Goal: Task Accomplishment & Management: Use online tool/utility

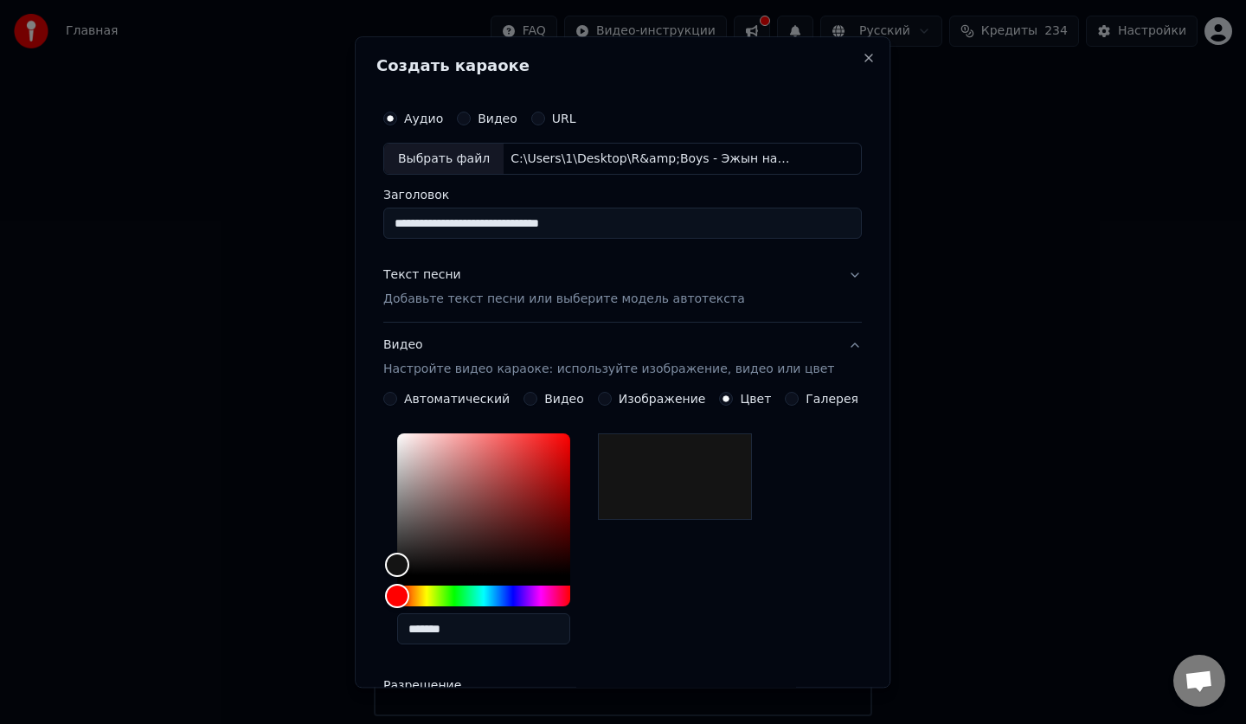
click at [675, 394] on label "Изображение" at bounding box center [661, 400] width 87 height 12
click at [612, 394] on button "Изображение" at bounding box center [605, 400] width 14 height 14
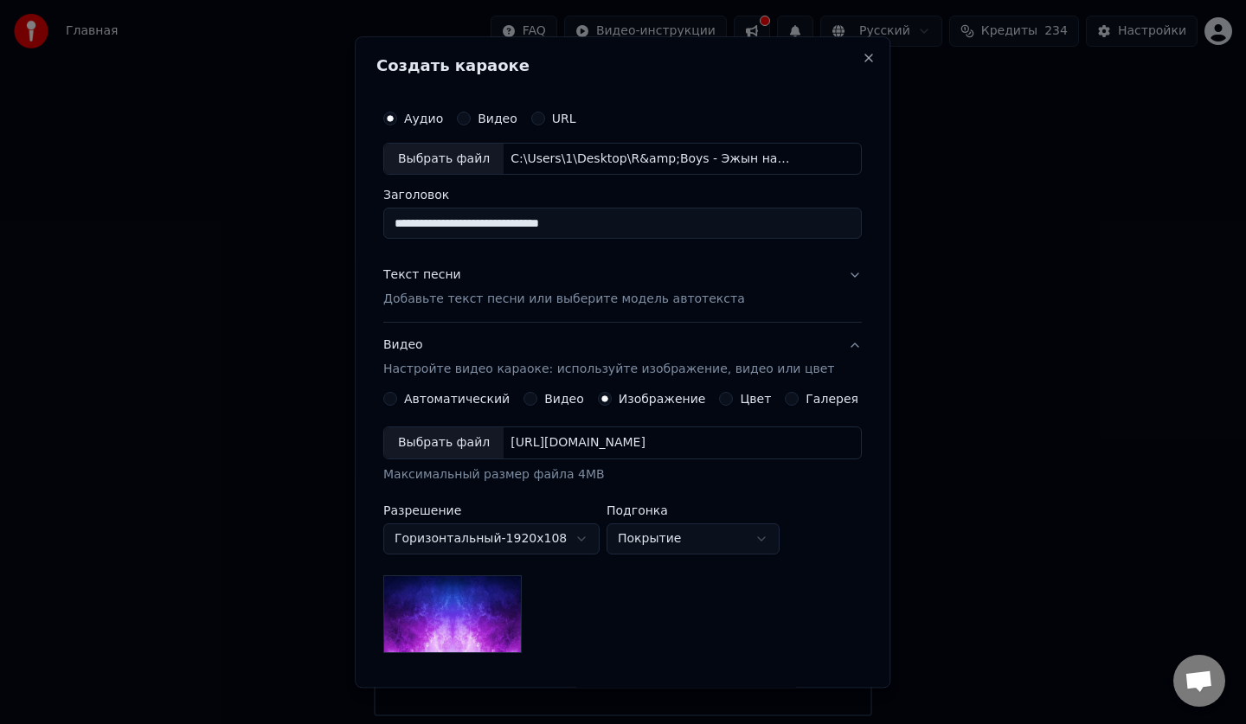
click at [720, 393] on div "Цвет" at bounding box center [746, 400] width 52 height 14
click at [722, 398] on div "Цвет" at bounding box center [746, 400] width 52 height 14
click at [720, 398] on button "Цвет" at bounding box center [727, 400] width 14 height 14
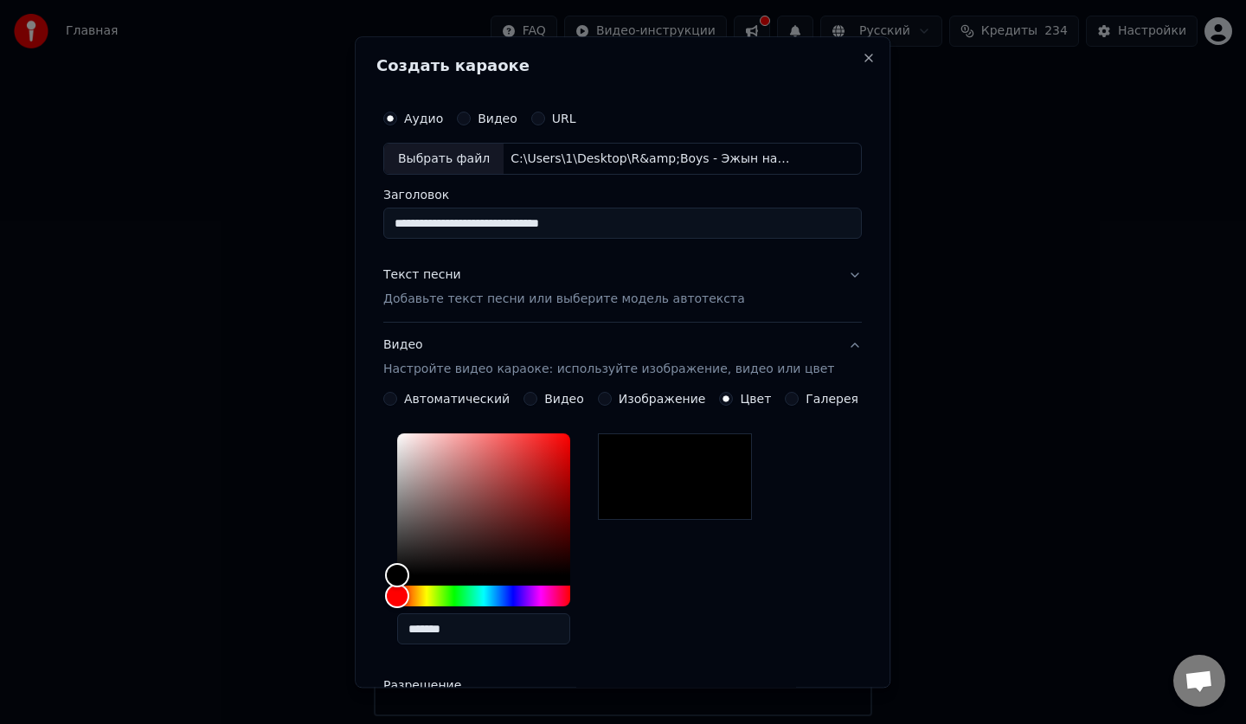
click at [723, 398] on circle "button" at bounding box center [726, 399] width 6 height 6
type input "*******"
drag, startPoint x: 417, startPoint y: 570, endPoint x: 374, endPoint y: 599, distance: 52.3
click at [374, 599] on div "**********" at bounding box center [622, 361] width 535 height 651
click at [620, 308] on p "Добавьте текст песни или выберите модель автотекста" at bounding box center [564, 299] width 362 height 17
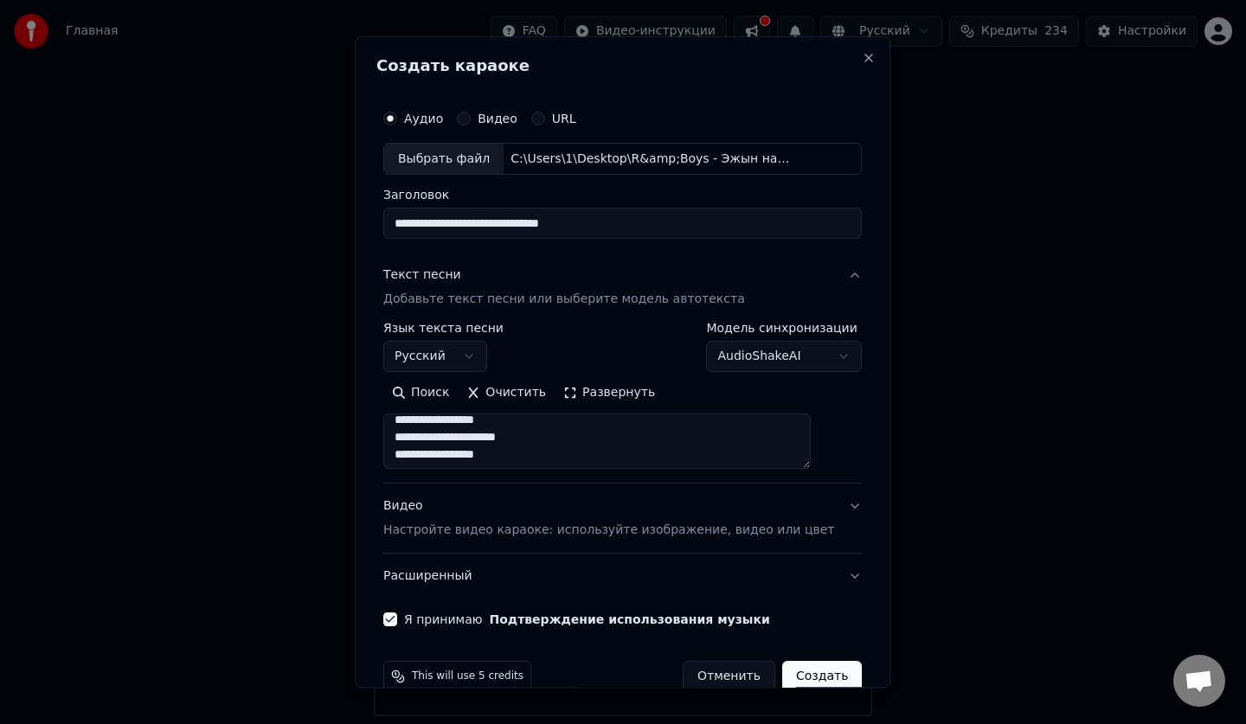
scroll to position [410, 0]
click at [823, 503] on button "Видео Настройте видео караоке: используйте изображение, видео или цвет" at bounding box center [622, 518] width 478 height 69
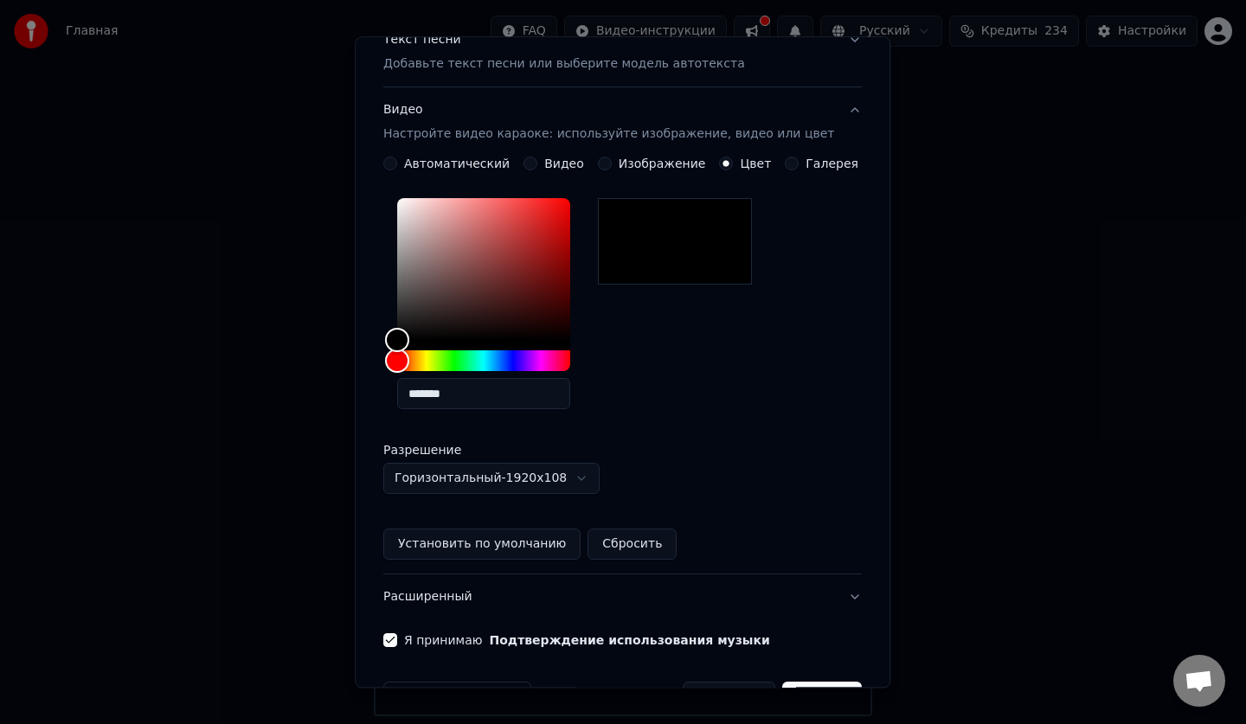
scroll to position [289, 0]
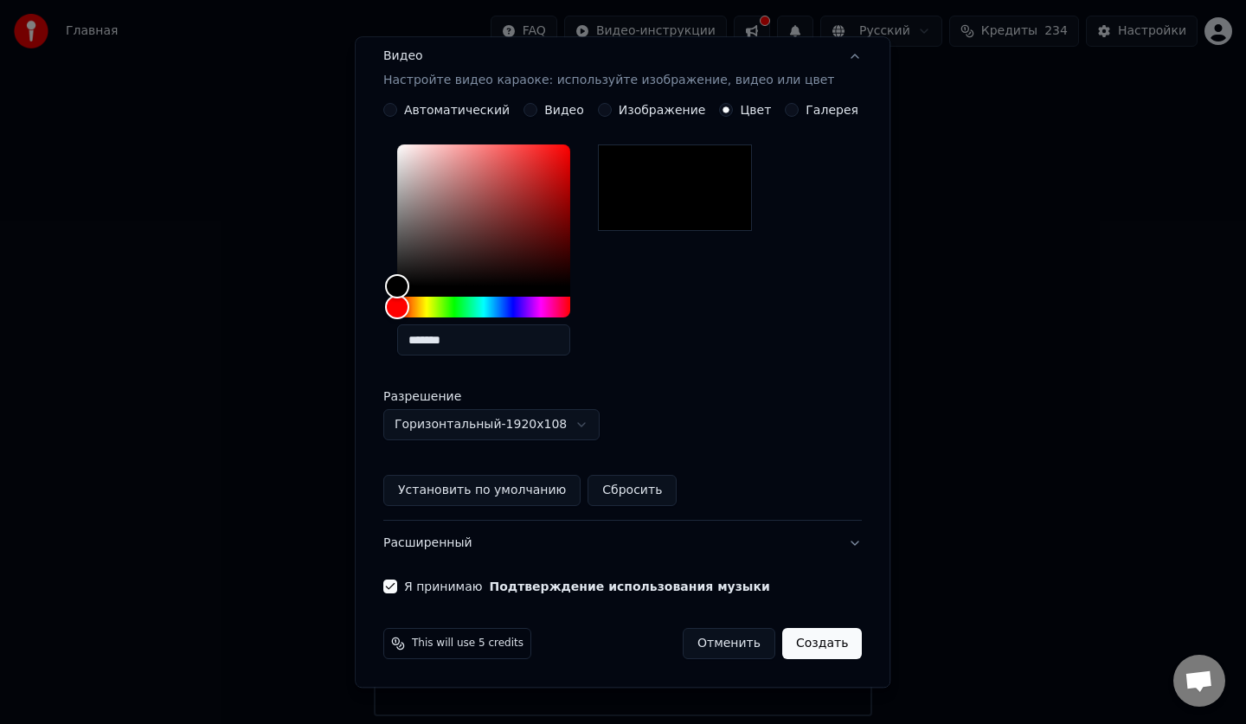
click at [784, 644] on button "Создать" at bounding box center [822, 644] width 80 height 31
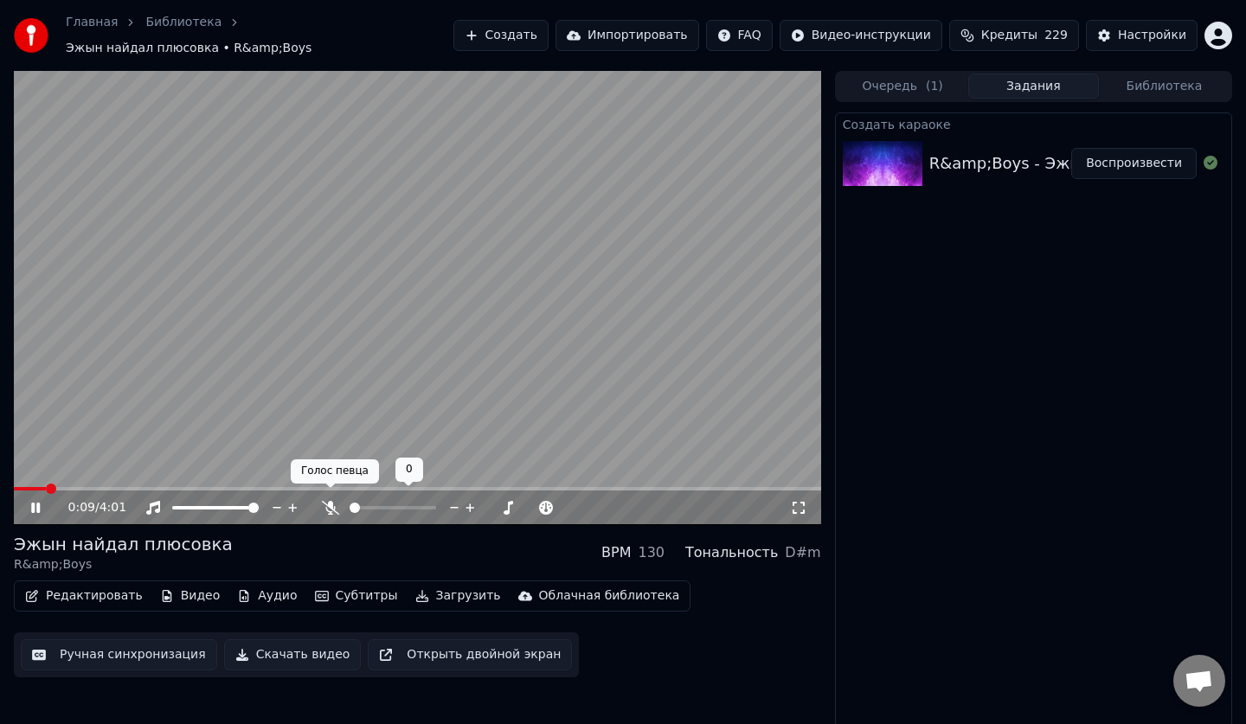
click at [332, 502] on icon at bounding box center [330, 508] width 17 height 14
click at [82, 487] on span at bounding box center [417, 488] width 807 height 3
click at [101, 475] on video at bounding box center [417, 298] width 807 height 454
click at [118, 477] on video at bounding box center [417, 298] width 807 height 454
click at [119, 487] on span at bounding box center [417, 488] width 807 height 3
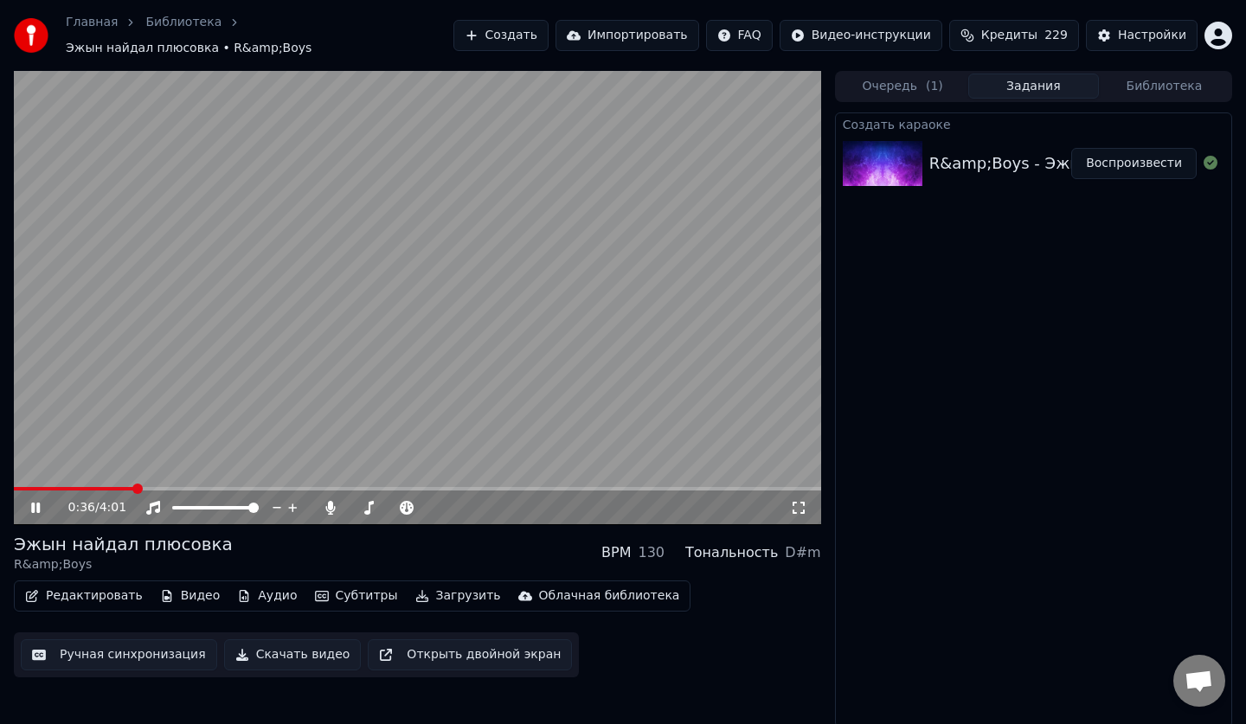
click at [134, 487] on span at bounding box center [417, 488] width 807 height 3
click at [161, 474] on video at bounding box center [417, 298] width 807 height 454
click at [176, 474] on video at bounding box center [417, 298] width 807 height 454
click at [182, 477] on video at bounding box center [417, 298] width 807 height 454
click at [184, 487] on span at bounding box center [417, 488] width 807 height 3
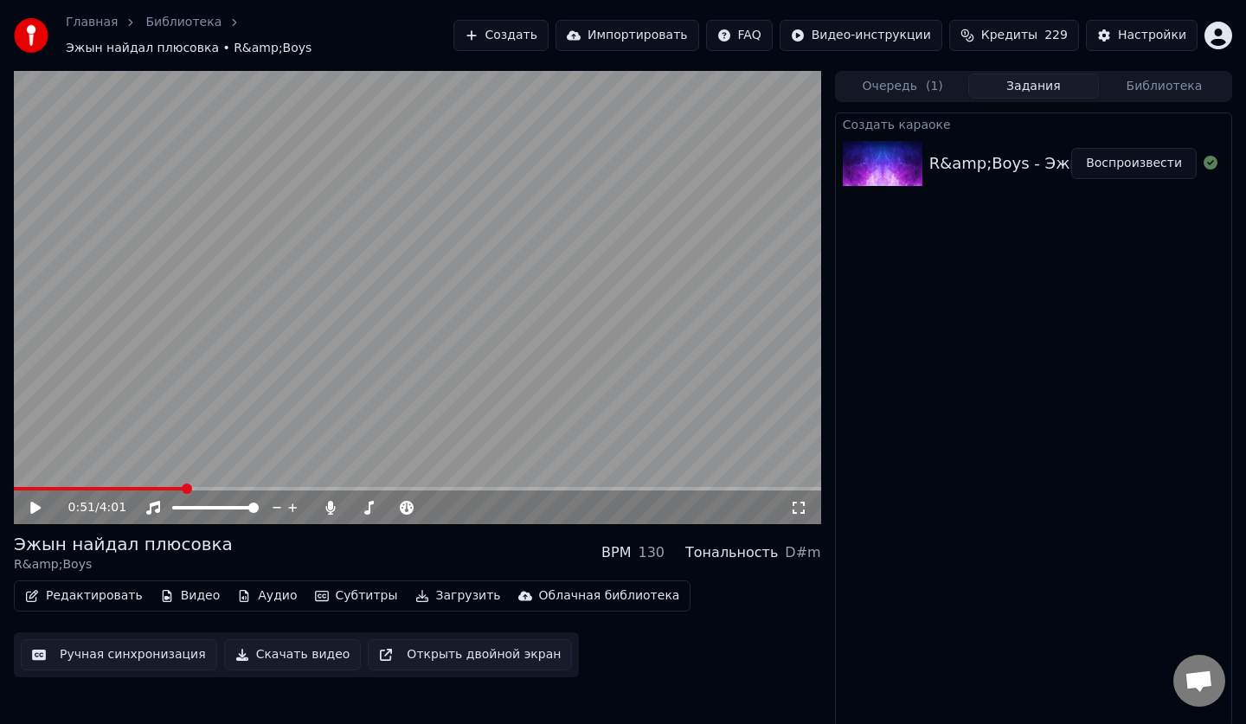
click at [208, 400] on video at bounding box center [417, 298] width 807 height 454
click at [172, 506] on span at bounding box center [172, 507] width 0 height 3
click at [334, 501] on icon at bounding box center [330, 508] width 17 height 14
click at [183, 499] on div at bounding box center [231, 507] width 139 height 17
click at [222, 503] on span at bounding box center [220, 508] width 10 height 10
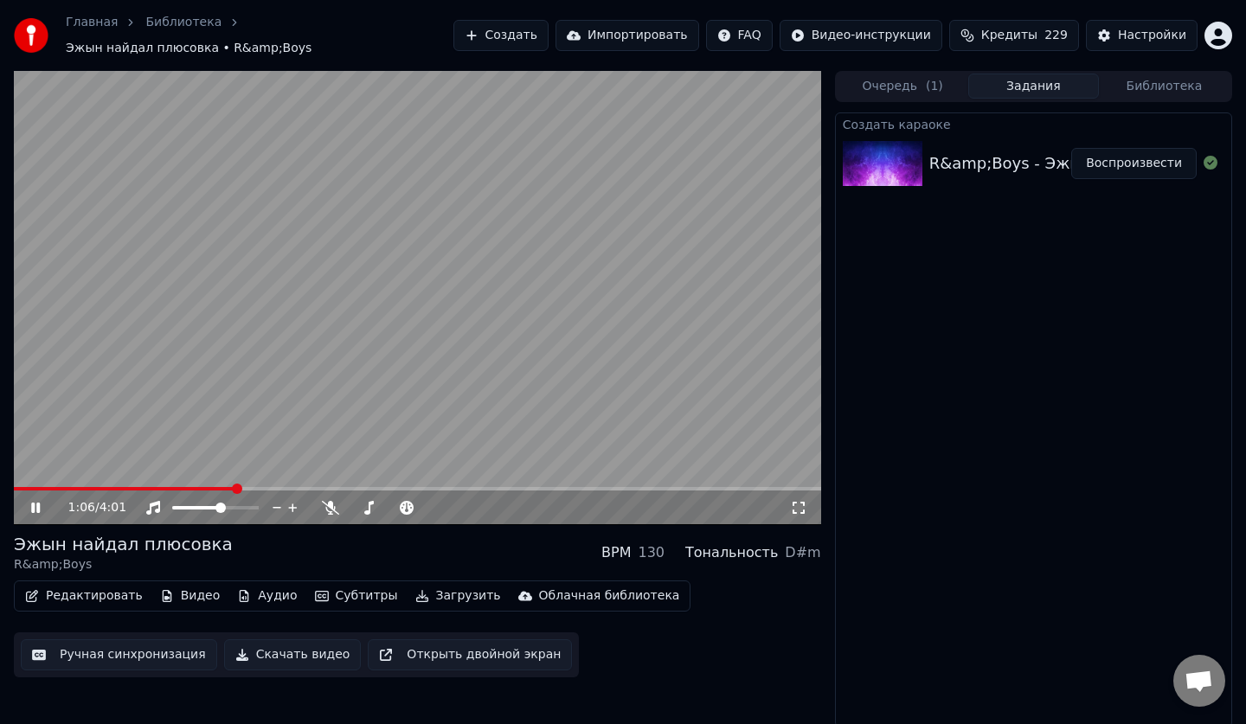
click at [35, 501] on icon at bounding box center [48, 508] width 41 height 14
click at [40, 509] on div "1:06 / 4:01" at bounding box center [417, 507] width 807 height 35
click at [38, 502] on icon at bounding box center [35, 508] width 10 height 12
click at [221, 503] on span at bounding box center [220, 508] width 10 height 10
click at [232, 506] on span at bounding box center [215, 507] width 86 height 3
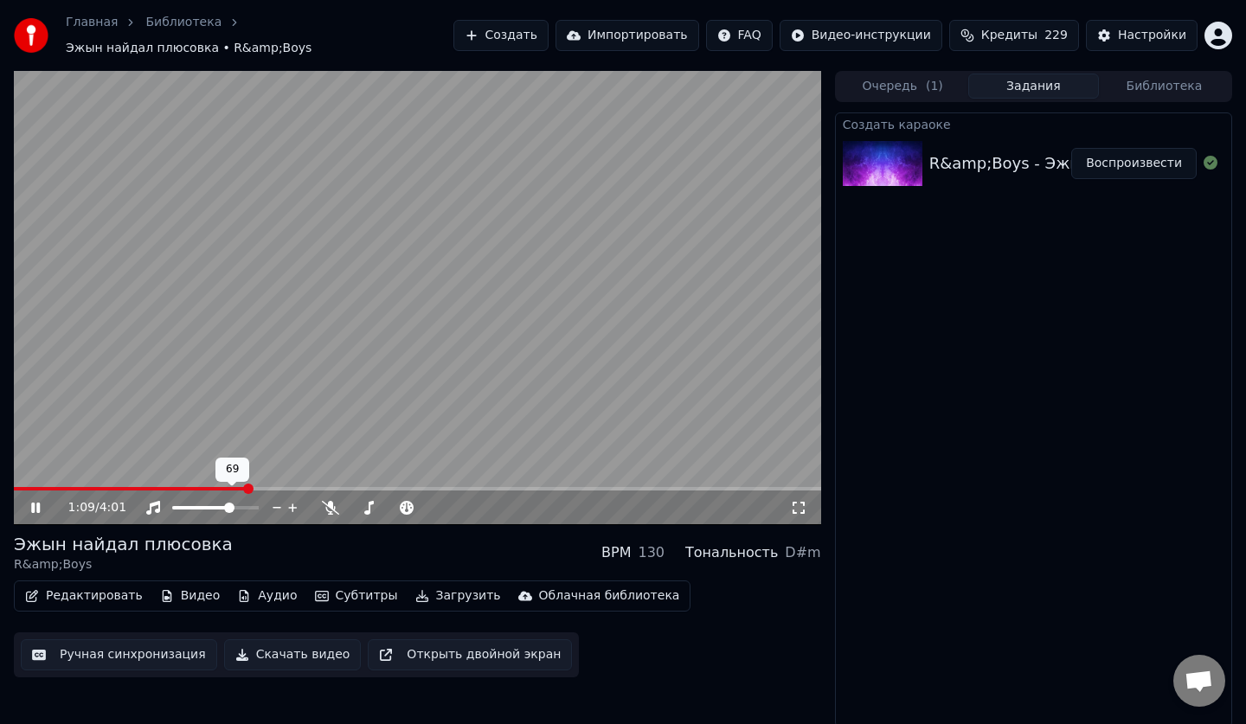
click at [240, 506] on span at bounding box center [215, 507] width 86 height 3
click at [413, 501] on icon at bounding box center [407, 508] width 14 height 14
click at [191, 502] on div at bounding box center [231, 507] width 139 height 17
click at [192, 499] on div at bounding box center [231, 507] width 139 height 17
click at [193, 506] on span at bounding box center [205, 507] width 67 height 3
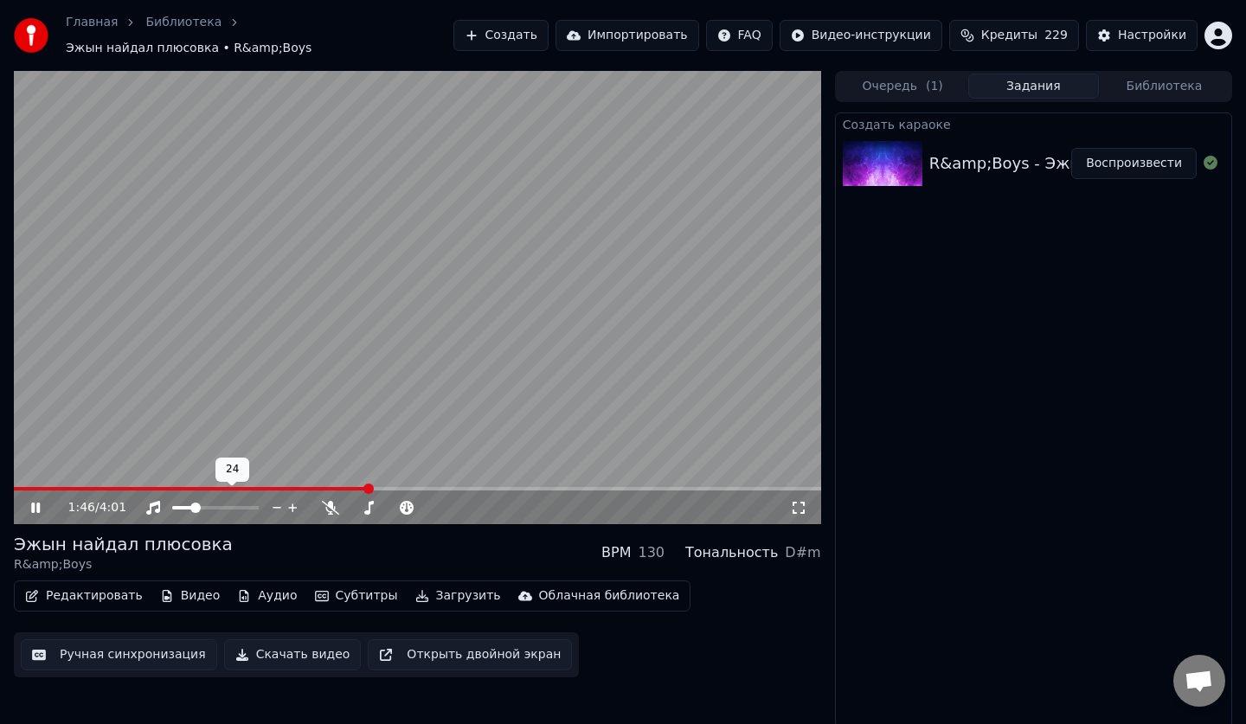
click at [203, 506] on span at bounding box center [215, 507] width 86 height 3
click at [206, 503] on span at bounding box center [204, 508] width 10 height 10
click at [208, 503] on span at bounding box center [204, 508] width 10 height 10
click at [211, 506] on span at bounding box center [215, 507] width 86 height 3
click at [212, 503] on span at bounding box center [211, 508] width 10 height 10
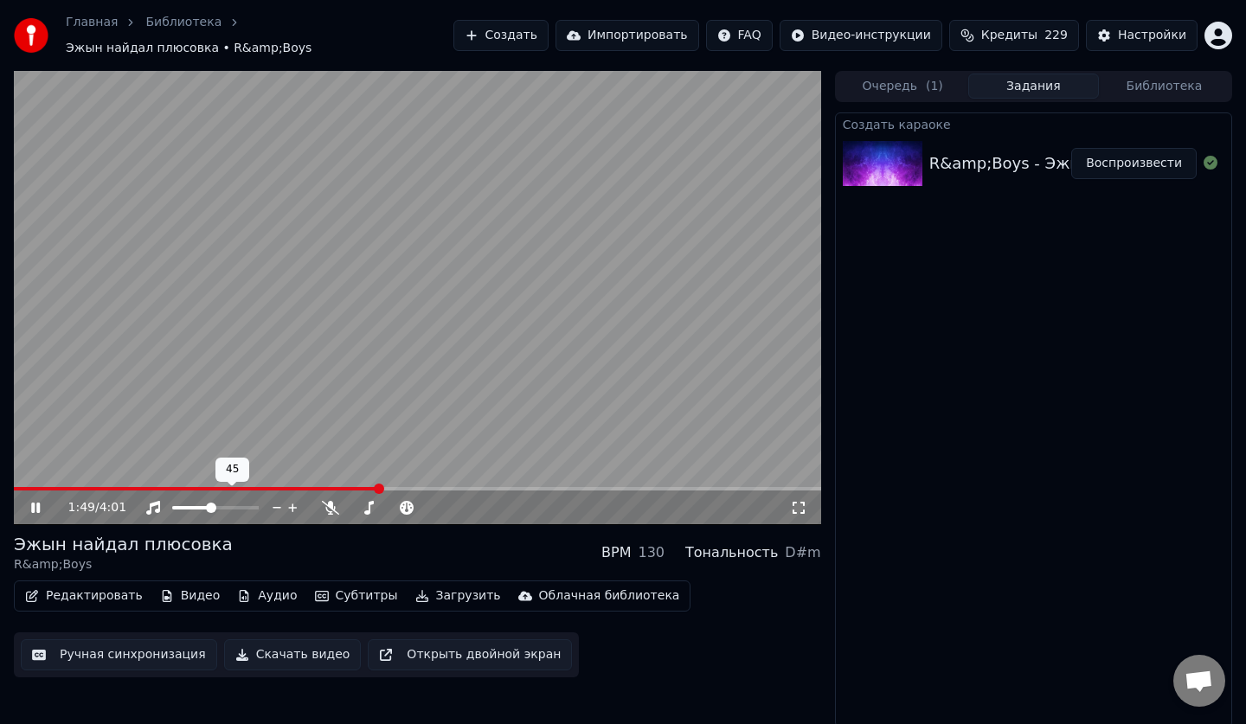
click at [216, 503] on span at bounding box center [211, 508] width 10 height 10
click at [223, 506] on span at bounding box center [215, 507] width 86 height 3
click at [223, 503] on span at bounding box center [221, 508] width 10 height 10
click at [225, 503] on span at bounding box center [221, 508] width 10 height 10
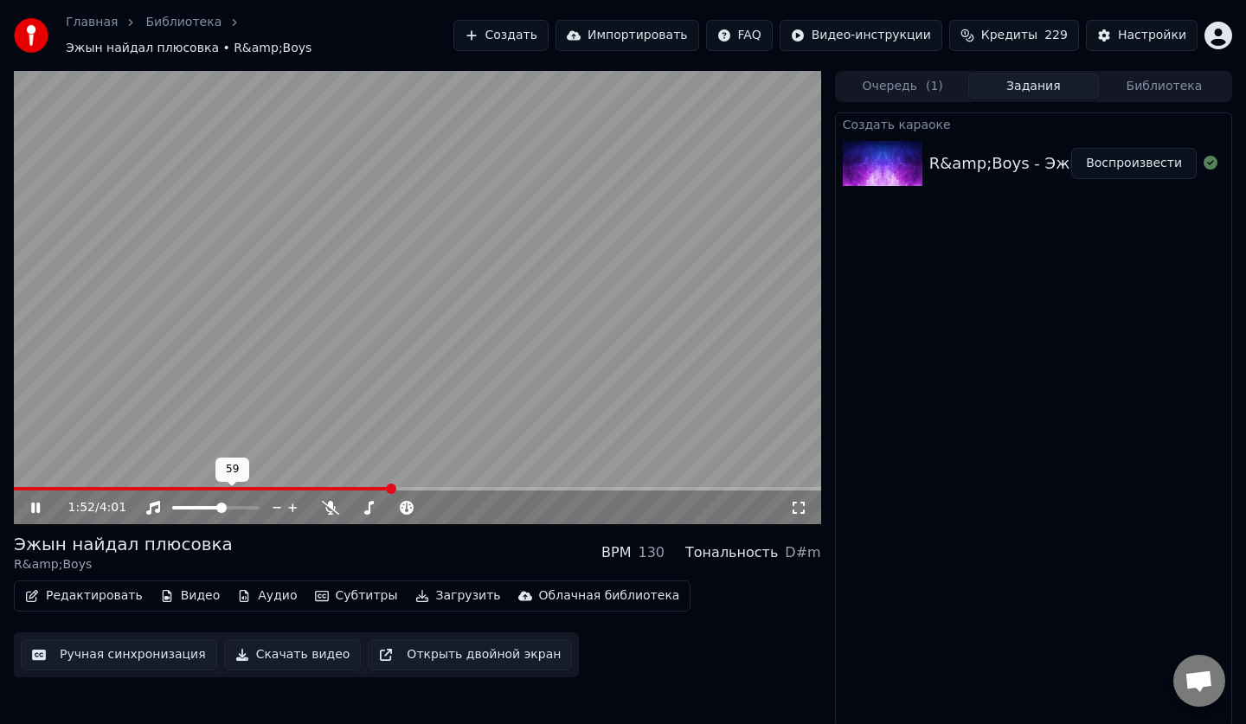
click at [227, 503] on span at bounding box center [221, 508] width 10 height 10
click at [229, 501] on div at bounding box center [231, 507] width 139 height 17
click at [231, 506] on span at bounding box center [215, 507] width 86 height 3
click at [31, 501] on icon at bounding box center [48, 508] width 41 height 14
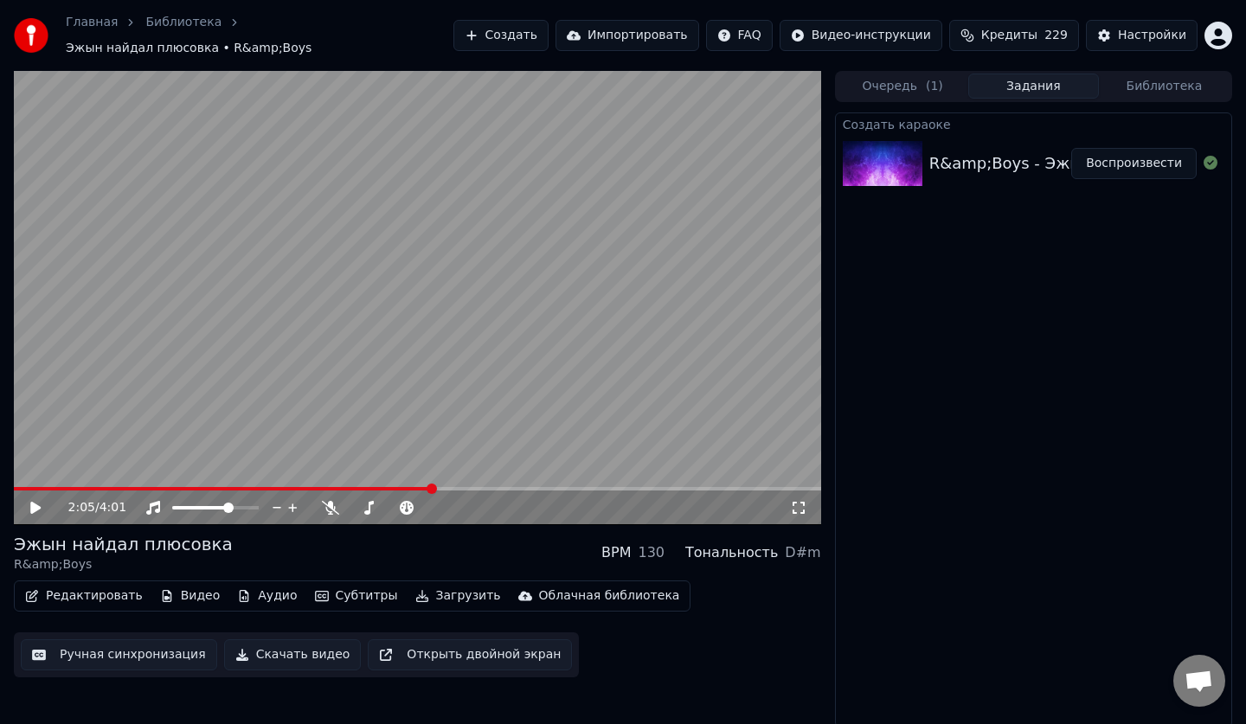
click at [43, 501] on icon at bounding box center [48, 508] width 41 height 14
click at [242, 506] on span at bounding box center [215, 507] width 86 height 3
click at [243, 503] on span at bounding box center [239, 508] width 10 height 10
click at [42, 501] on icon at bounding box center [48, 508] width 41 height 14
click at [41, 502] on icon at bounding box center [48, 508] width 41 height 14
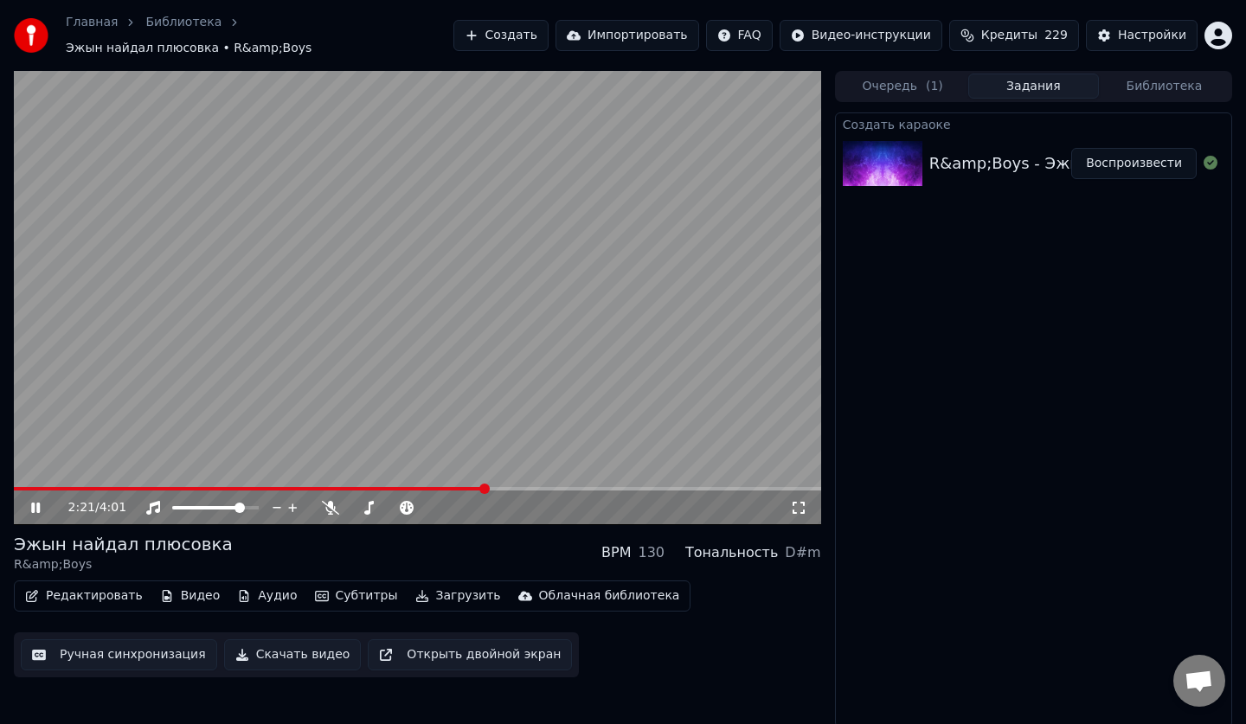
click at [41, 502] on icon at bounding box center [48, 508] width 41 height 14
click at [35, 502] on icon at bounding box center [35, 508] width 10 height 12
click at [39, 503] on icon at bounding box center [35, 508] width 9 height 10
click at [30, 507] on div "2:38 / 4:01" at bounding box center [417, 507] width 793 height 17
click at [32, 504] on icon at bounding box center [35, 508] width 10 height 12
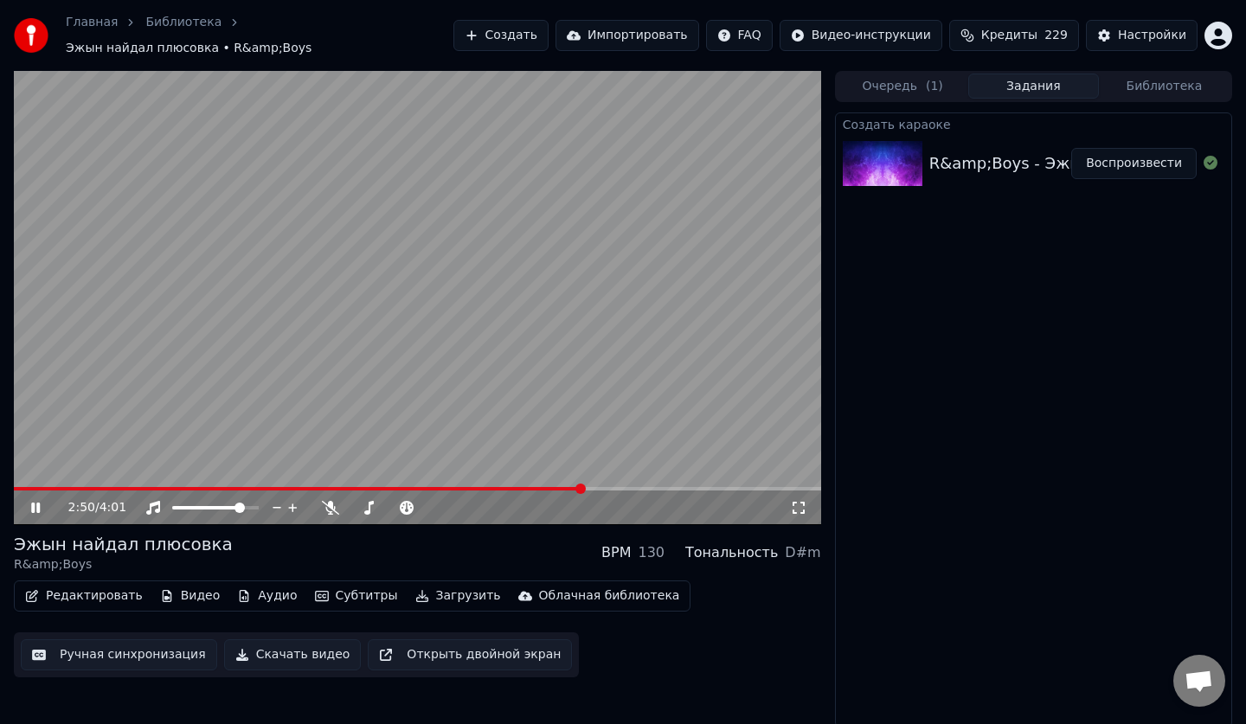
click at [38, 507] on div "2:50 / 4:01" at bounding box center [417, 507] width 793 height 17
click at [35, 501] on icon at bounding box center [48, 508] width 41 height 14
click at [52, 512] on div "2:51 / 4:01" at bounding box center [417, 507] width 807 height 35
click at [41, 501] on icon at bounding box center [48, 508] width 41 height 14
click at [196, 503] on span at bounding box center [198, 508] width 10 height 10
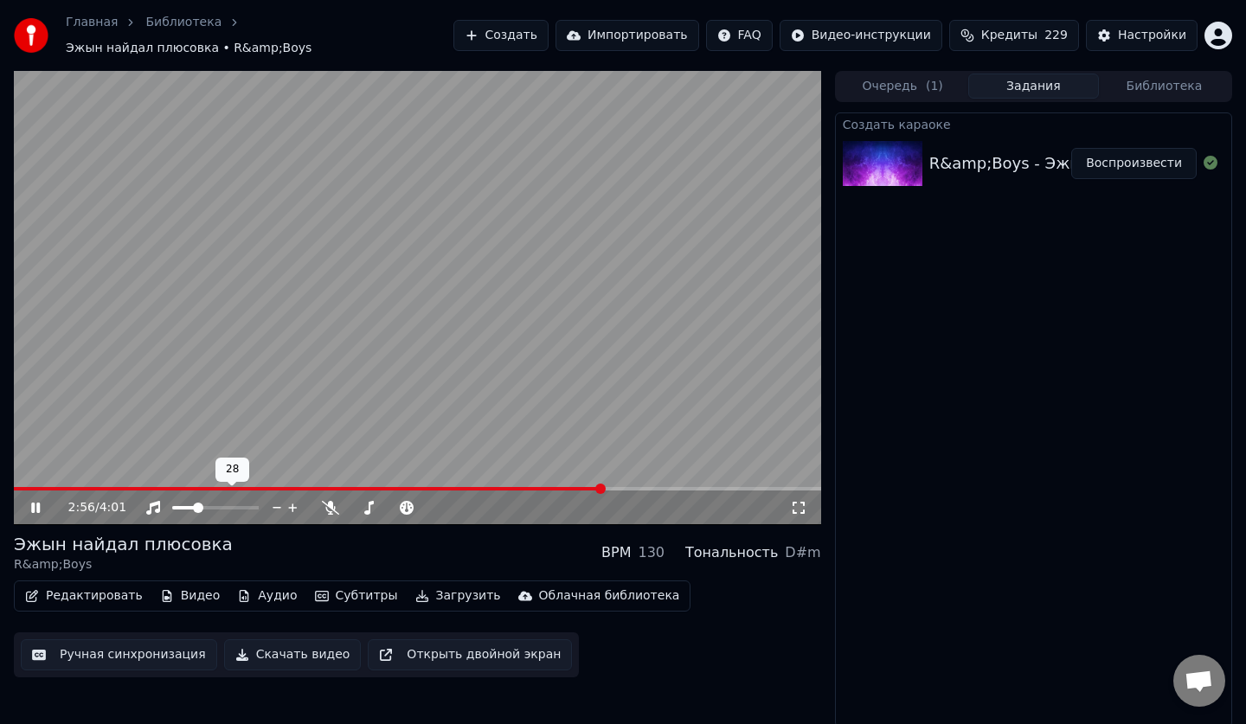
click at [272, 501] on icon at bounding box center [277, 507] width 16 height 17
click at [172, 506] on span at bounding box center [172, 507] width 0 height 3
click at [285, 499] on icon at bounding box center [293, 507] width 16 height 17
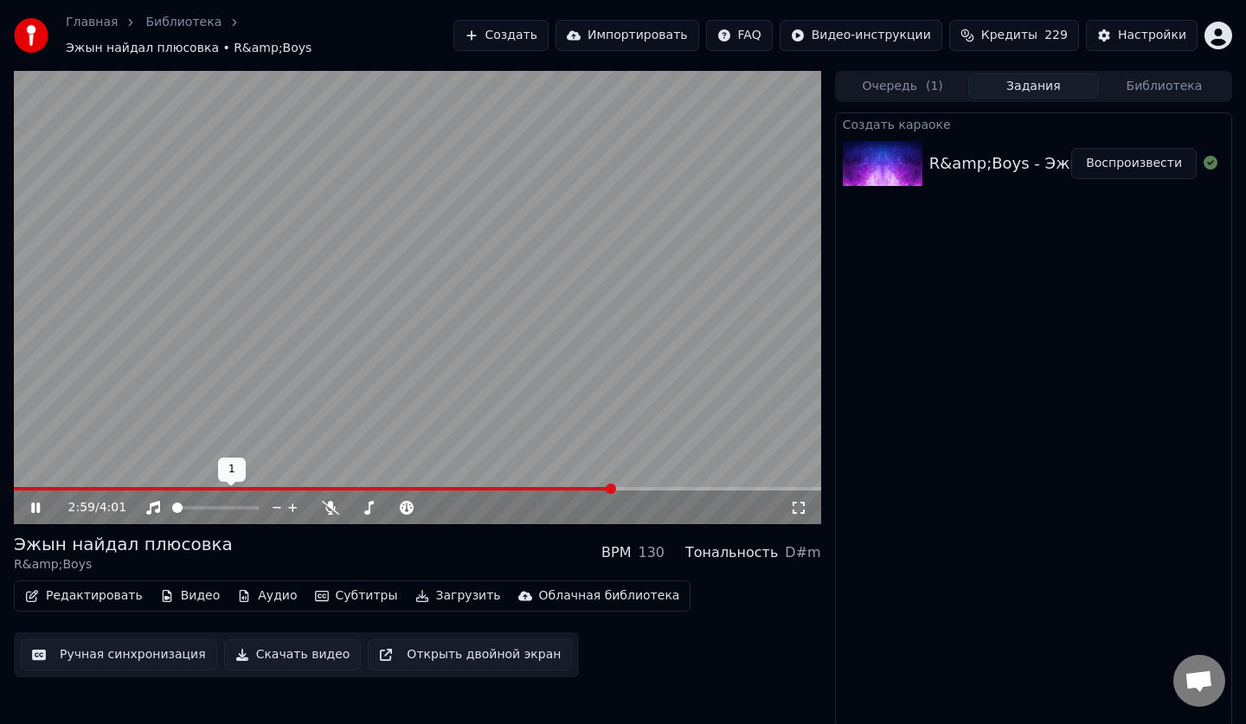
click at [285, 499] on icon at bounding box center [293, 507] width 16 height 17
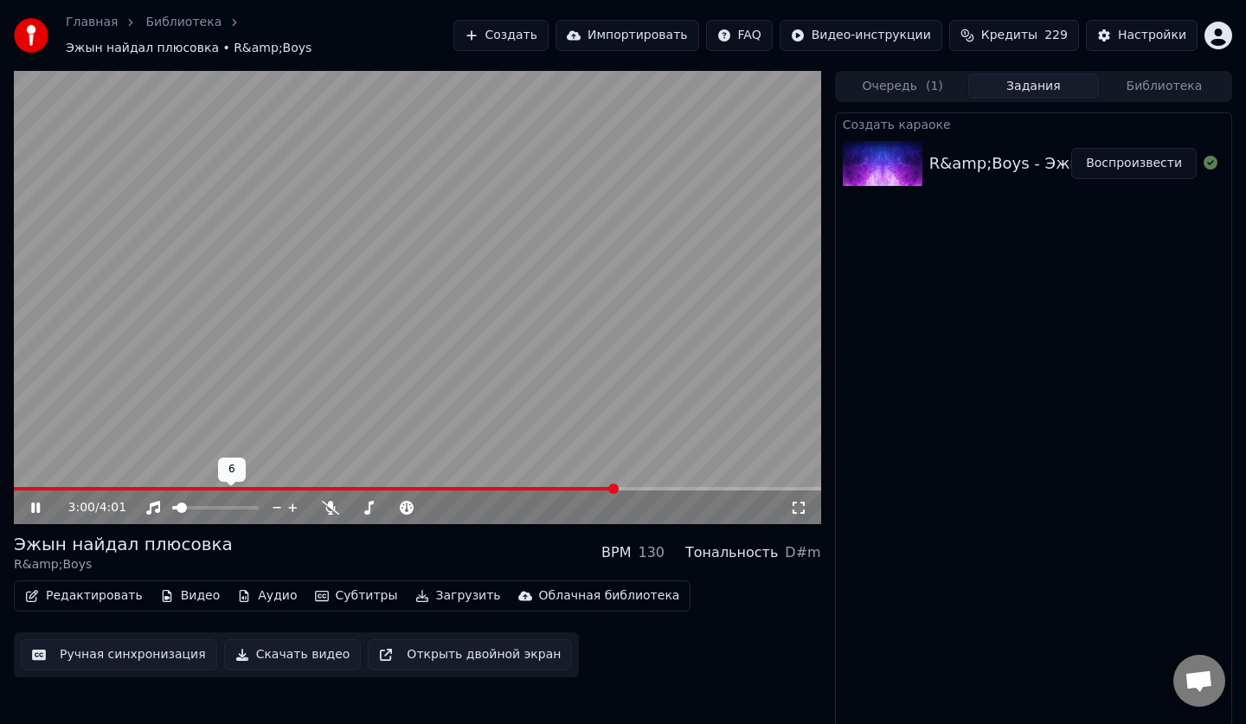
click at [285, 499] on icon at bounding box center [293, 507] width 16 height 17
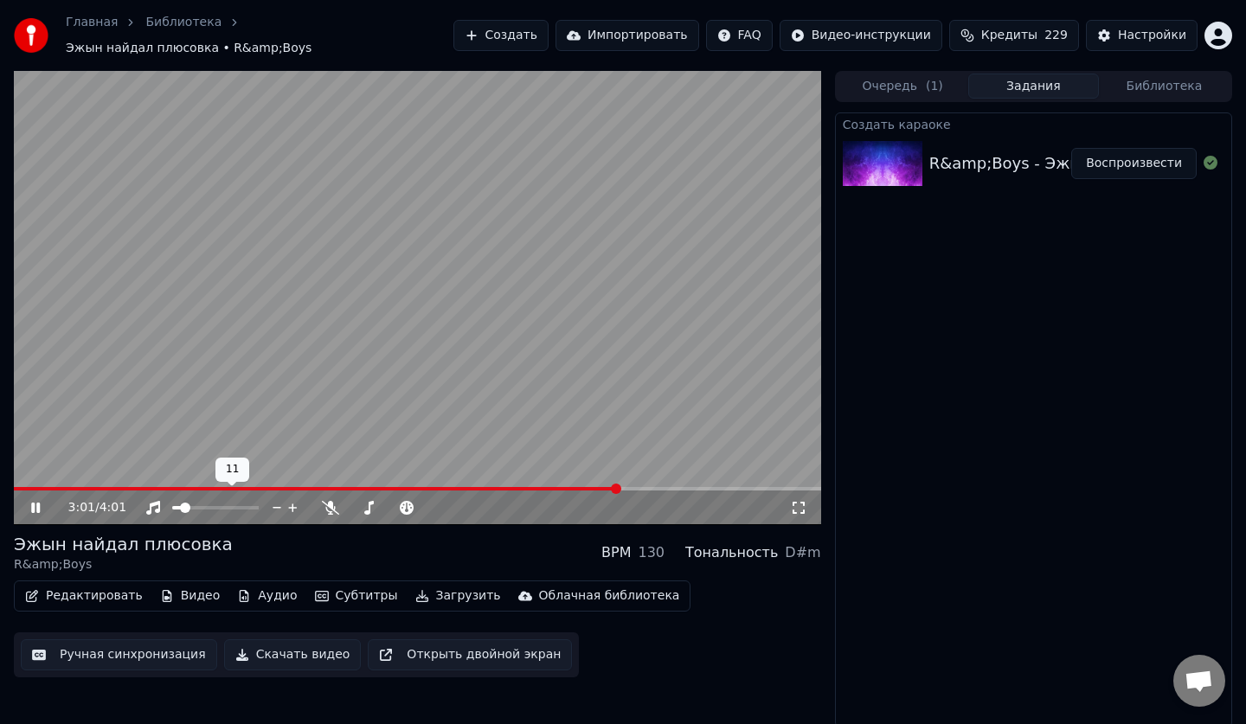
click at [285, 499] on icon at bounding box center [293, 507] width 16 height 17
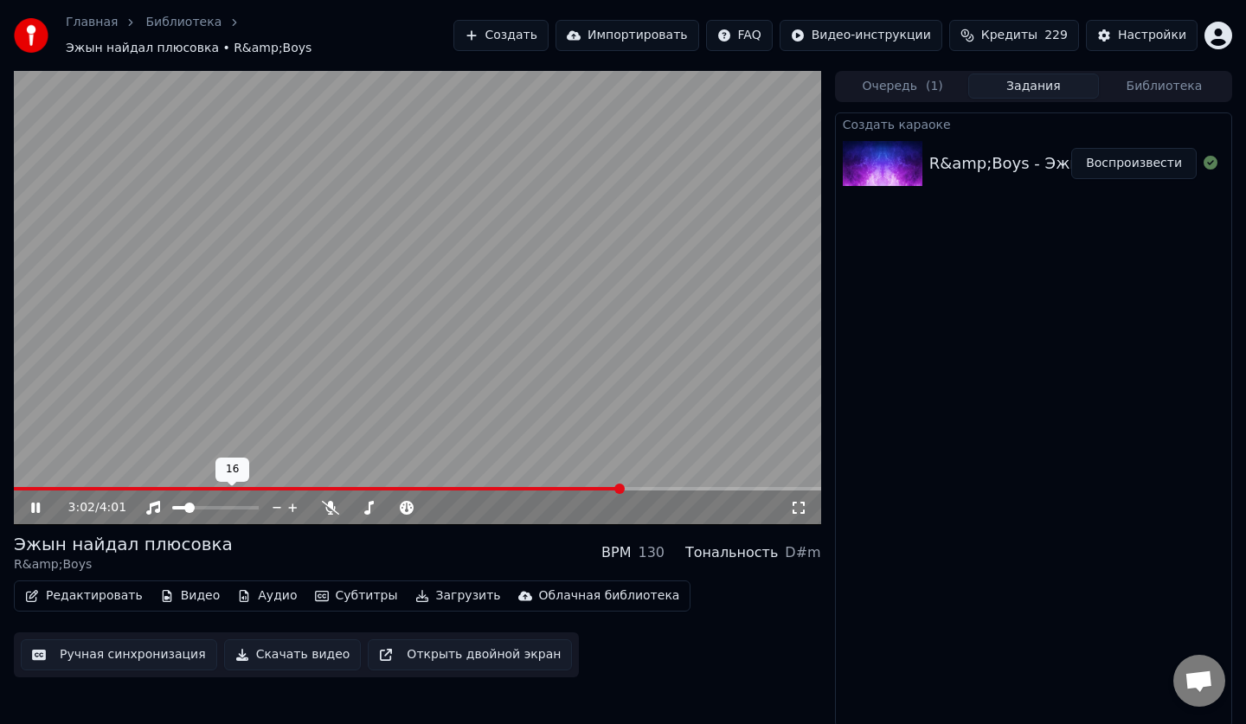
click at [285, 499] on icon at bounding box center [293, 507] width 16 height 17
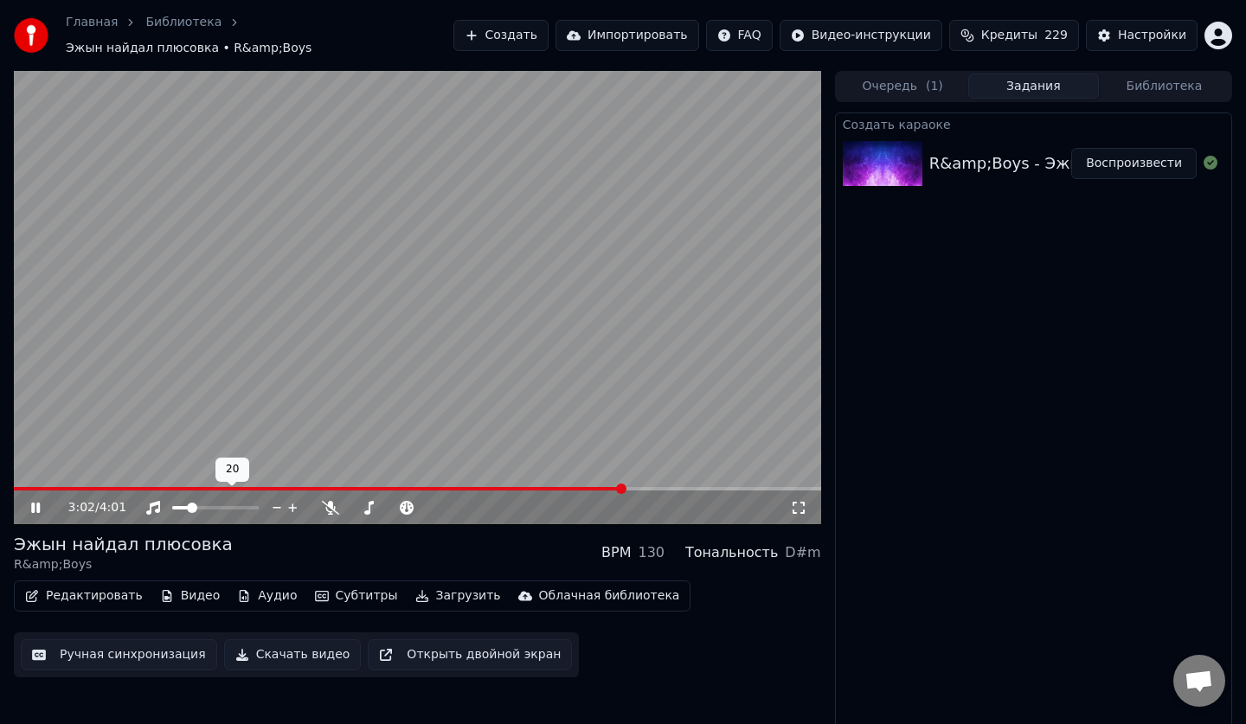
click at [285, 499] on icon at bounding box center [293, 507] width 16 height 17
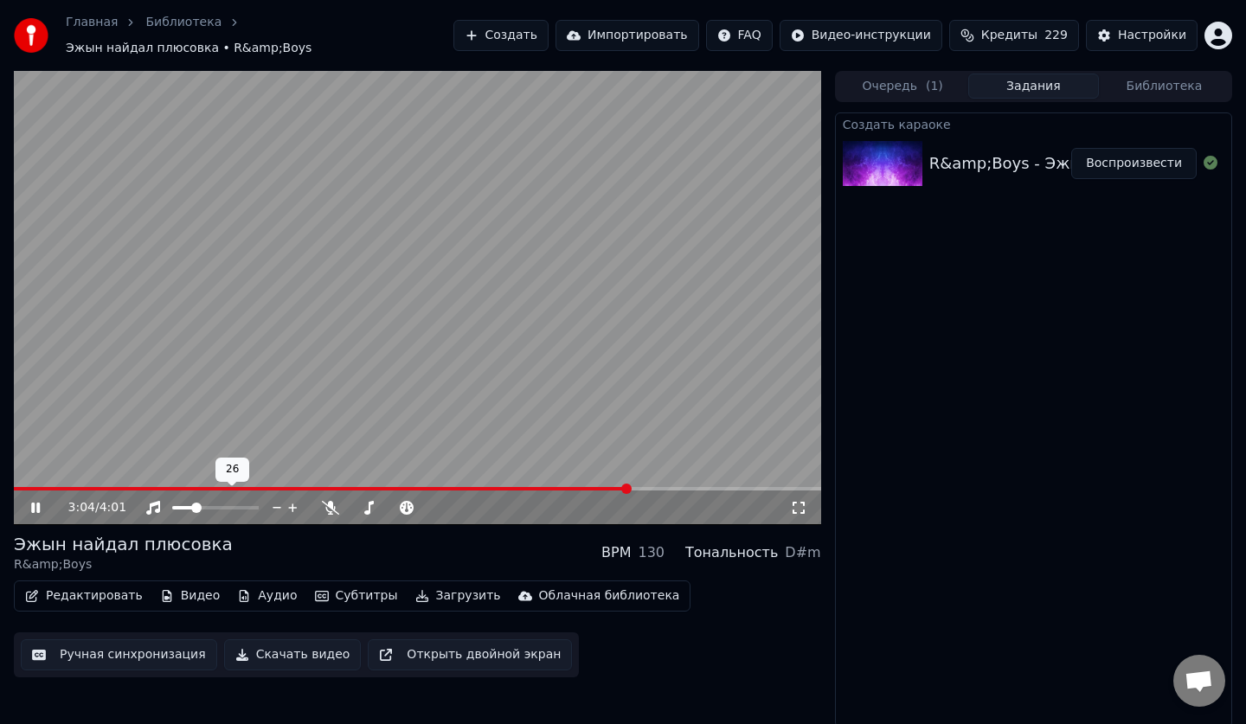
click at [285, 499] on icon at bounding box center [293, 507] width 16 height 17
click at [292, 499] on icon at bounding box center [293, 507] width 16 height 17
click at [278, 499] on icon at bounding box center [277, 507] width 16 height 17
click at [291, 499] on icon at bounding box center [293, 507] width 16 height 17
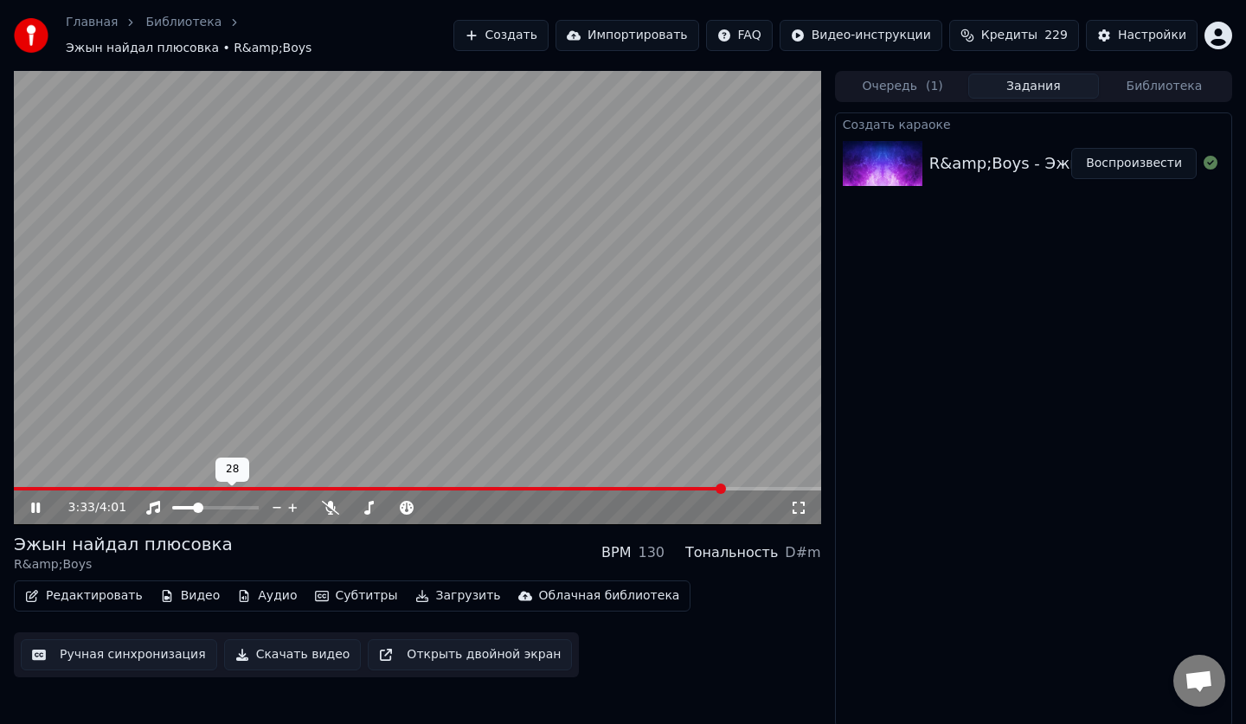
click at [291, 499] on icon at bounding box center [293, 507] width 16 height 17
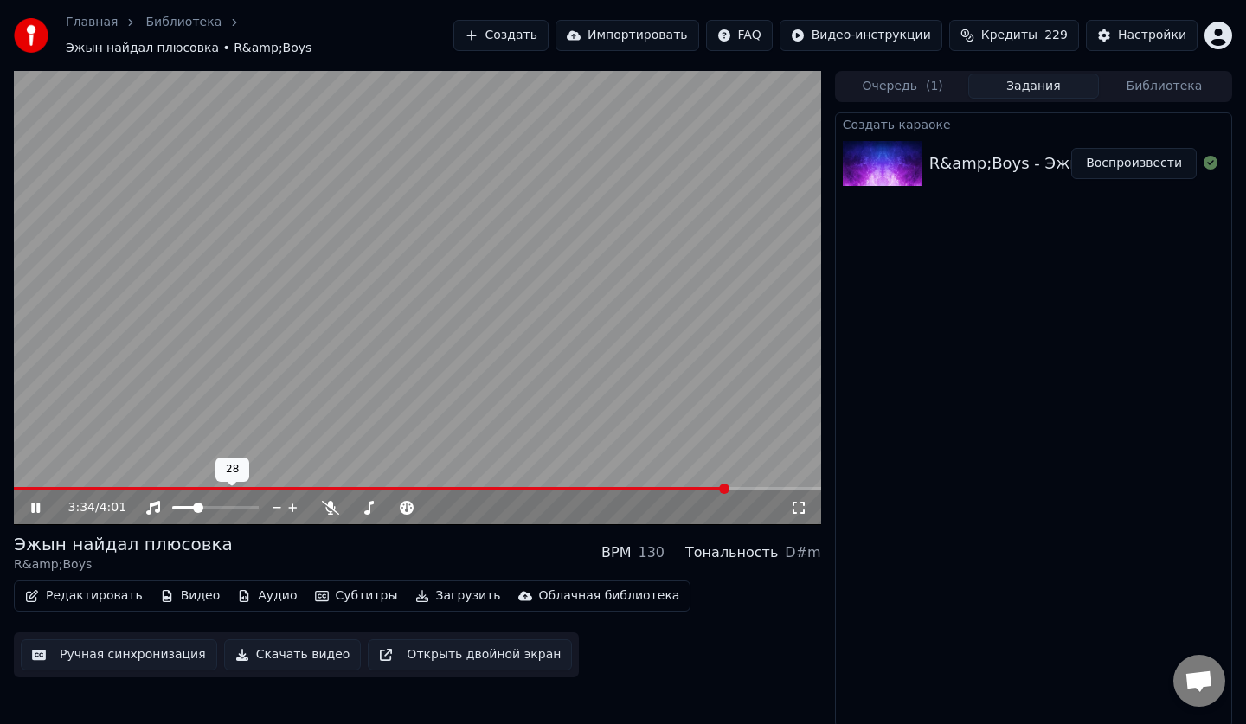
click at [291, 499] on icon at bounding box center [293, 507] width 16 height 17
click at [290, 499] on icon at bounding box center [293, 507] width 16 height 17
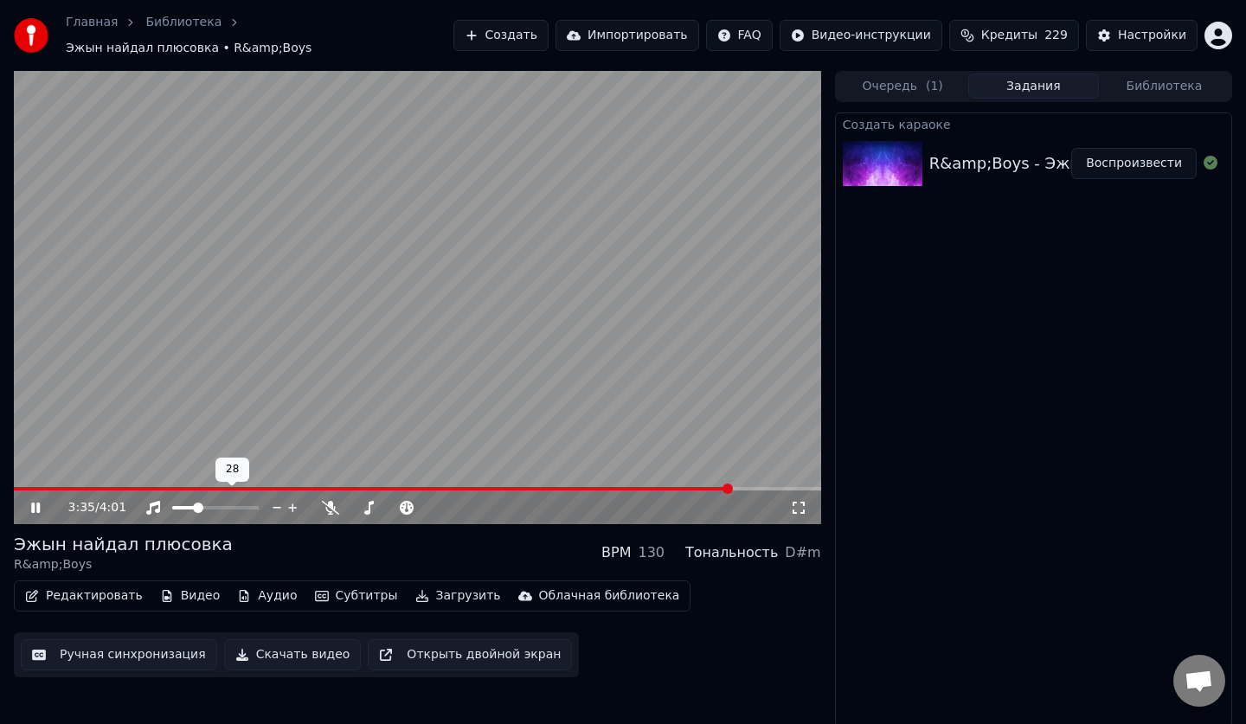
click at [290, 499] on icon at bounding box center [293, 507] width 16 height 17
click at [273, 502] on icon at bounding box center [277, 507] width 16 height 17
click at [282, 502] on icon at bounding box center [277, 507] width 16 height 17
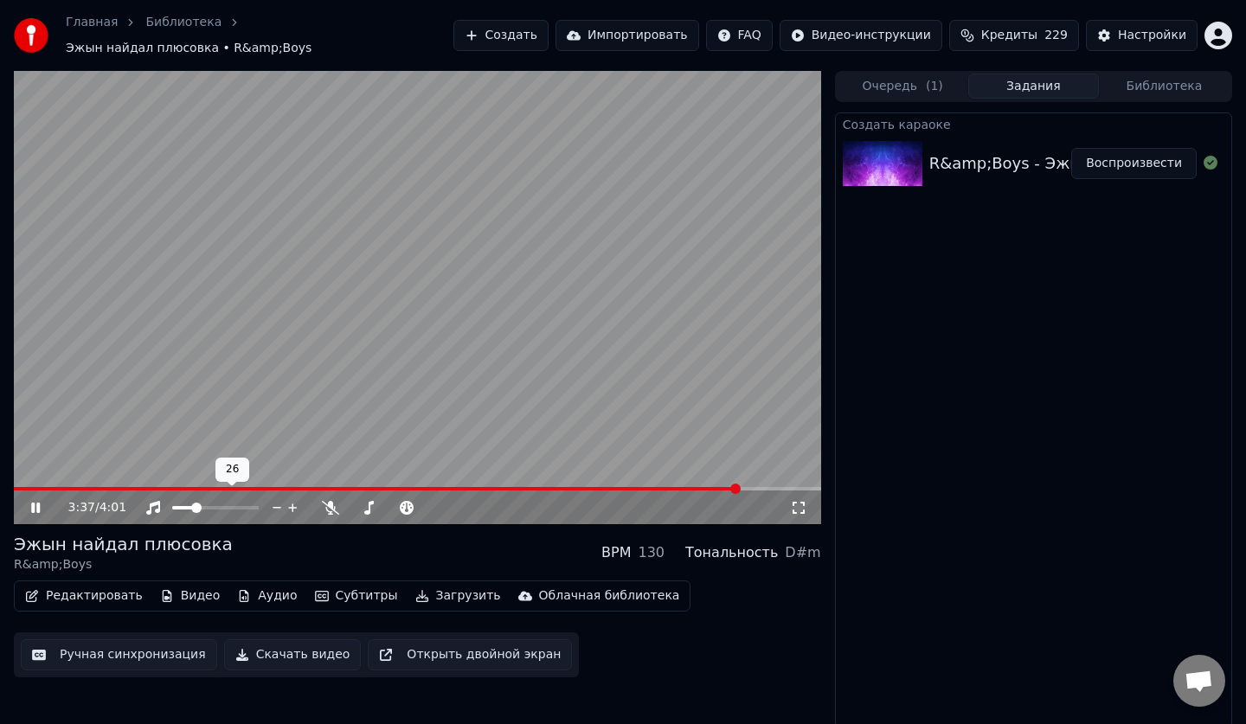
click at [289, 502] on icon at bounding box center [293, 507] width 16 height 17
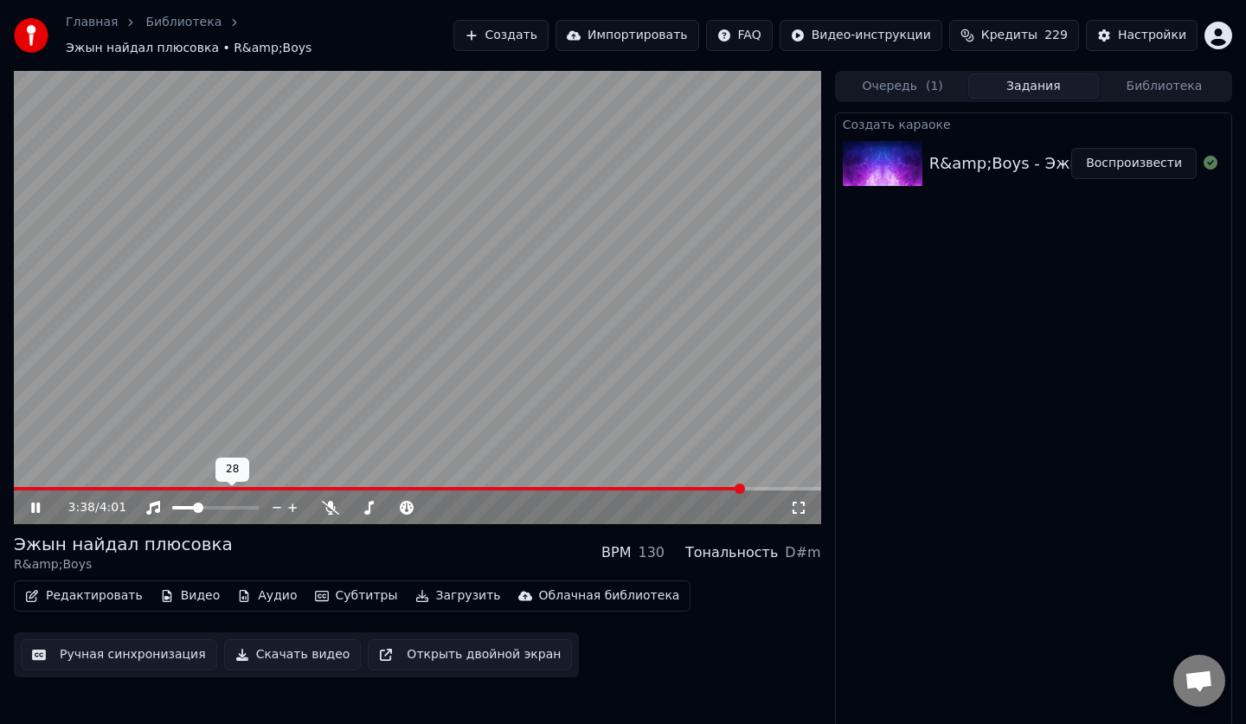
click at [289, 502] on icon at bounding box center [293, 507] width 16 height 17
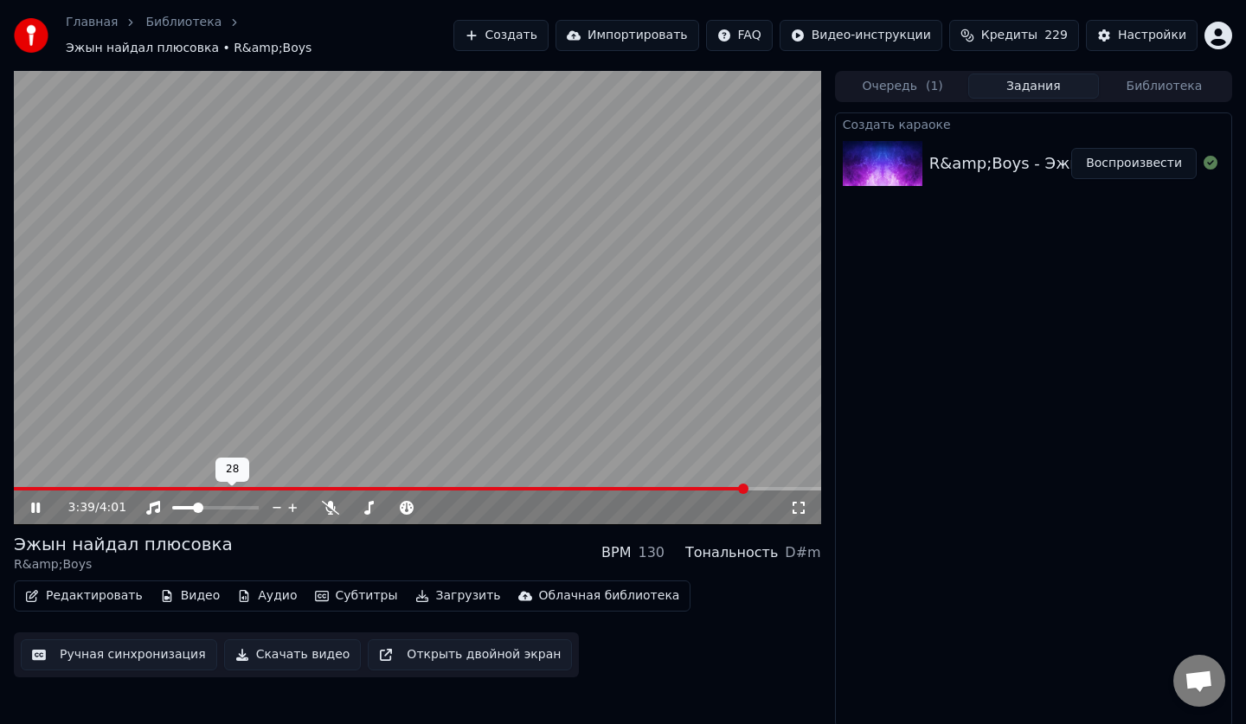
click at [289, 502] on icon at bounding box center [293, 507] width 16 height 17
click at [297, 502] on icon at bounding box center [293, 507] width 16 height 17
click at [39, 511] on div "3:42 / 4:01" at bounding box center [417, 507] width 807 height 35
click at [35, 506] on div "3:43 / 4:01" at bounding box center [417, 507] width 793 height 17
click at [31, 501] on icon at bounding box center [48, 508] width 41 height 14
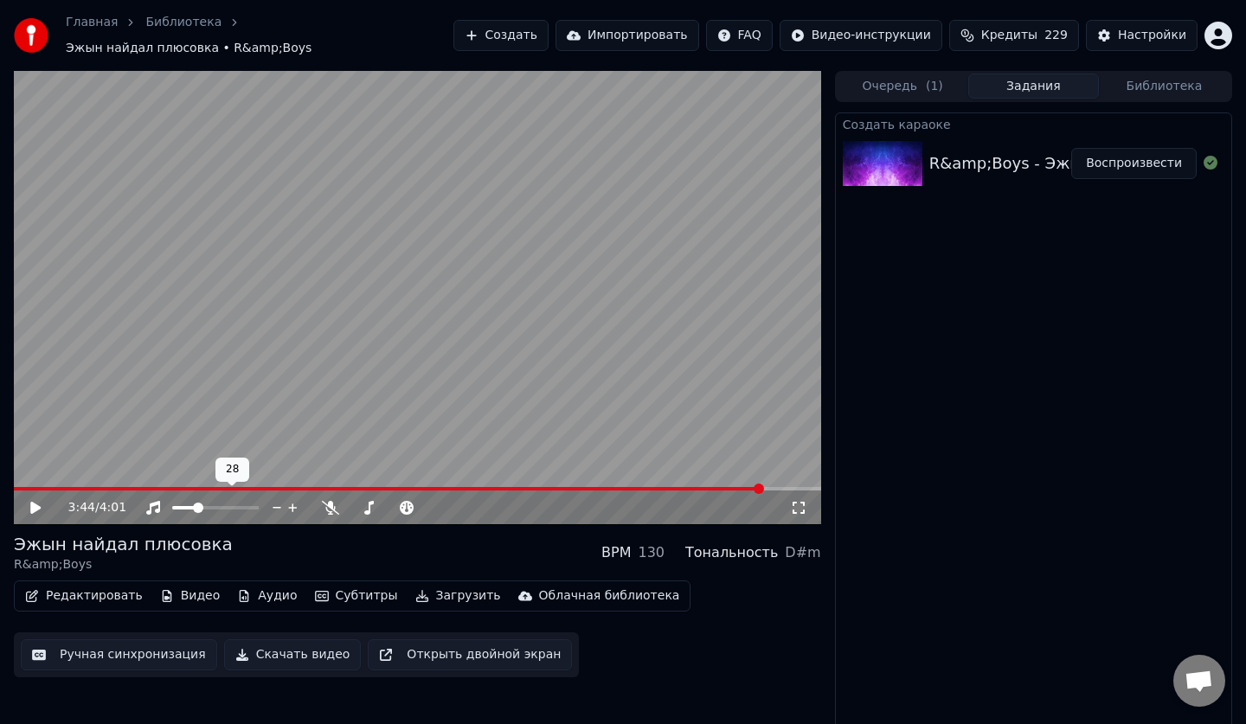
click at [162, 499] on div at bounding box center [231, 507] width 139 height 17
click at [154, 501] on icon at bounding box center [152, 508] width 17 height 14
click at [156, 501] on icon at bounding box center [152, 508] width 17 height 14
click at [35, 501] on icon at bounding box center [48, 508] width 41 height 14
click at [35, 503] on icon at bounding box center [35, 508] width 9 height 10
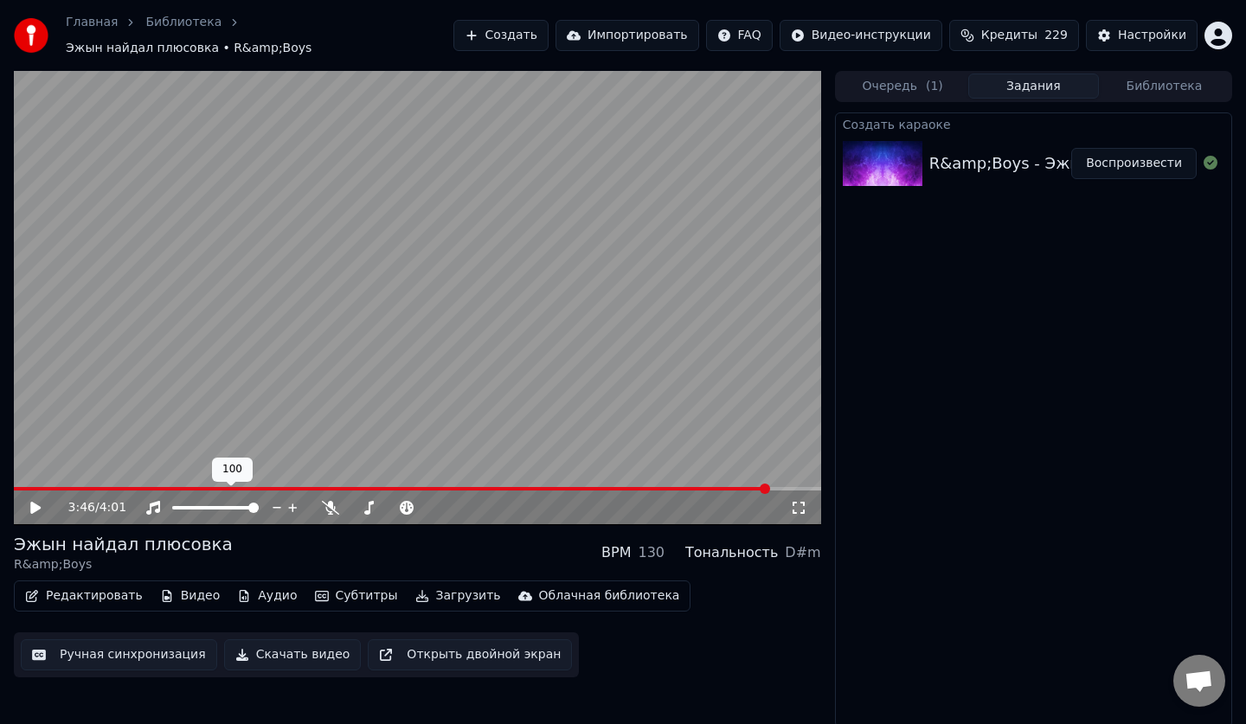
click at [209, 499] on div at bounding box center [231, 507] width 139 height 17
click at [206, 506] on span at bounding box center [215, 507] width 86 height 3
click at [159, 501] on icon at bounding box center [152, 508] width 17 height 14
click at [160, 501] on icon at bounding box center [152, 508] width 17 height 14
click at [91, 585] on button "Редактировать" at bounding box center [83, 596] width 131 height 24
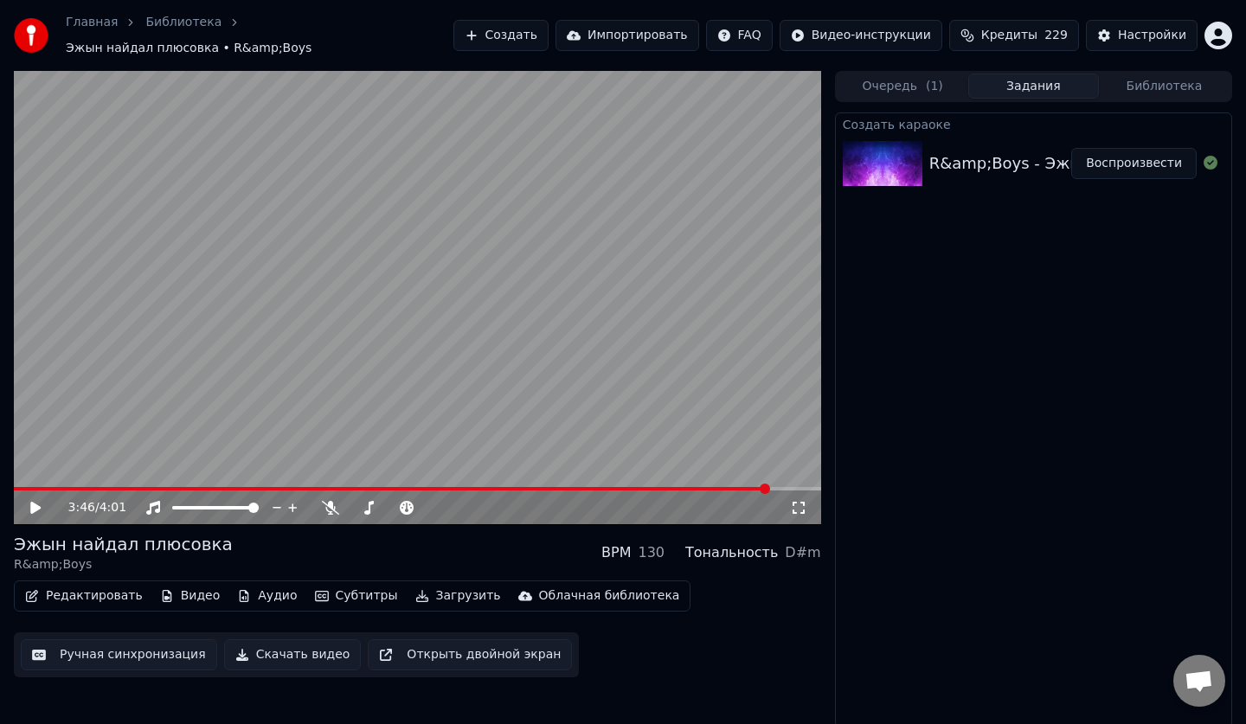
click at [1079, 509] on div "Создать караоке R&amp;Boys - Эжын найдал плюсовка Воспроизвести" at bounding box center [1033, 419] width 397 height 615
click at [240, 506] on span at bounding box center [215, 507] width 86 height 3
click at [242, 503] on span at bounding box center [237, 508] width 10 height 10
click at [244, 503] on span at bounding box center [239, 508] width 10 height 10
click at [237, 503] on span at bounding box center [240, 508] width 10 height 10
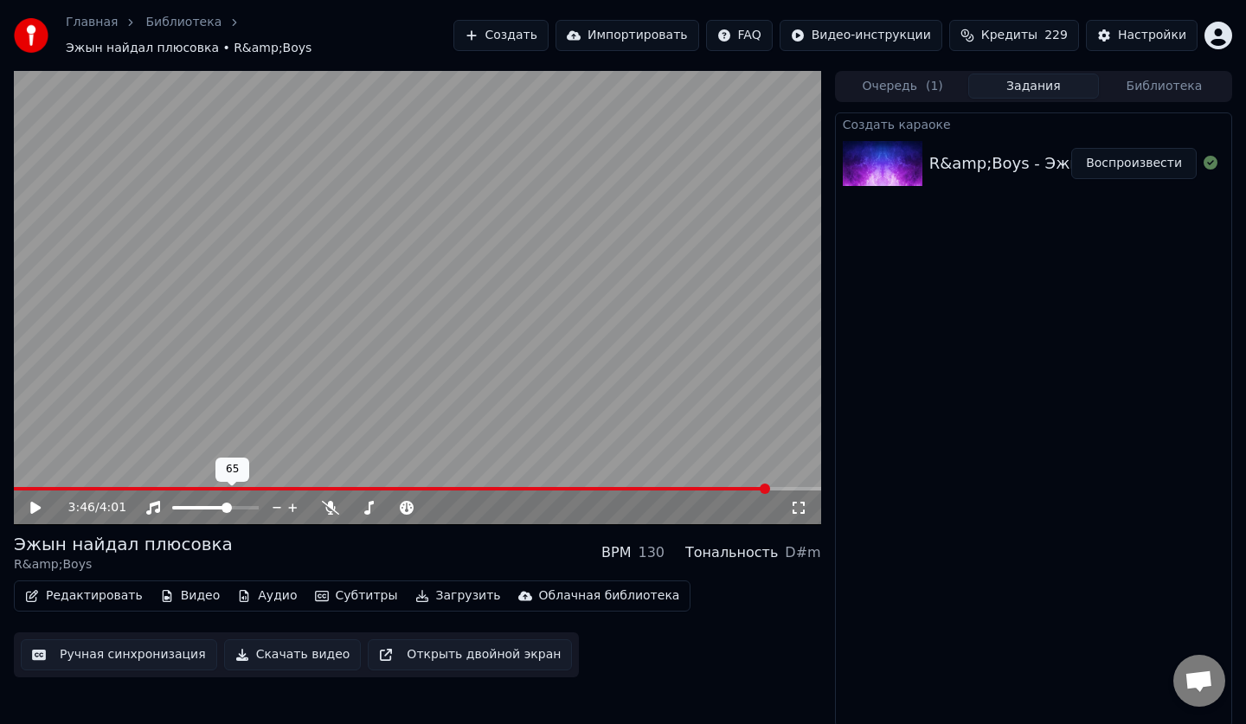
click at [228, 506] on span at bounding box center [200, 507] width 56 height 3
click at [88, 585] on button "Редактировать" at bounding box center [83, 596] width 131 height 24
click at [1156, 477] on div "Создать караоке R&amp;Boys - Эжын найдал плюсовка Воспроизвести" at bounding box center [1033, 419] width 397 height 615
click at [259, 503] on span at bounding box center [253, 508] width 10 height 10
click at [162, 499] on div at bounding box center [231, 507] width 139 height 17
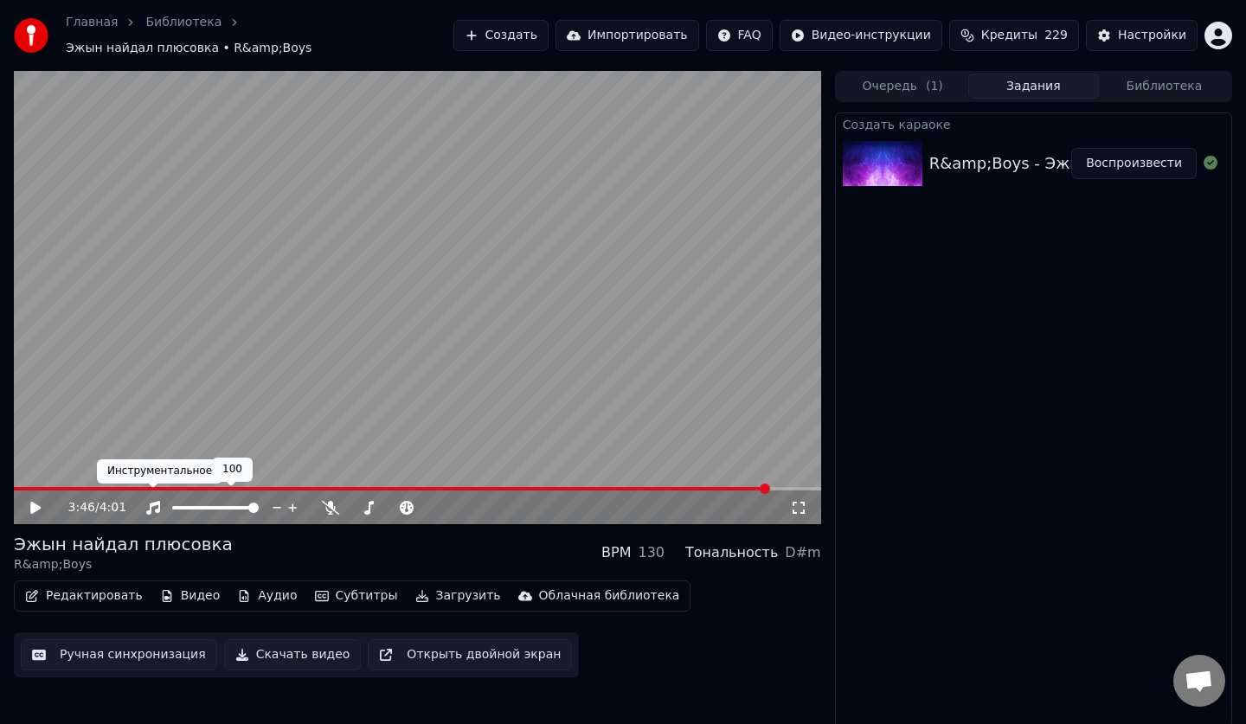
click at [157, 501] on icon at bounding box center [153, 508] width 14 height 14
click at [156, 501] on icon at bounding box center [152, 508] width 17 height 14
click at [279, 505] on icon at bounding box center [277, 507] width 16 height 17
click at [289, 505] on icon at bounding box center [293, 507] width 16 height 17
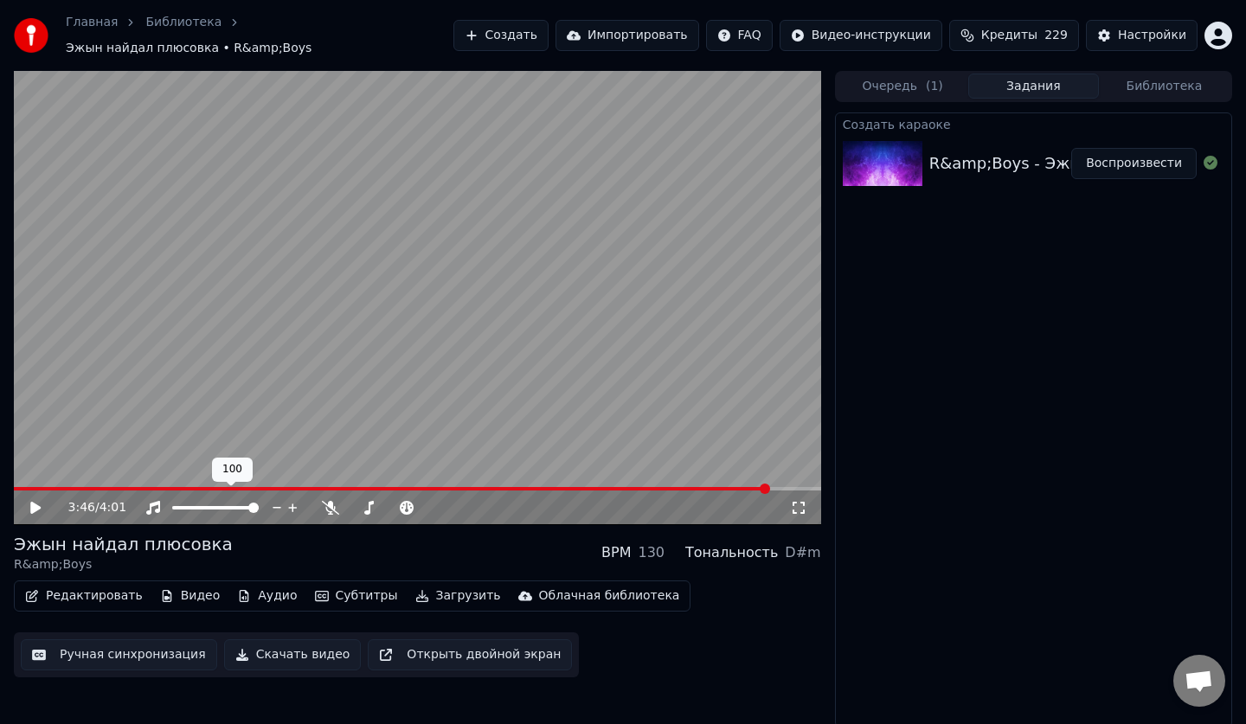
click at [289, 505] on icon at bounding box center [293, 507] width 16 height 17
click at [274, 502] on icon at bounding box center [277, 507] width 16 height 17
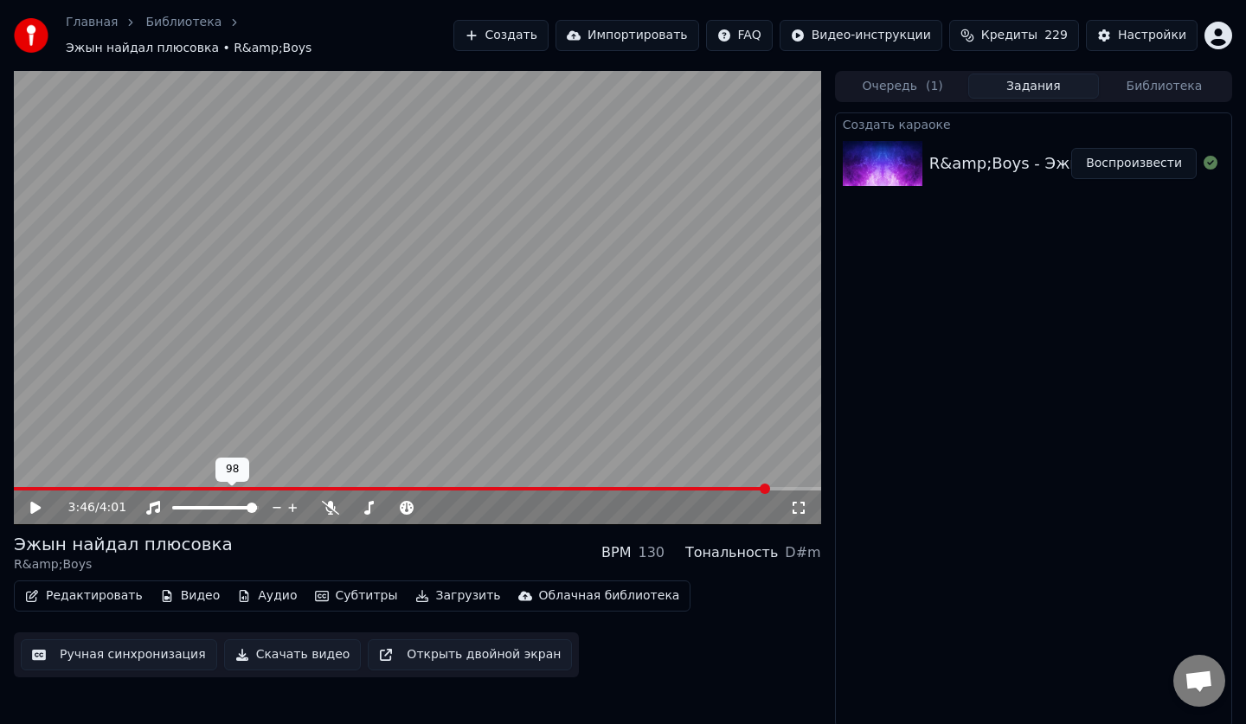
click at [274, 502] on icon at bounding box center [277, 507] width 16 height 17
click at [205, 503] on span at bounding box center [206, 508] width 10 height 10
click at [293, 503] on icon at bounding box center [292, 507] width 9 height 9
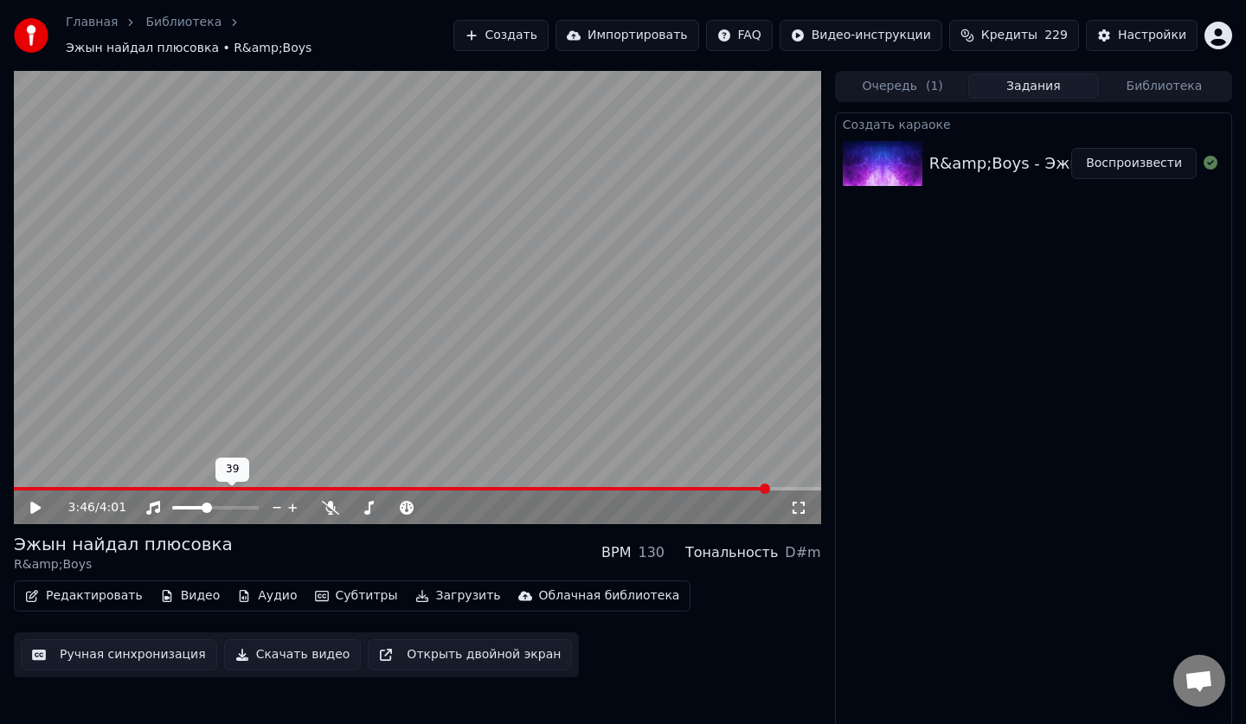
click at [293, 503] on icon at bounding box center [292, 507] width 9 height 9
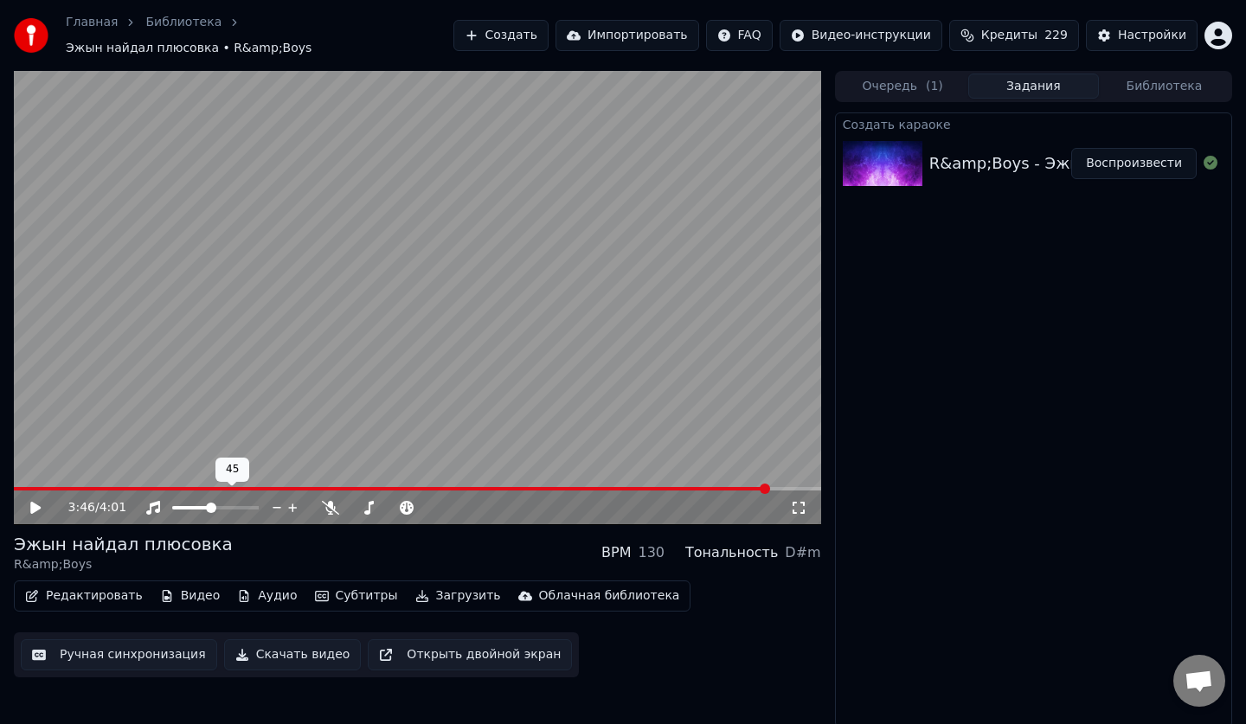
click at [293, 503] on icon at bounding box center [292, 507] width 9 height 9
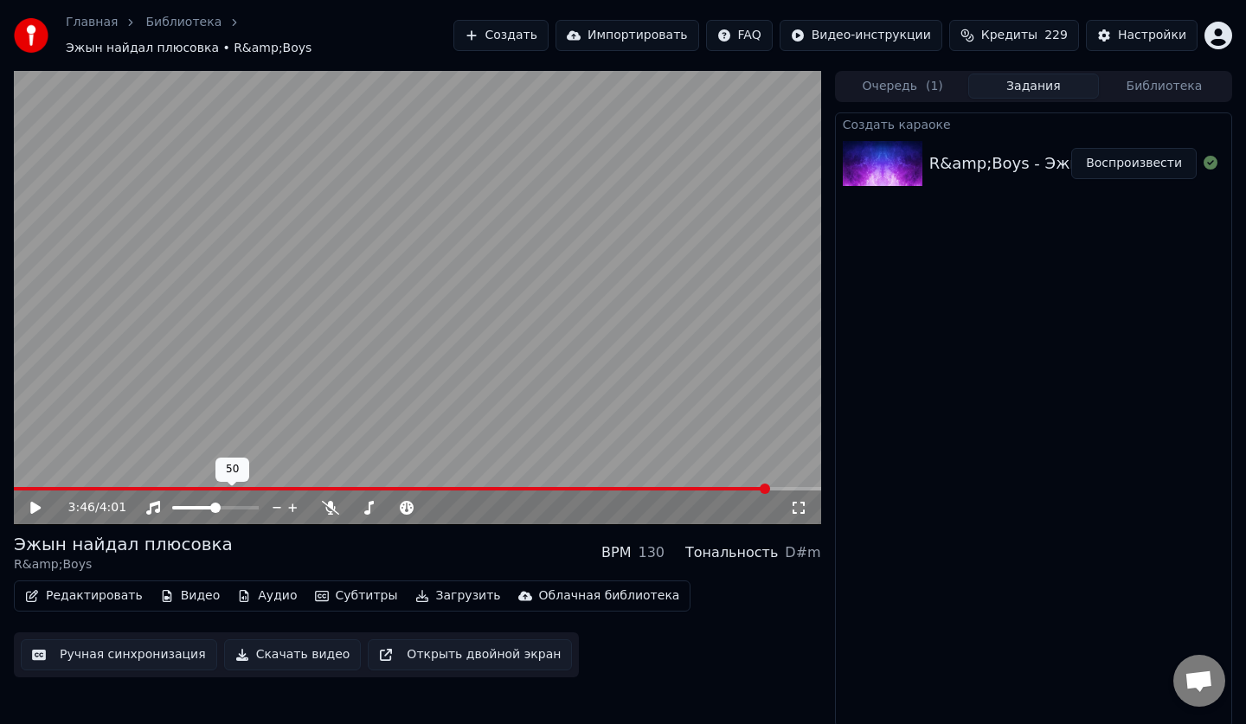
click at [293, 503] on icon at bounding box center [292, 507] width 9 height 9
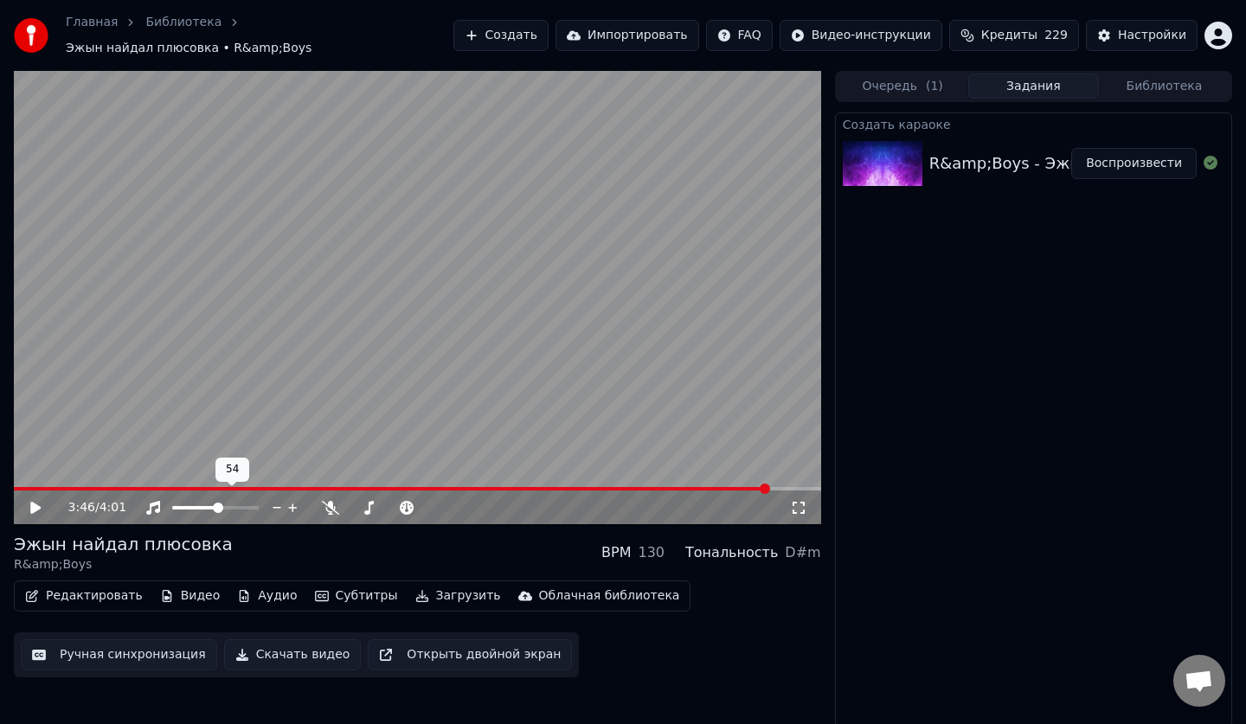
click at [293, 503] on icon at bounding box center [292, 507] width 9 height 9
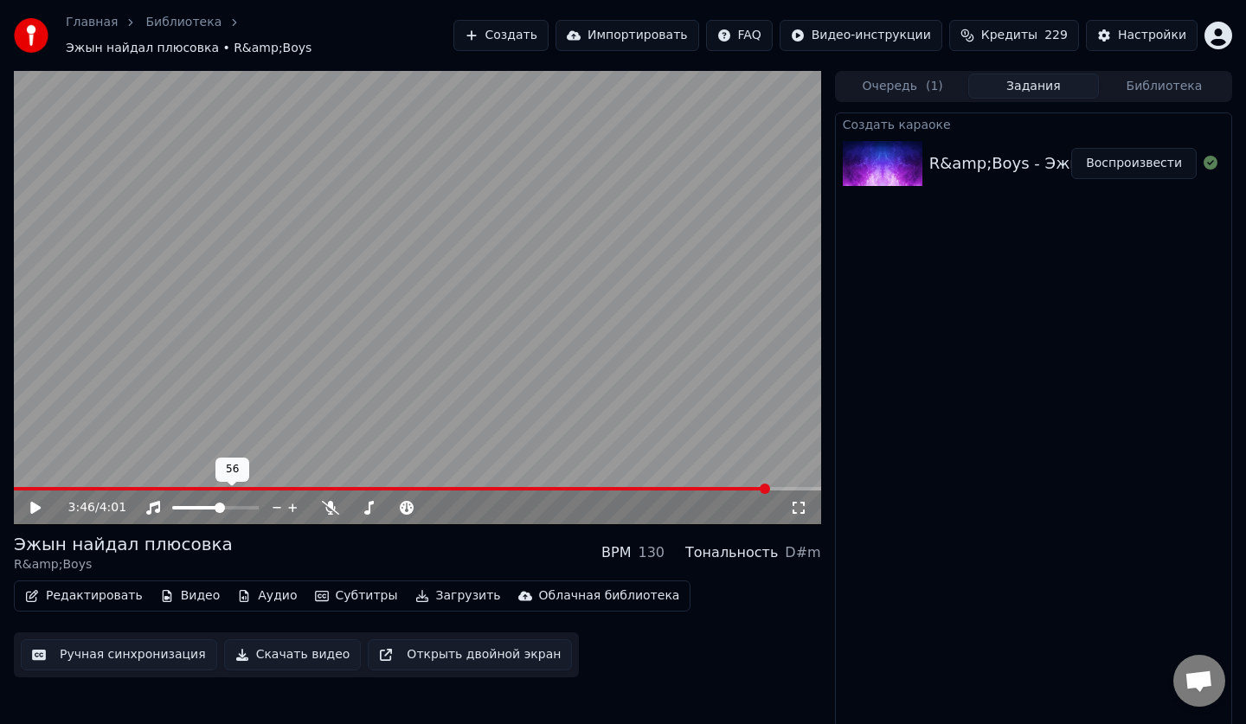
click at [293, 503] on icon at bounding box center [292, 507] width 9 height 9
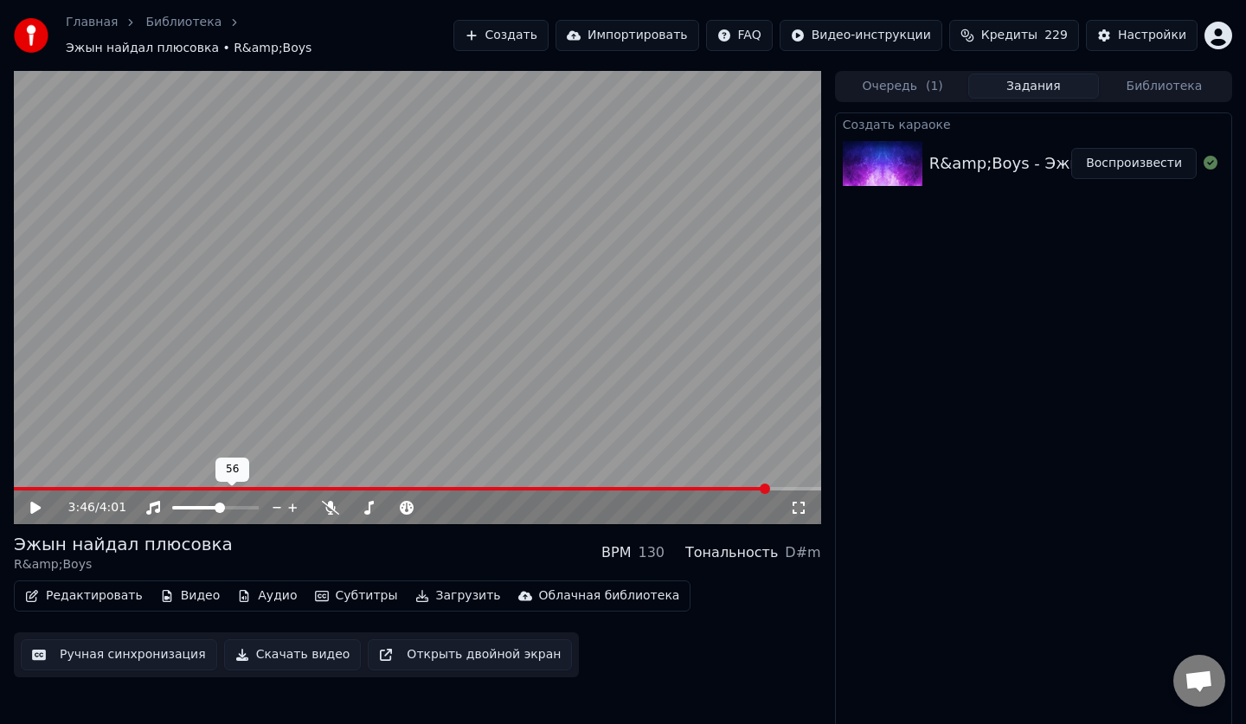
click at [293, 503] on icon at bounding box center [292, 507] width 9 height 9
click at [225, 503] on span at bounding box center [223, 508] width 10 height 10
click at [288, 499] on icon at bounding box center [293, 507] width 16 height 17
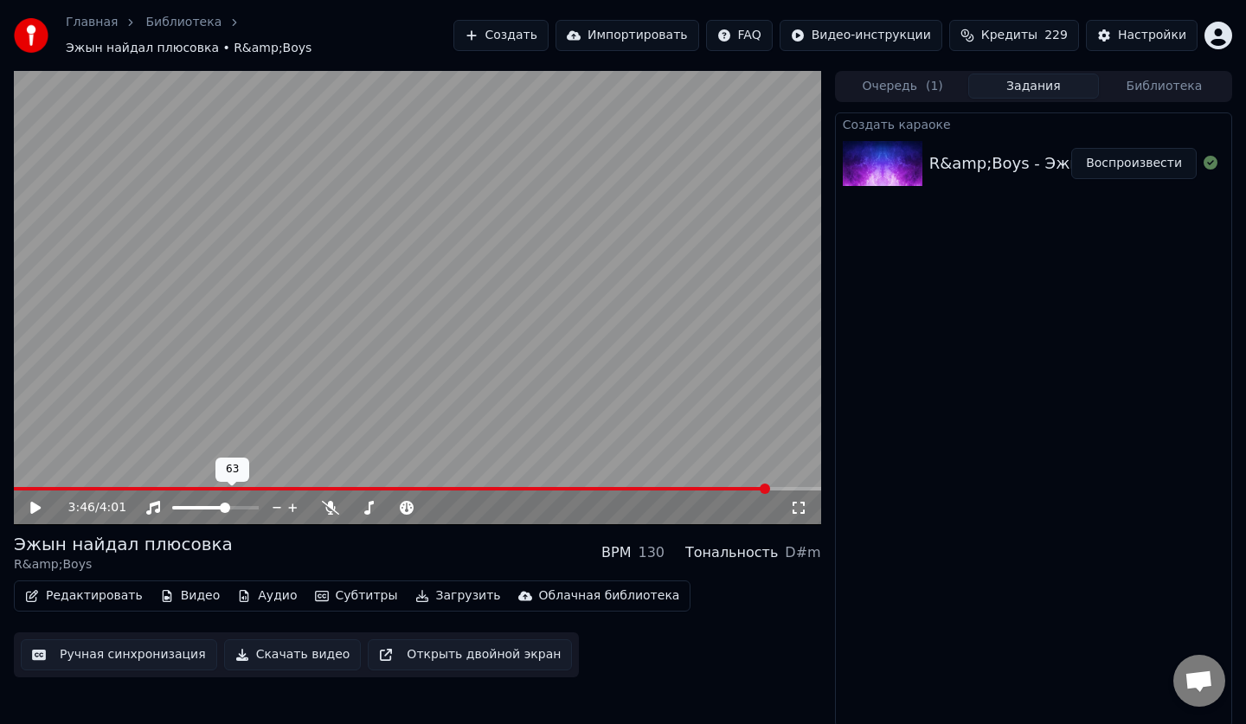
click at [288, 499] on icon at bounding box center [293, 507] width 16 height 17
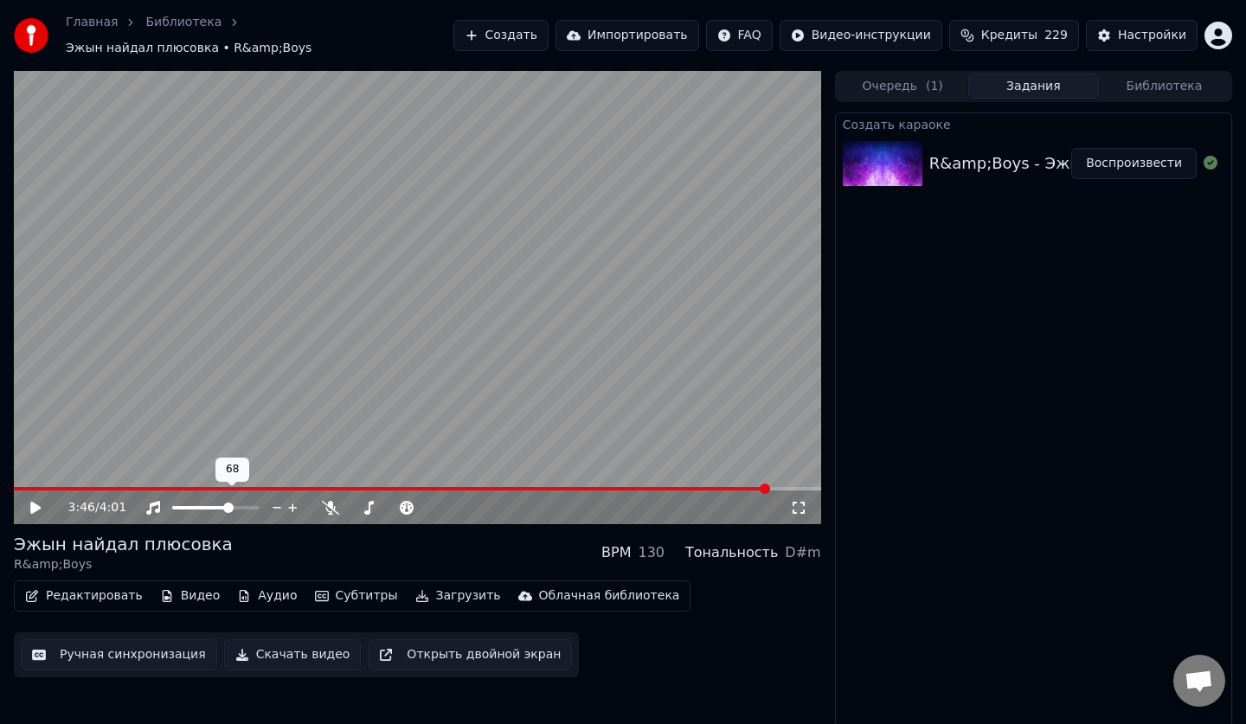
click at [288, 499] on icon at bounding box center [293, 507] width 16 height 17
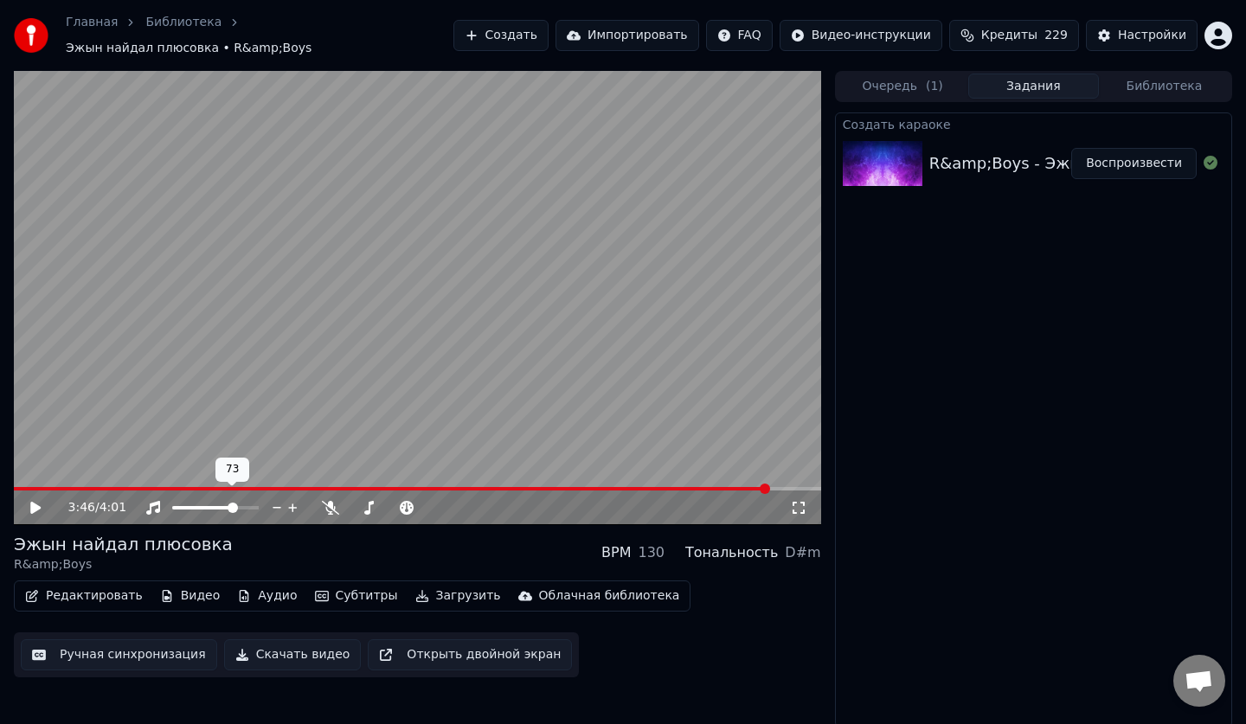
click at [288, 499] on icon at bounding box center [293, 507] width 16 height 17
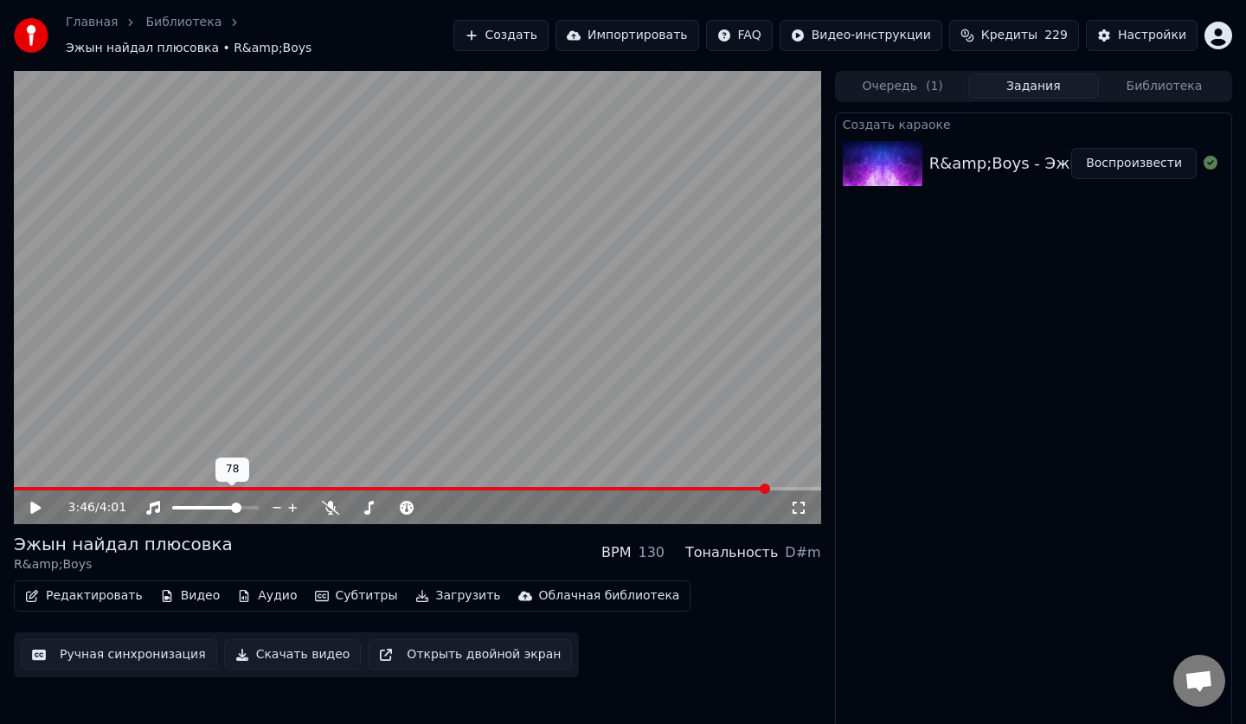
click at [288, 499] on icon at bounding box center [293, 507] width 16 height 17
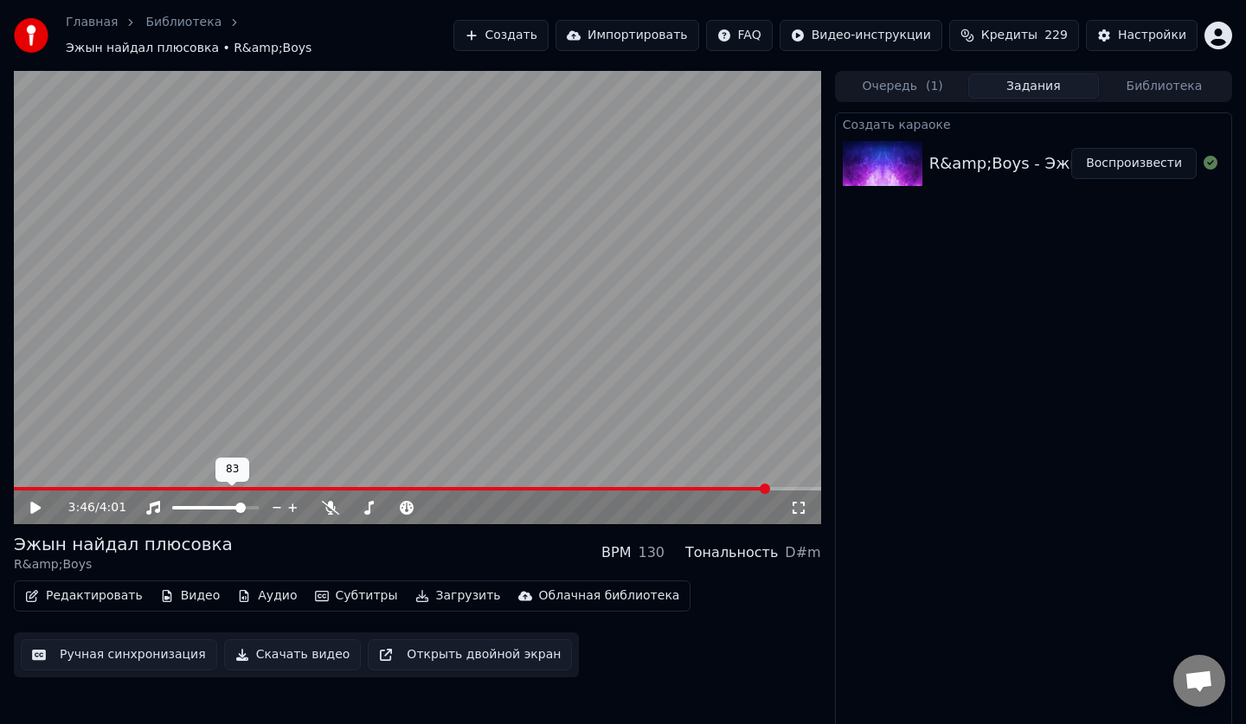
click at [277, 499] on icon at bounding box center [277, 507] width 16 height 17
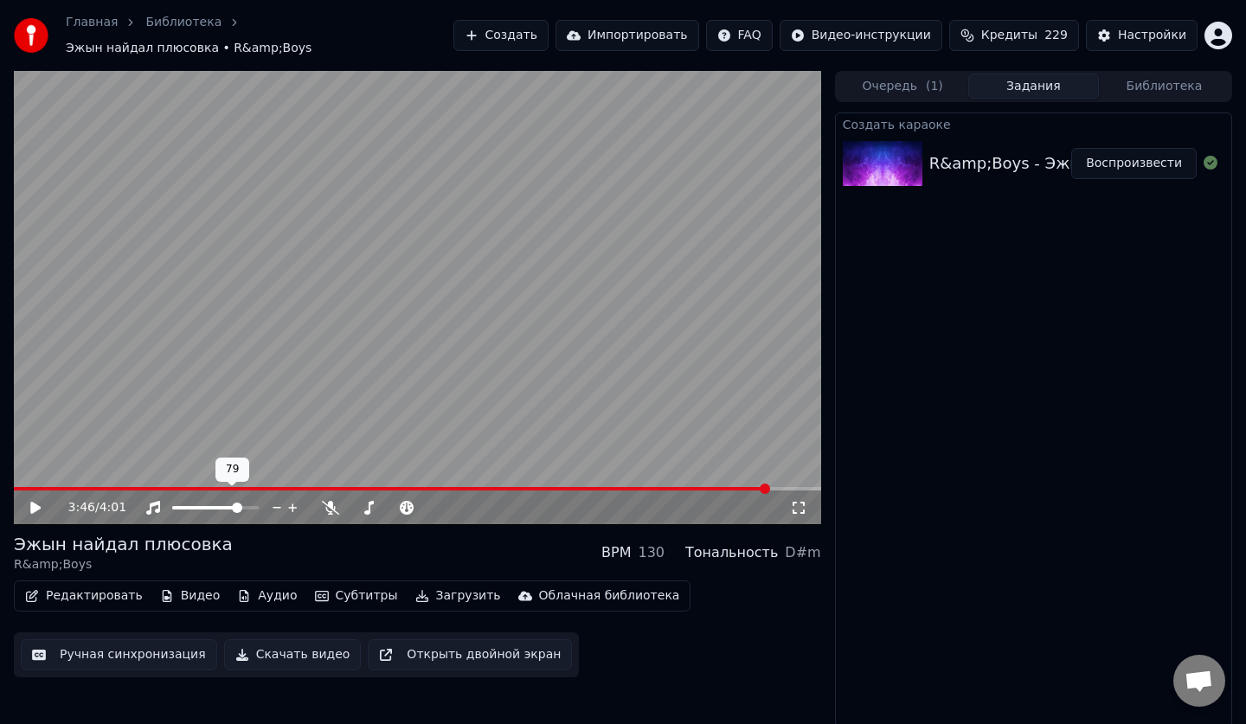
click at [277, 499] on icon at bounding box center [277, 507] width 16 height 17
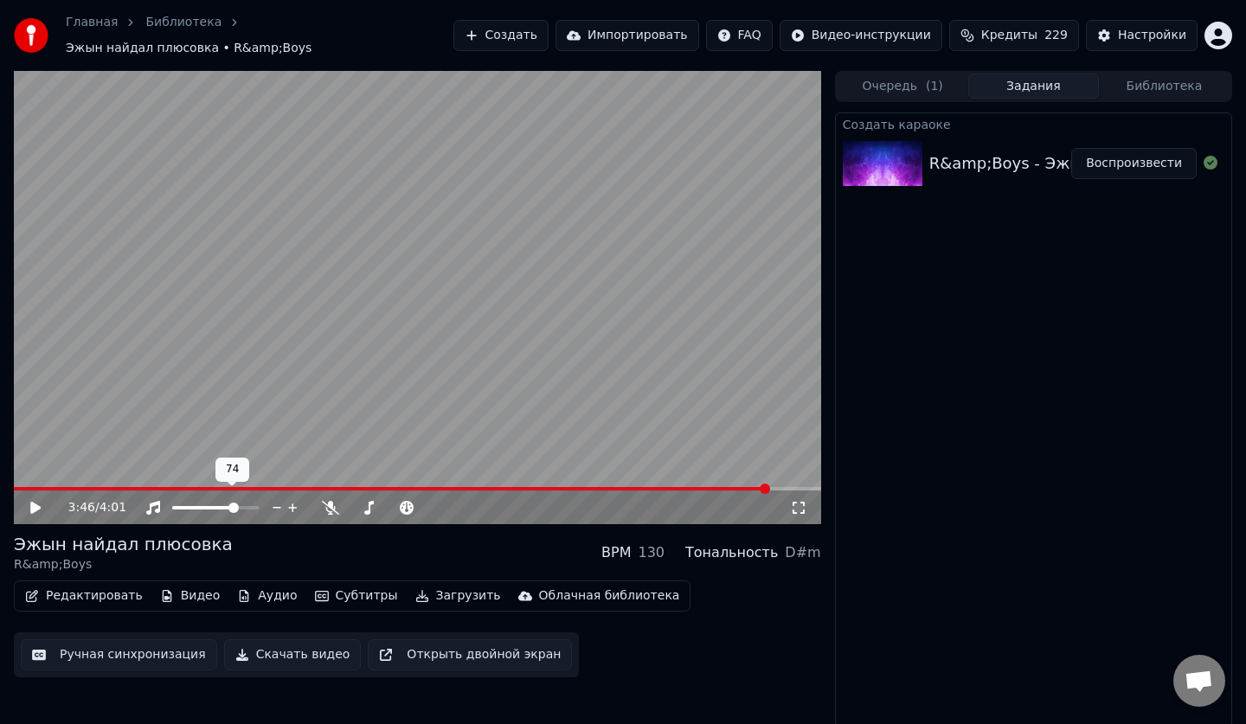
click at [277, 499] on icon at bounding box center [277, 507] width 16 height 17
click at [288, 499] on icon at bounding box center [293, 507] width 16 height 17
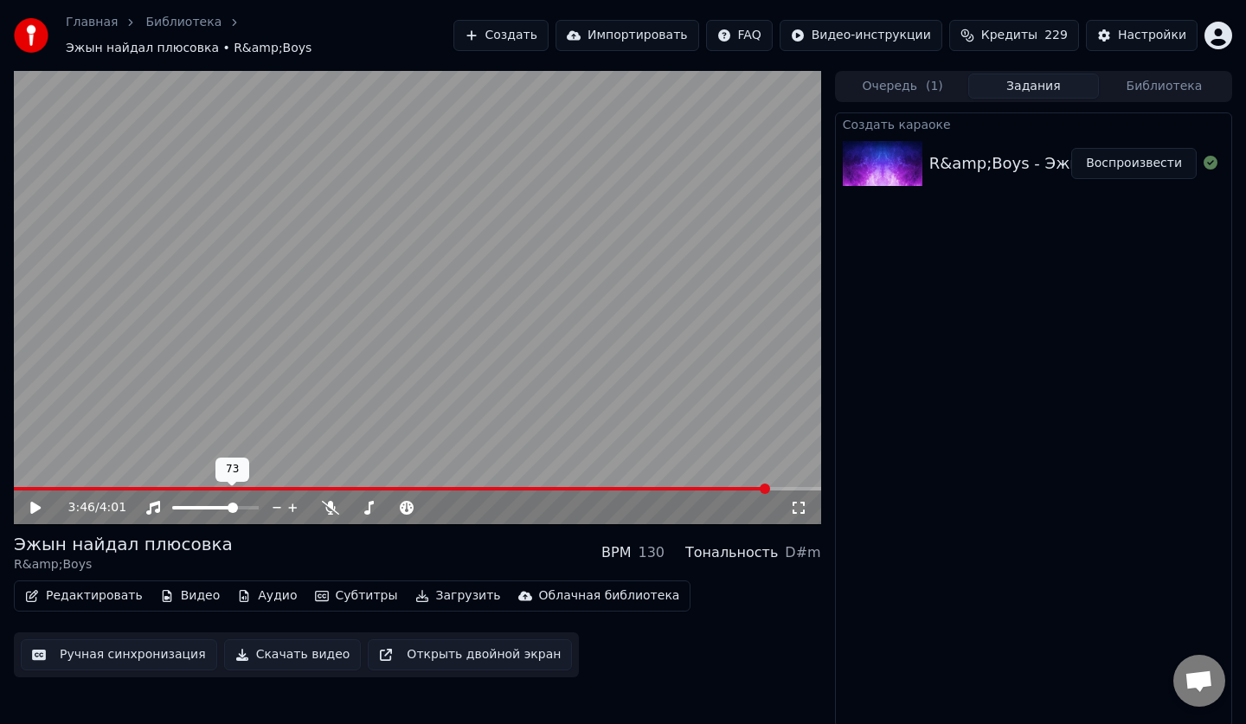
click at [288, 499] on icon at bounding box center [293, 507] width 16 height 17
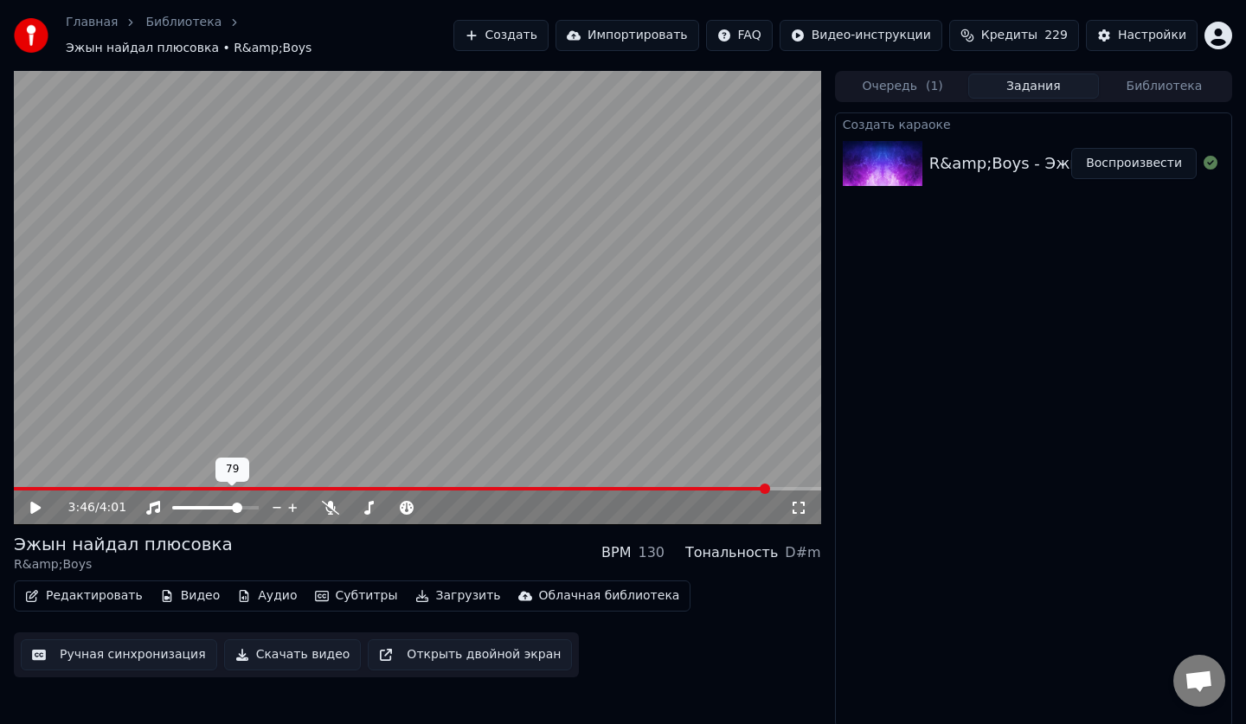
click at [288, 499] on icon at bounding box center [293, 507] width 16 height 17
click at [278, 499] on icon at bounding box center [277, 507] width 16 height 17
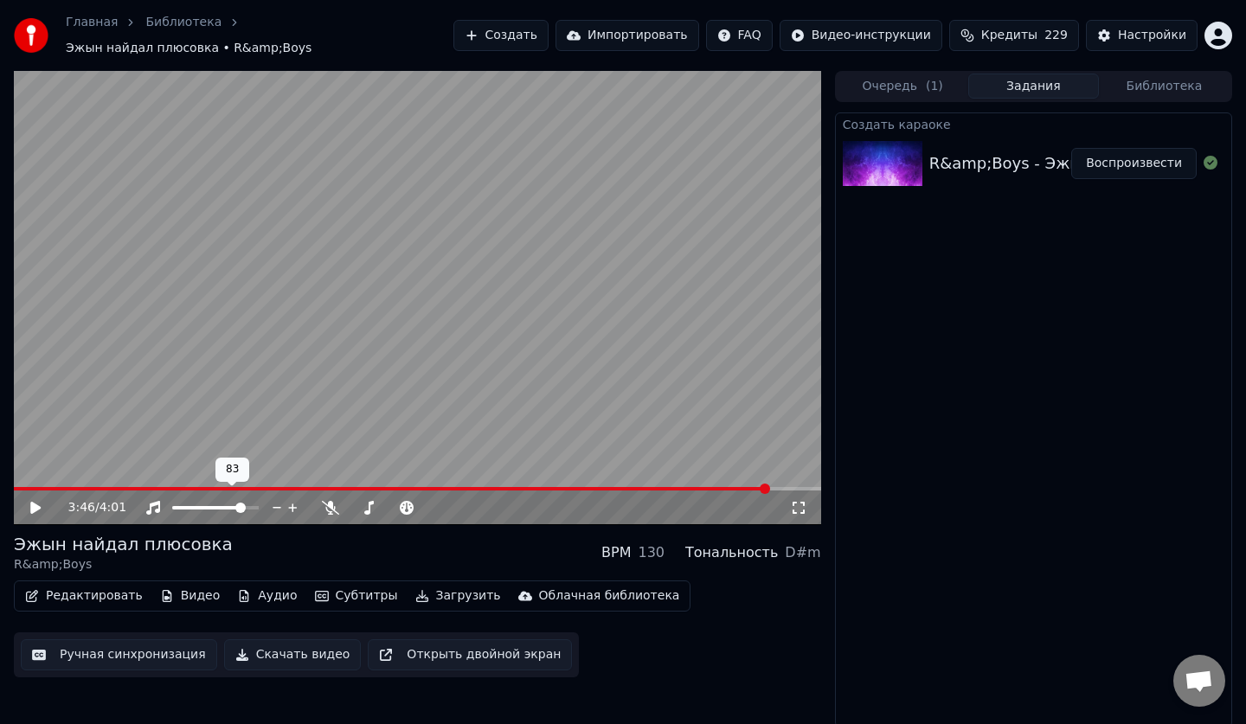
click at [278, 499] on icon at bounding box center [277, 507] width 16 height 17
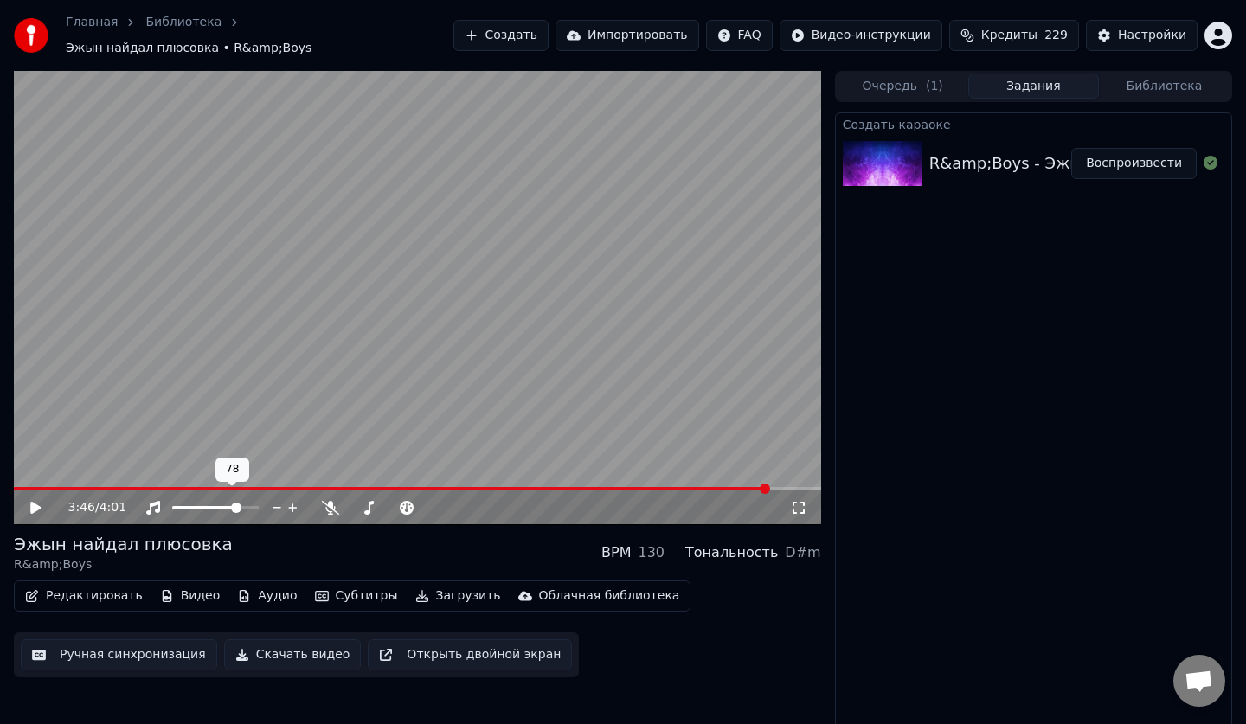
click at [278, 499] on icon at bounding box center [277, 507] width 16 height 17
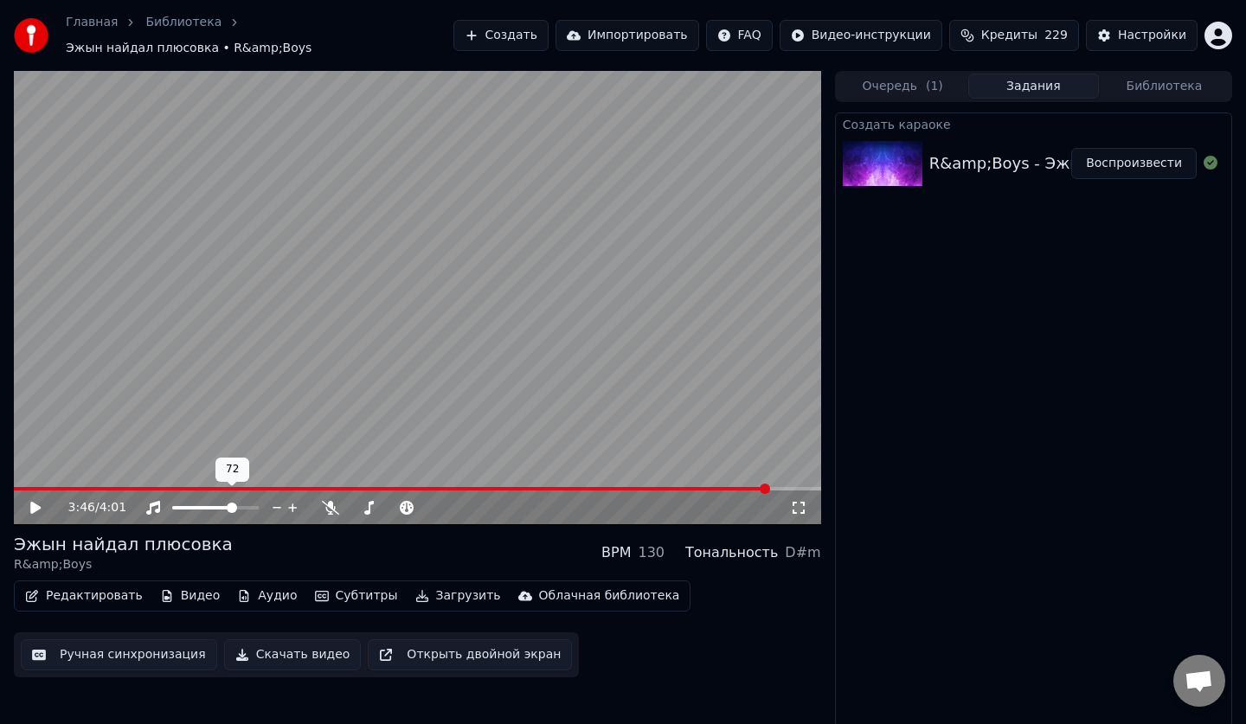
click at [235, 503] on span at bounding box center [232, 508] width 10 height 10
click at [45, 501] on icon at bounding box center [48, 508] width 41 height 14
click at [235, 503] on span at bounding box center [232, 508] width 10 height 10
click at [37, 501] on icon at bounding box center [48, 508] width 41 height 14
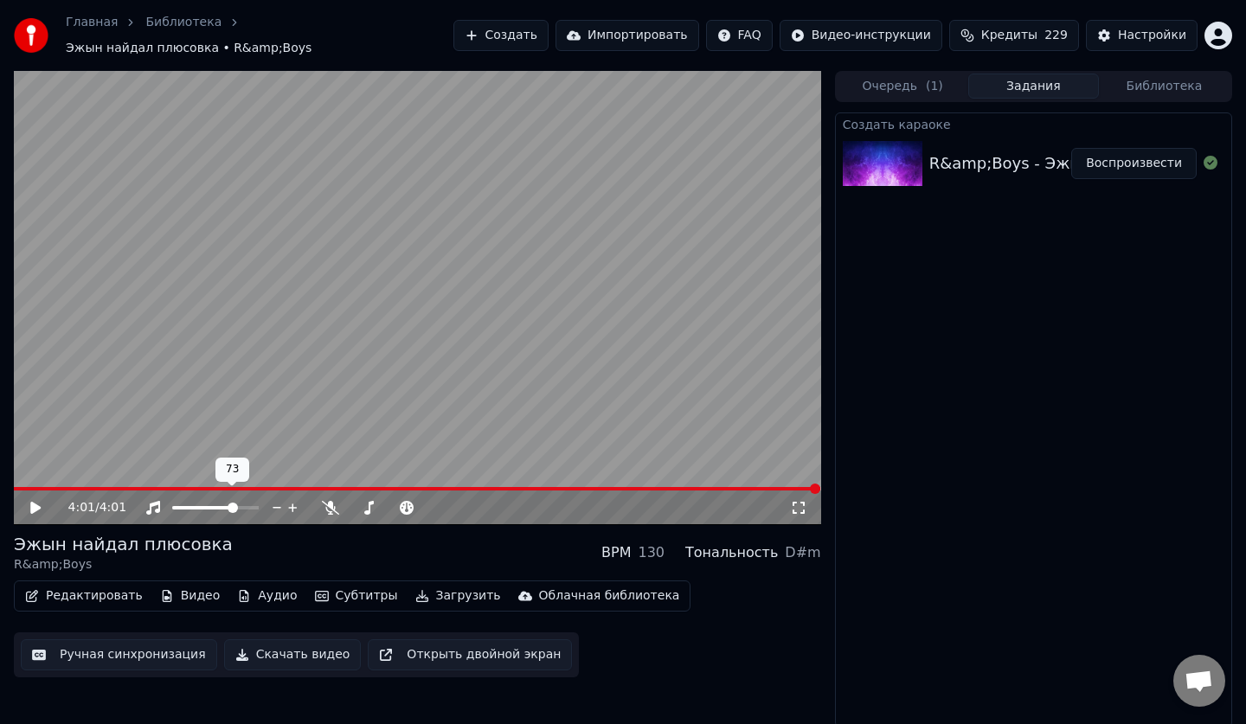
click at [235, 503] on span at bounding box center [232, 508] width 10 height 10
click at [282, 648] on button "Скачать видео" at bounding box center [293, 654] width 138 height 31
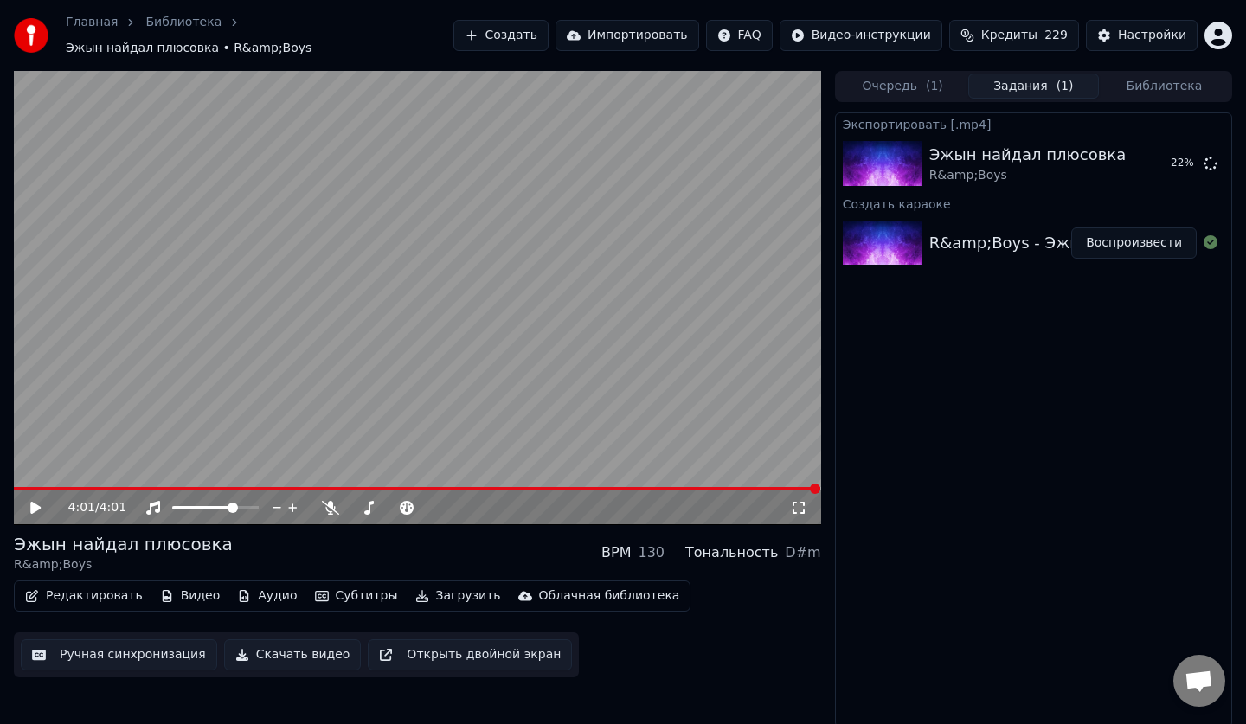
click at [40, 501] on icon at bounding box center [48, 508] width 41 height 14
click at [37, 504] on icon at bounding box center [48, 508] width 41 height 14
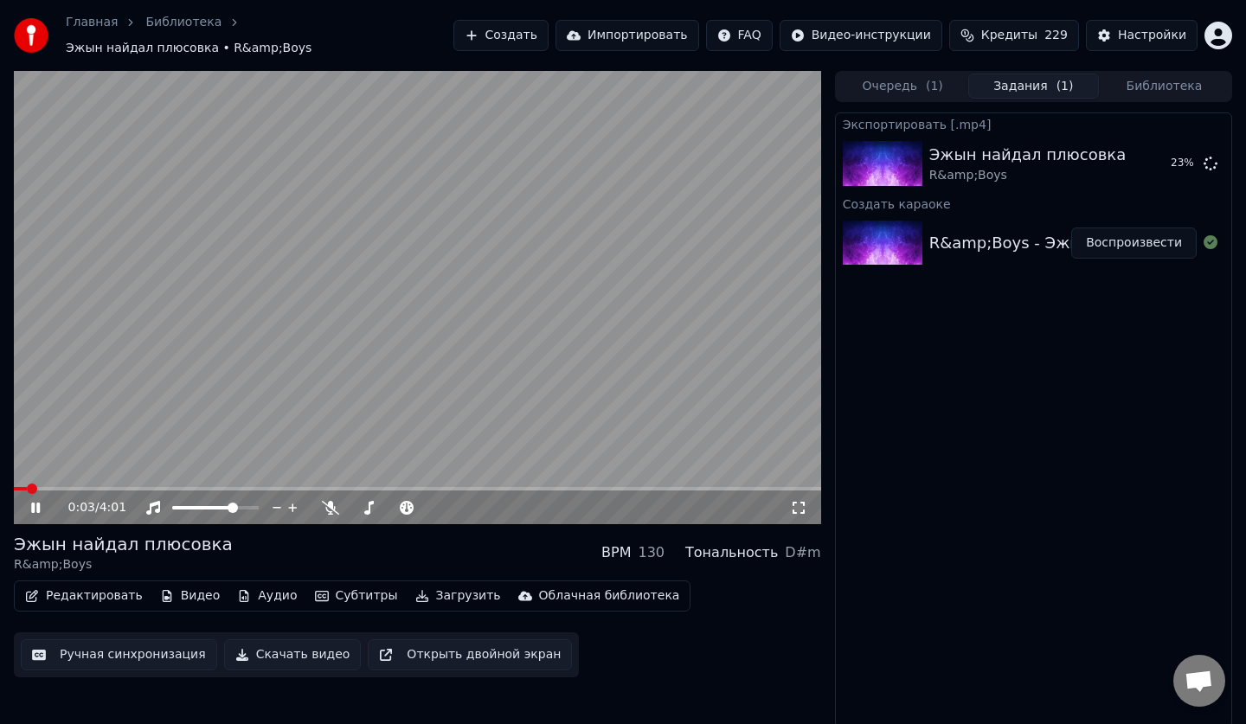
click at [103, 487] on span at bounding box center [417, 488] width 807 height 3
click at [42, 501] on icon at bounding box center [48, 508] width 41 height 14
click at [1156, 74] on button "Библиотека" at bounding box center [1163, 86] width 131 height 25
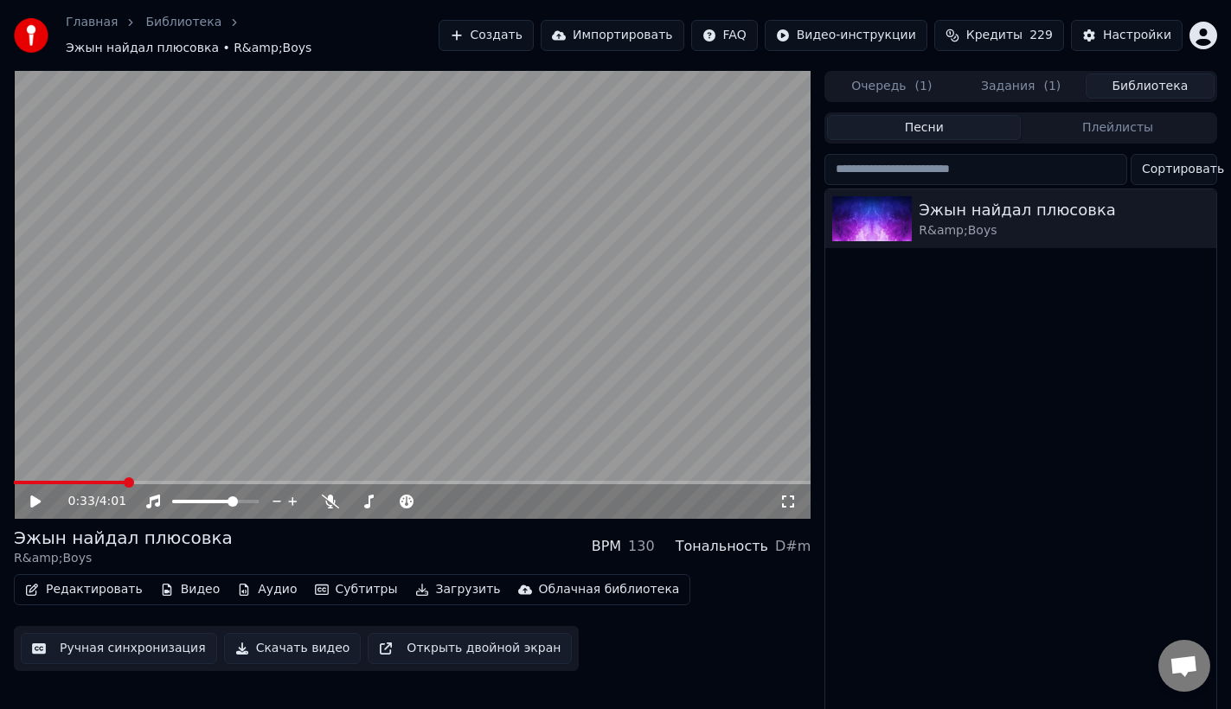
click at [1012, 91] on div "Очередь ( 1 ) Задания ( 1 ) Библиотека" at bounding box center [1020, 86] width 393 height 31
click at [1012, 86] on button "Задания ( 1 )" at bounding box center [1021, 86] width 129 height 25
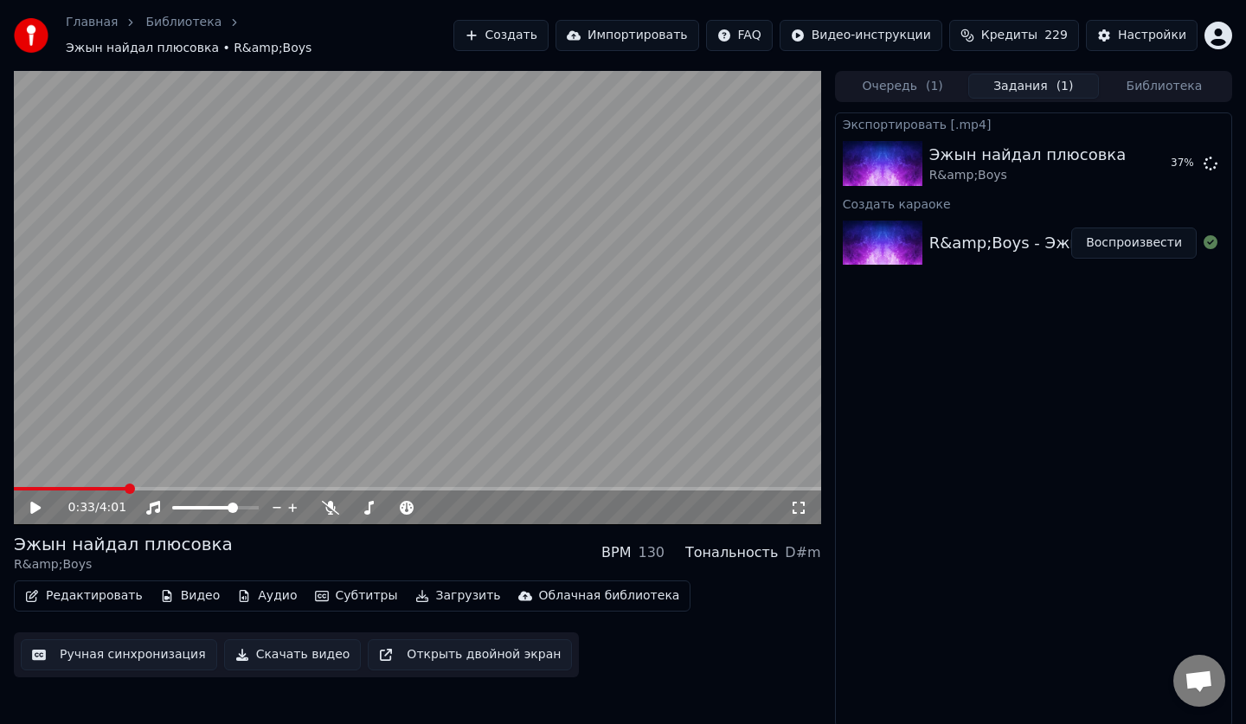
click at [1153, 75] on button "Библиотека" at bounding box center [1163, 86] width 131 height 25
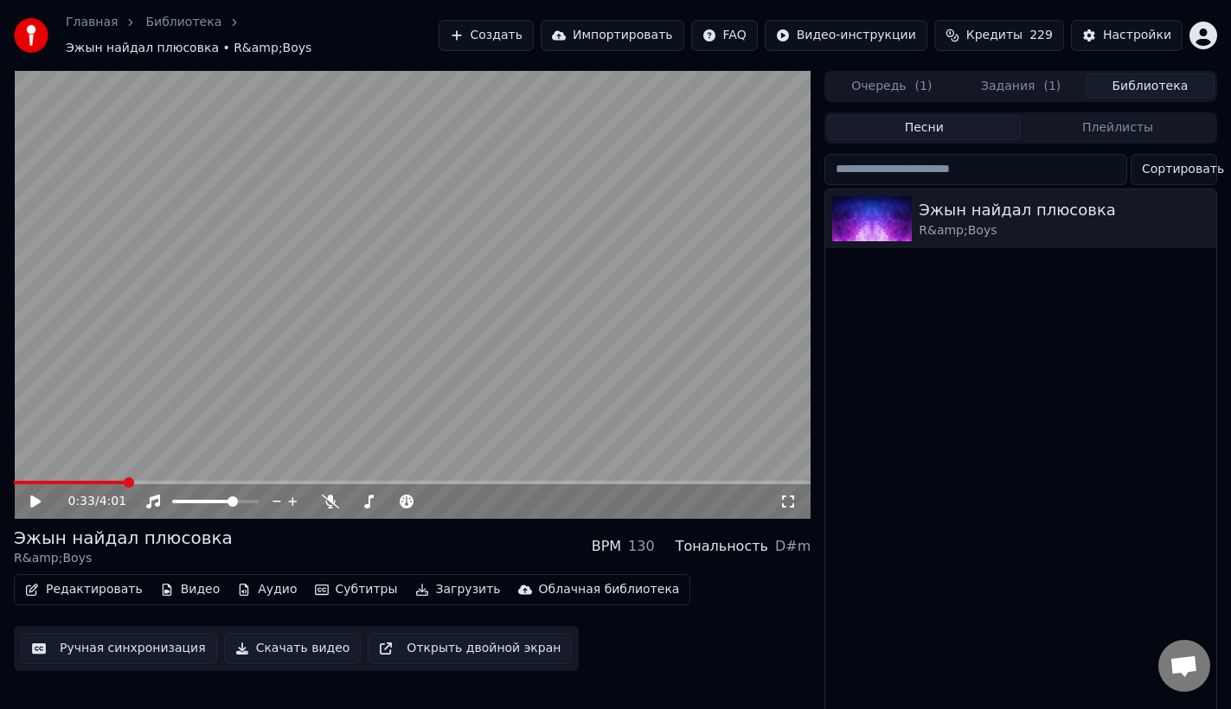
click at [1065, 74] on button "Задания ( 1 )" at bounding box center [1021, 86] width 129 height 25
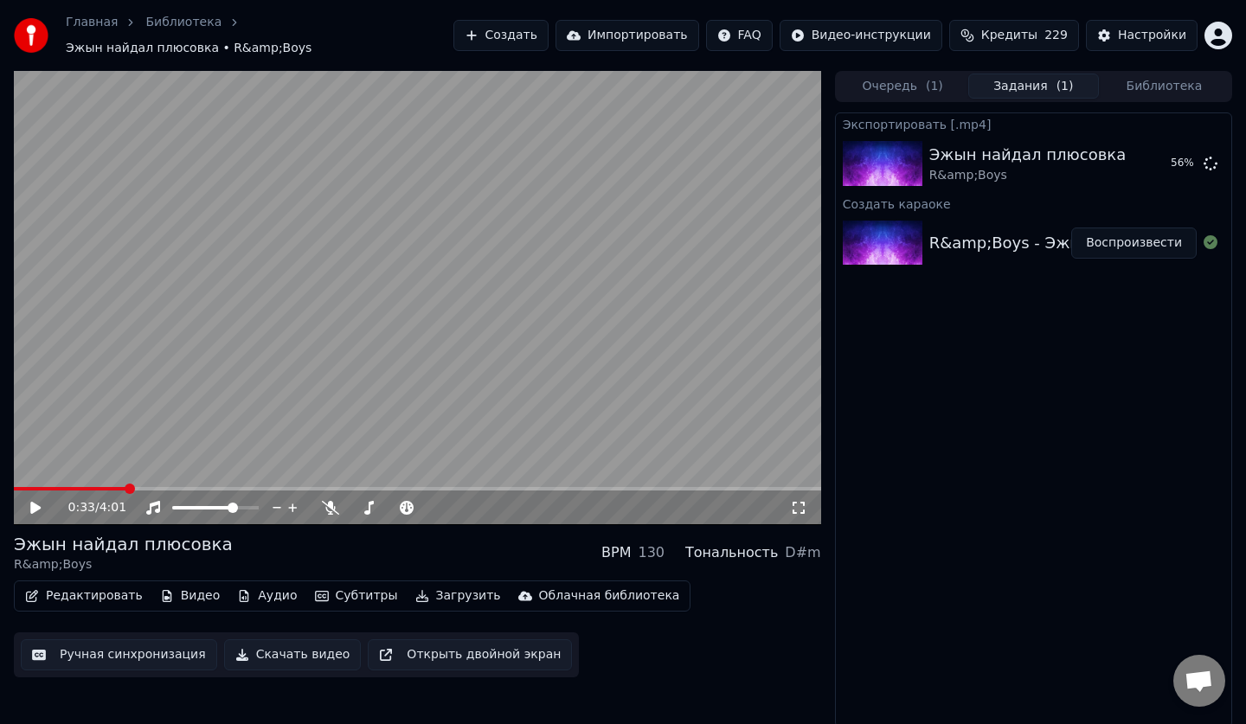
click at [1133, 82] on button "Библиотека" at bounding box center [1163, 86] width 131 height 25
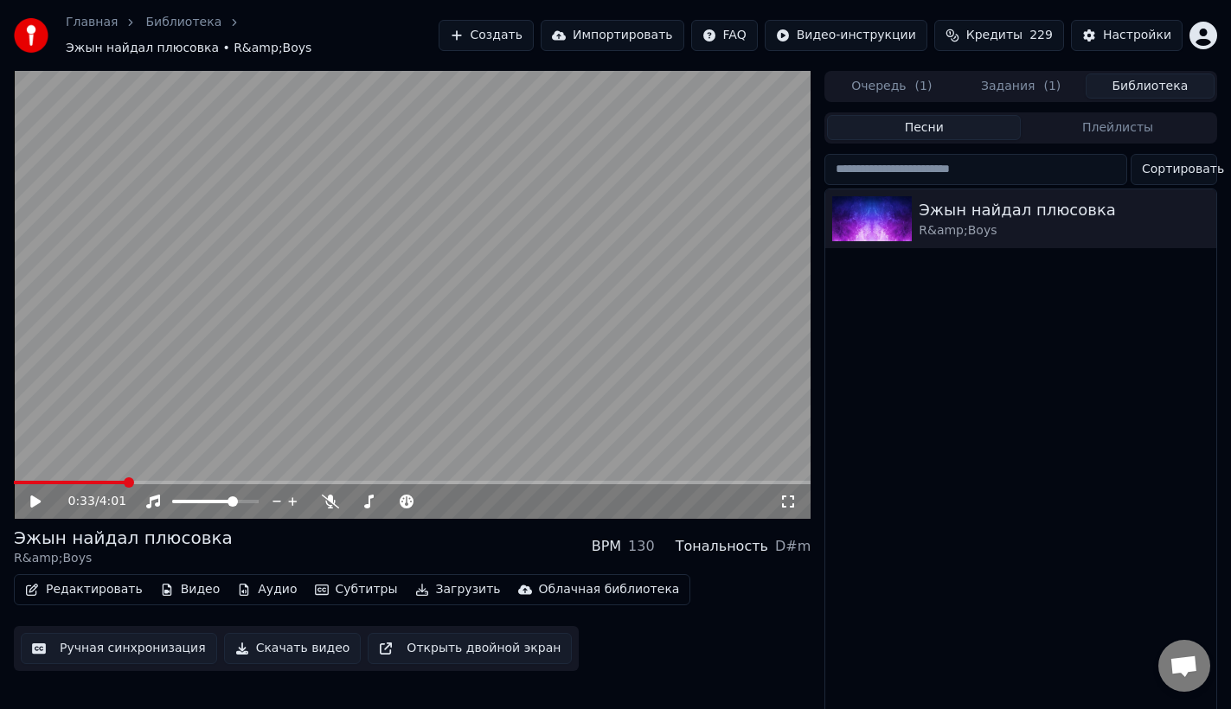
click at [432, 587] on button "Загрузить" at bounding box center [457, 590] width 99 height 24
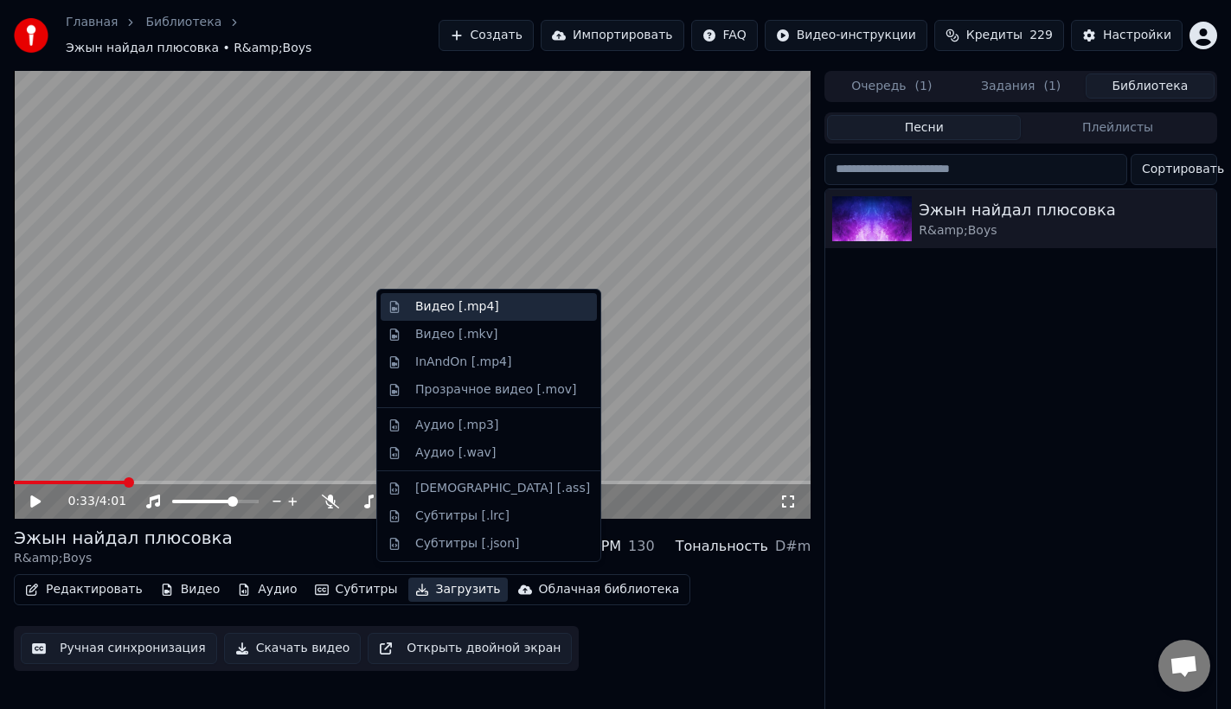
click at [532, 310] on div "Видео [.mp4]" at bounding box center [502, 306] width 175 height 17
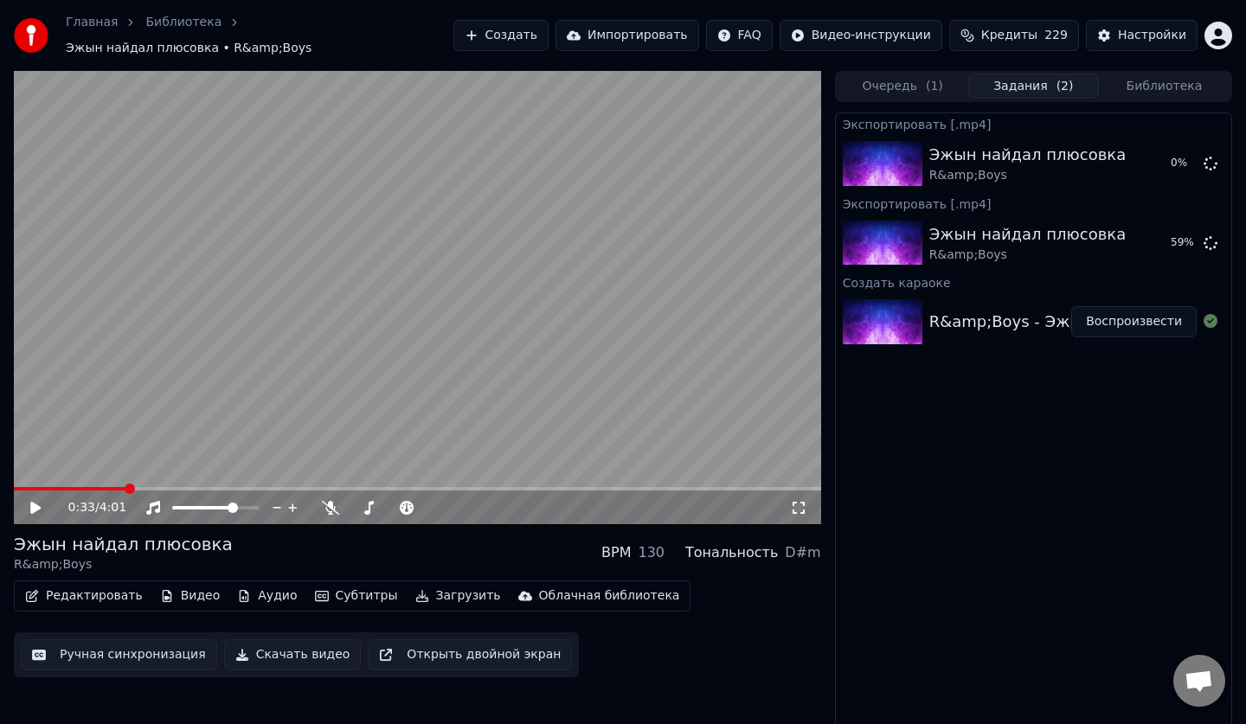
click at [304, 657] on button "Скачать видео" at bounding box center [293, 654] width 138 height 31
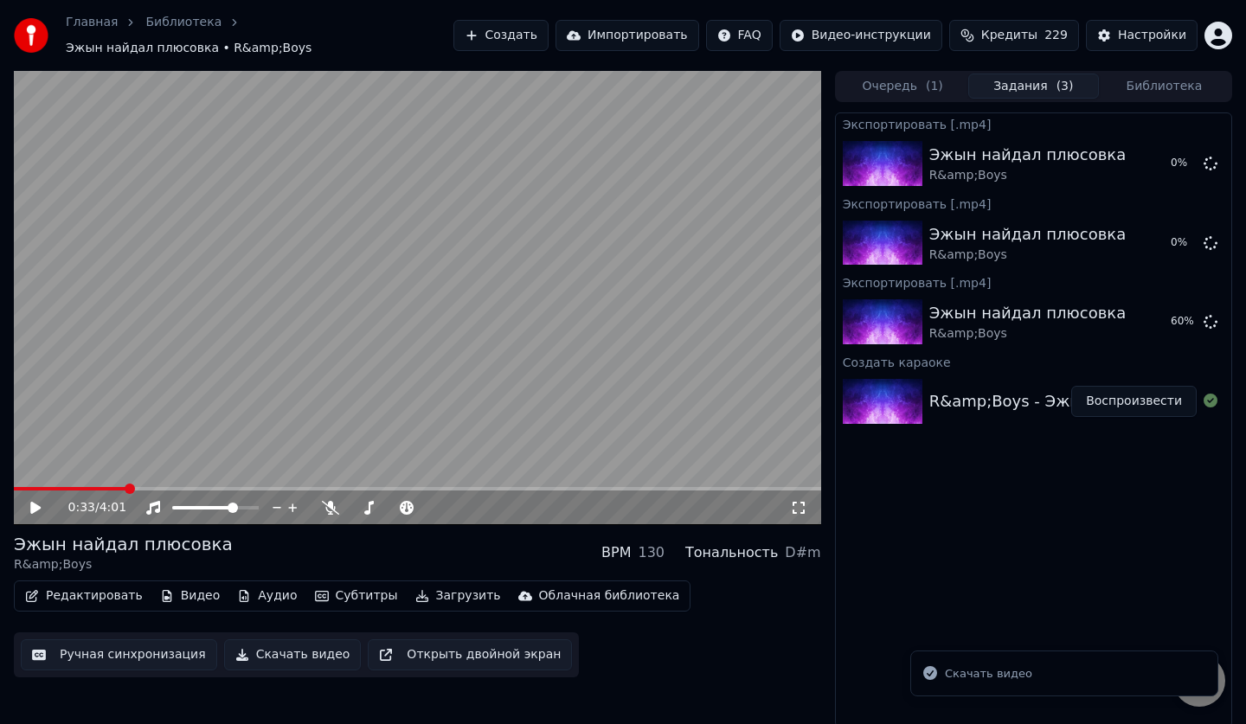
click at [1039, 77] on button "Задания ( 3 )" at bounding box center [1033, 86] width 131 height 25
click at [1138, 74] on button "Библиотека" at bounding box center [1163, 86] width 131 height 25
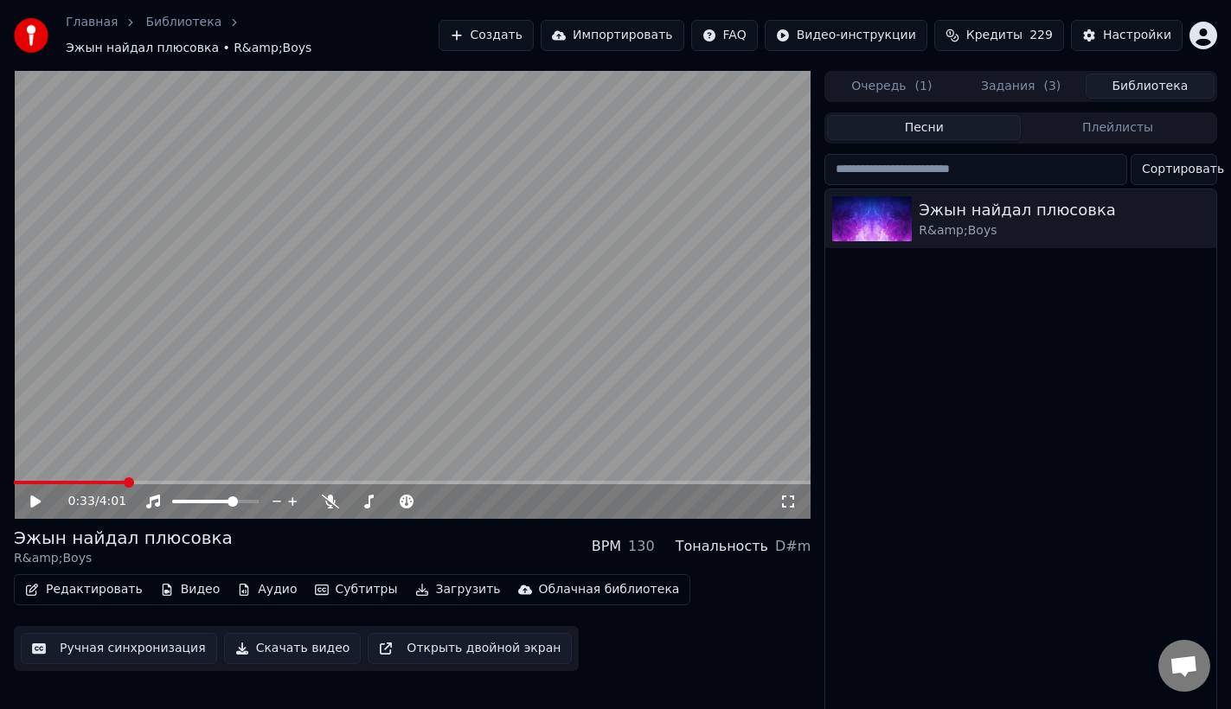
click at [437, 584] on button "Загрузить" at bounding box center [457, 590] width 99 height 24
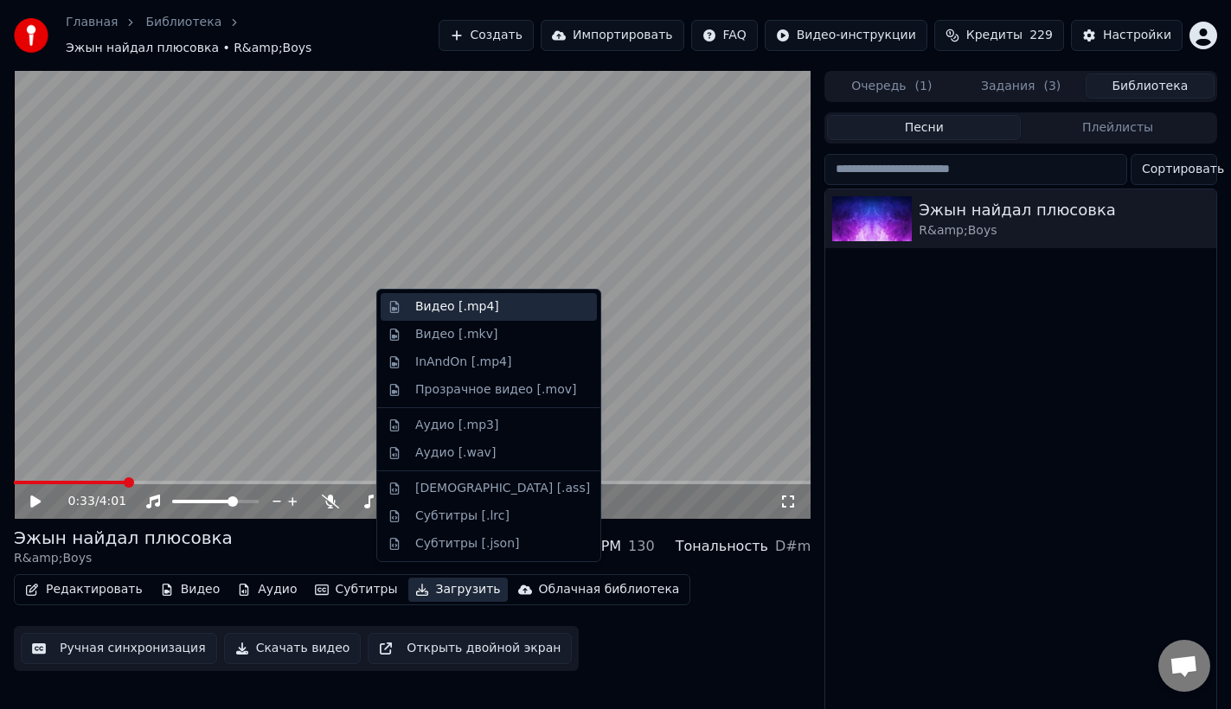
click at [514, 312] on div "Видео [.mp4]" at bounding box center [502, 306] width 175 height 17
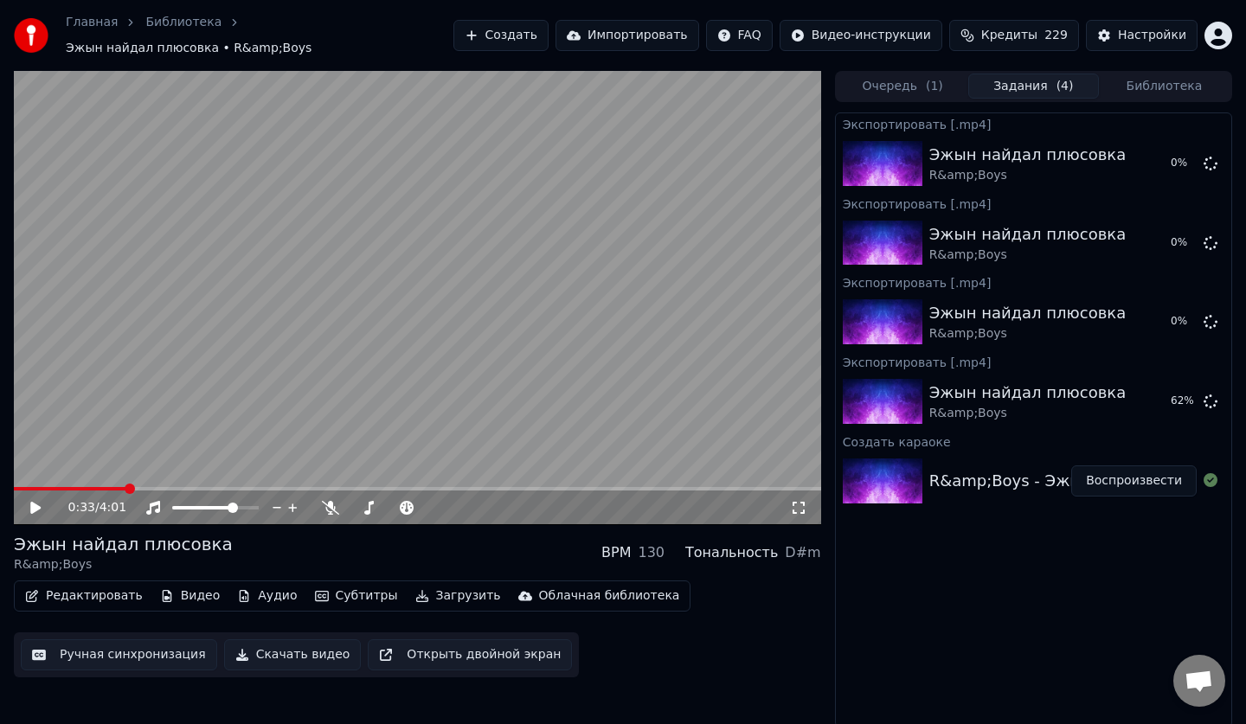
click at [1189, 78] on button "Библиотека" at bounding box center [1163, 86] width 131 height 25
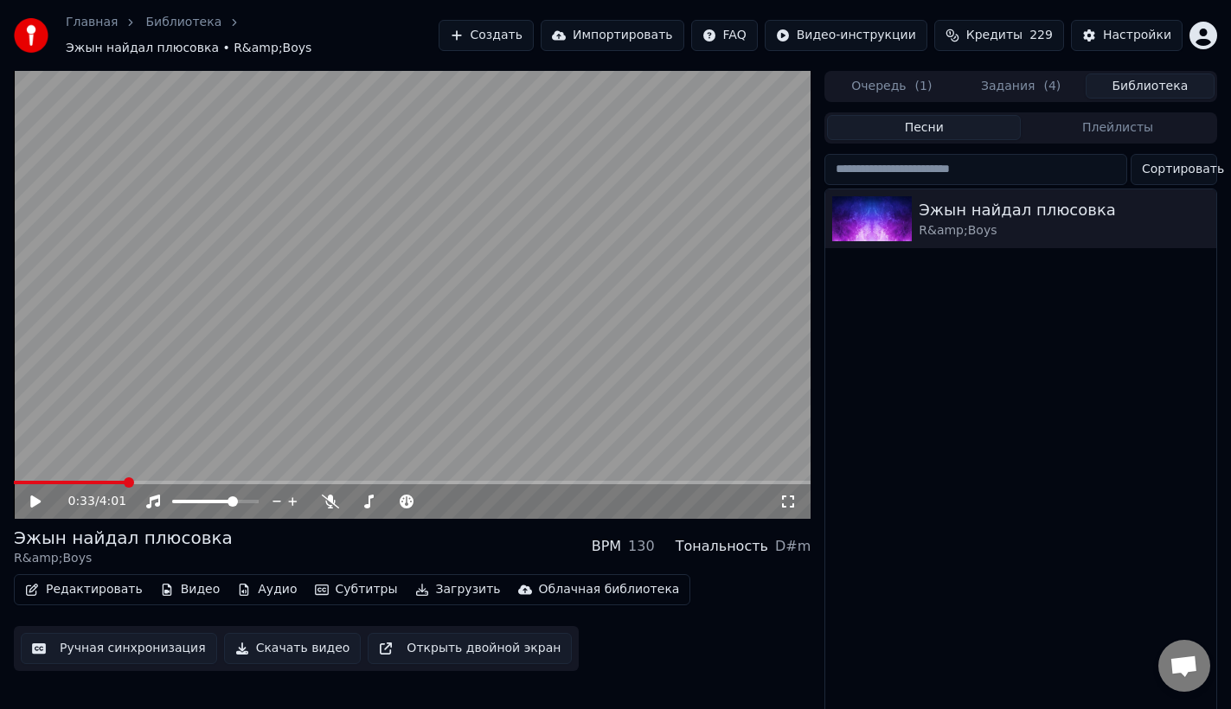
click at [1050, 76] on button "Задания ( 4 )" at bounding box center [1021, 86] width 129 height 25
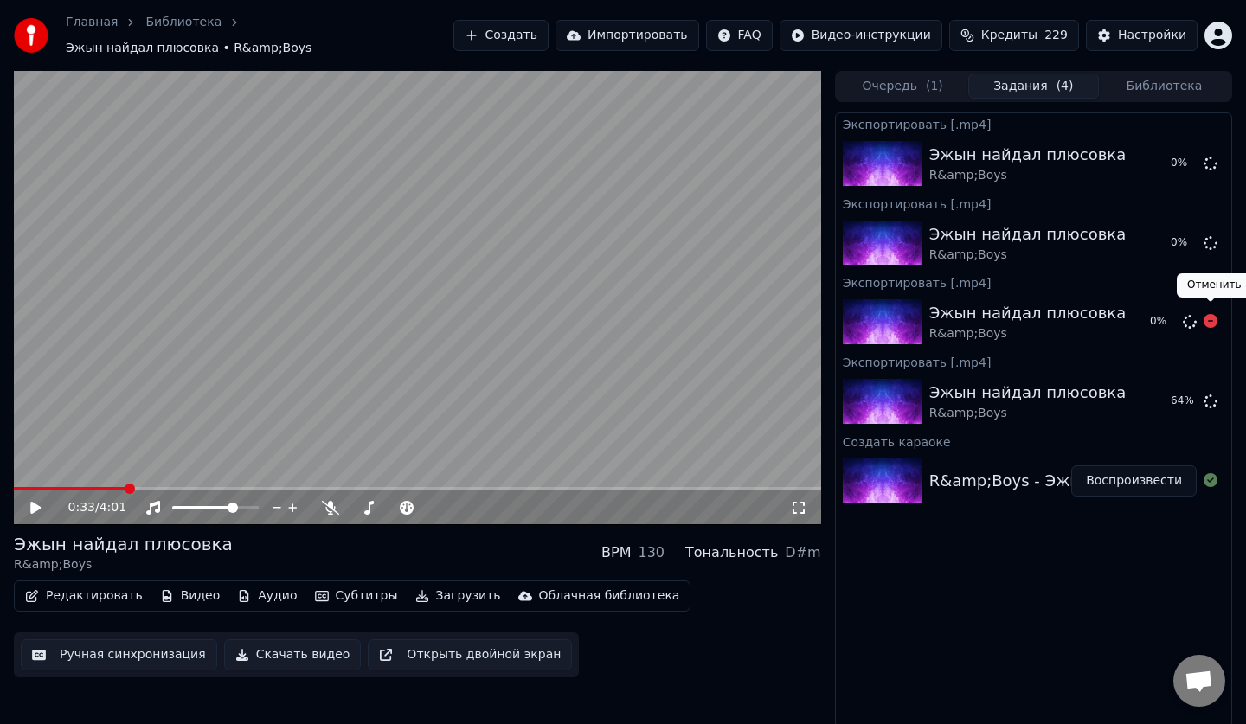
click at [1217, 316] on div "0 %" at bounding box center [1180, 321] width 88 height 21
click at [1211, 242] on div at bounding box center [1210, 243] width 14 height 21
click at [1209, 156] on icon at bounding box center [1210, 163] width 14 height 14
click at [1214, 235] on icon at bounding box center [1210, 242] width 14 height 14
click at [1217, 311] on div "0 %" at bounding box center [1180, 321] width 88 height 21
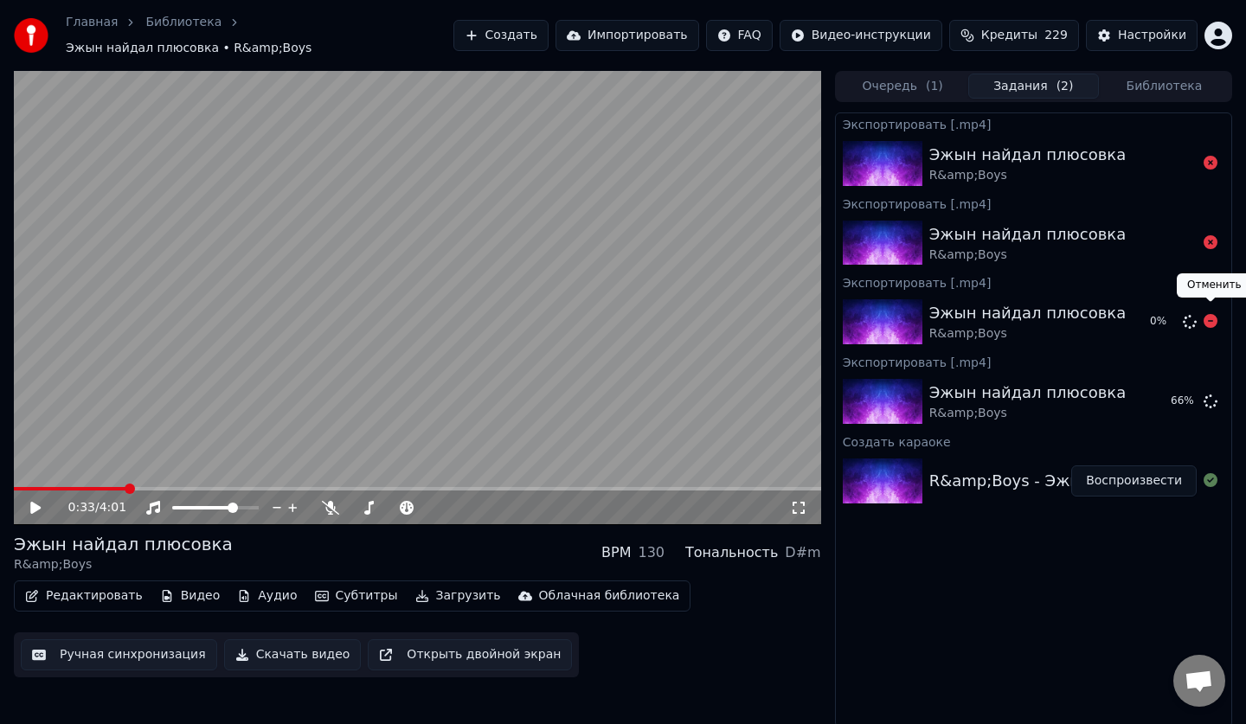
click at [1214, 314] on icon at bounding box center [1210, 321] width 14 height 14
click at [1185, 74] on button "Библиотека" at bounding box center [1163, 86] width 131 height 25
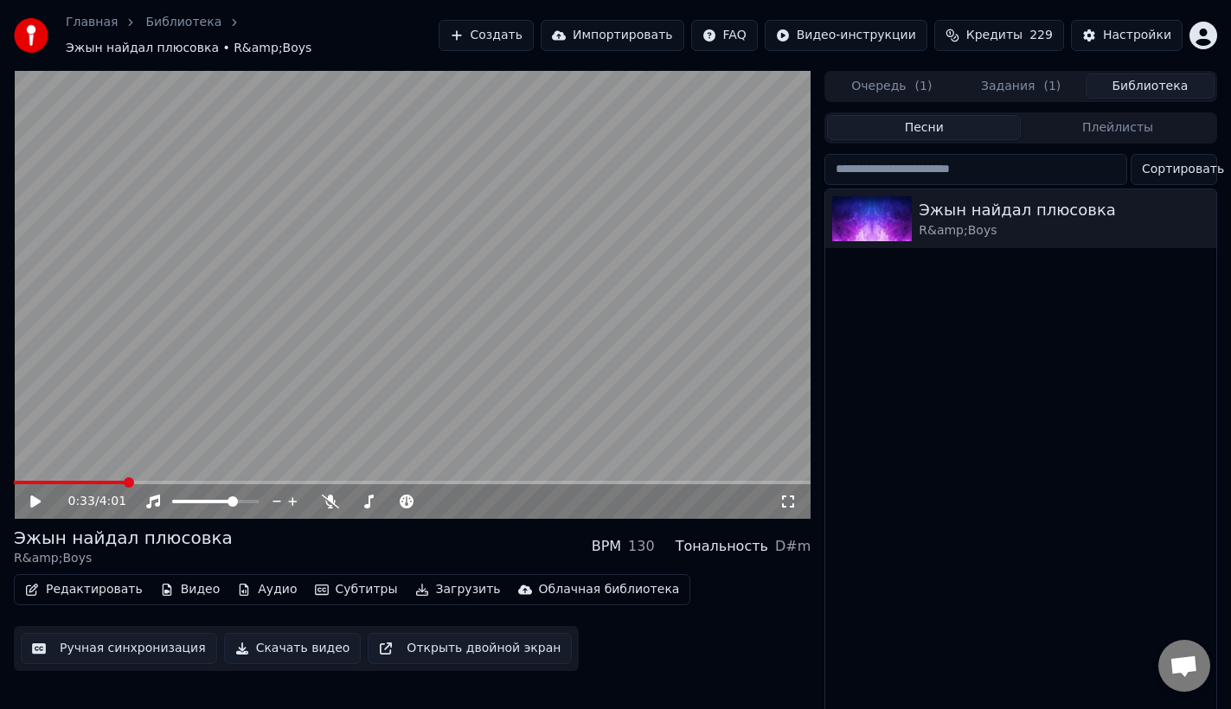
click at [916, 171] on input "search" at bounding box center [975, 169] width 303 height 31
click at [408, 578] on button "Загрузить" at bounding box center [457, 590] width 99 height 24
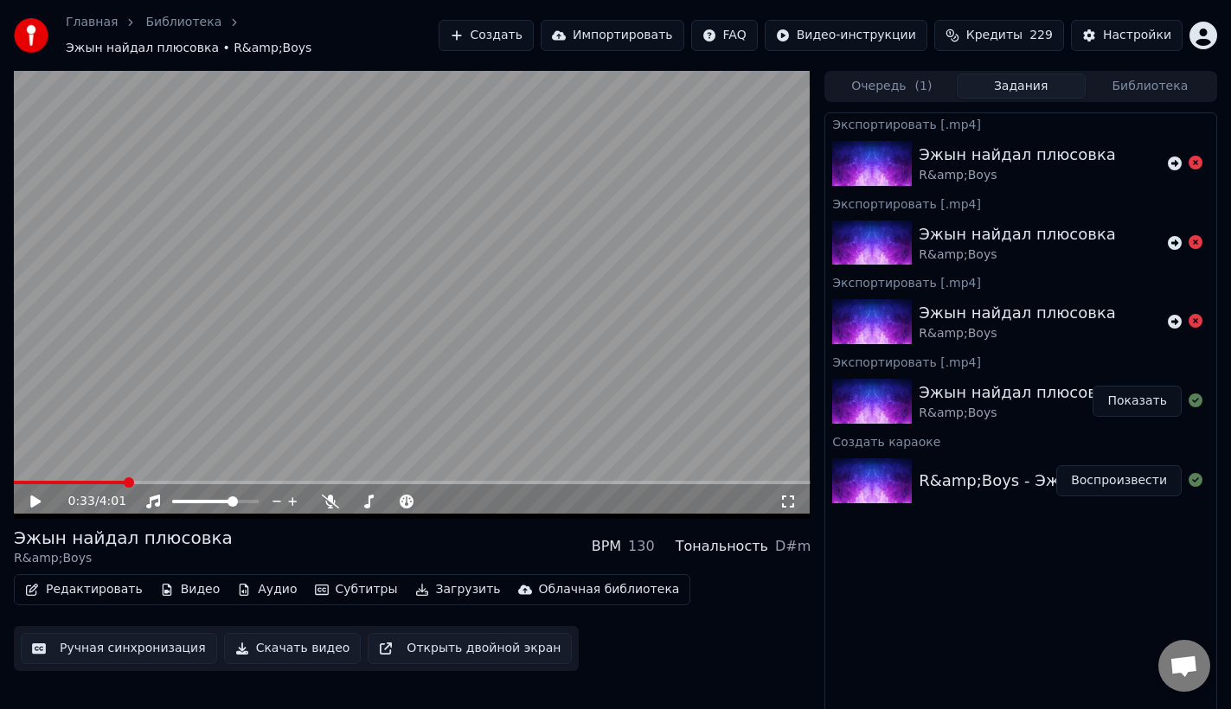
click at [1046, 80] on button "Задания" at bounding box center [1021, 86] width 129 height 25
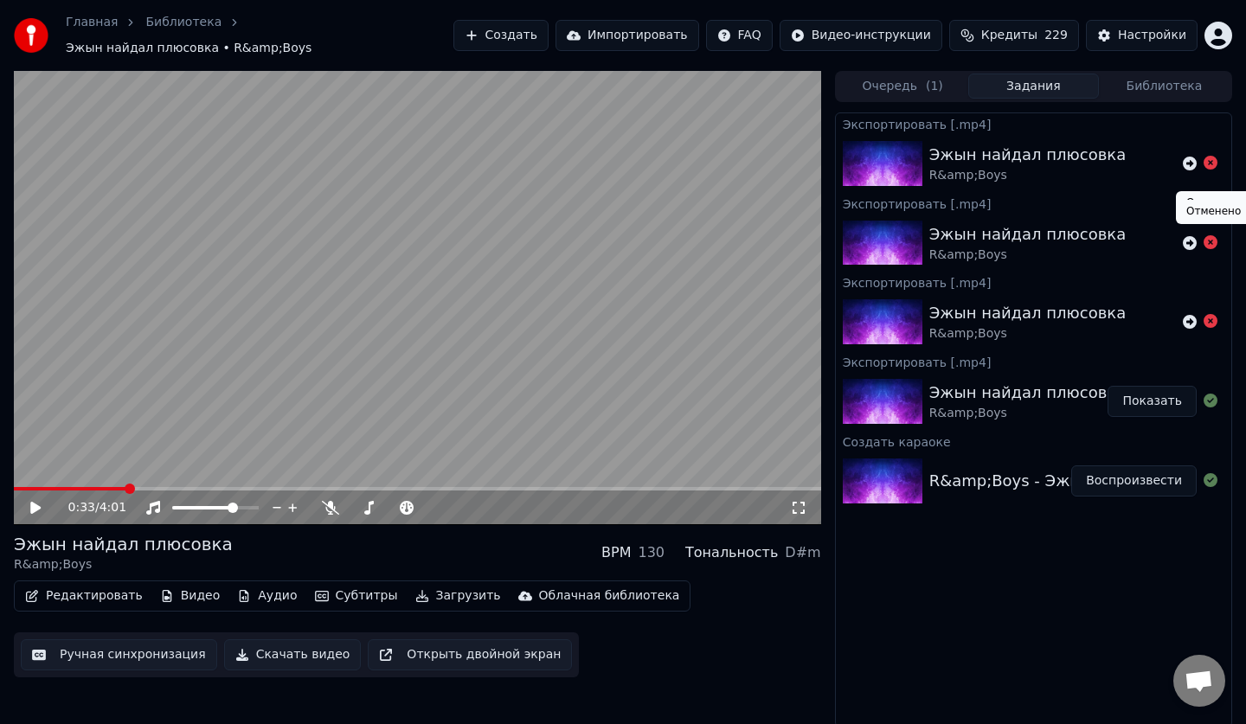
click at [1216, 235] on icon at bounding box center [1210, 242] width 14 height 14
click at [1182, 74] on button "Библиотека" at bounding box center [1163, 86] width 131 height 25
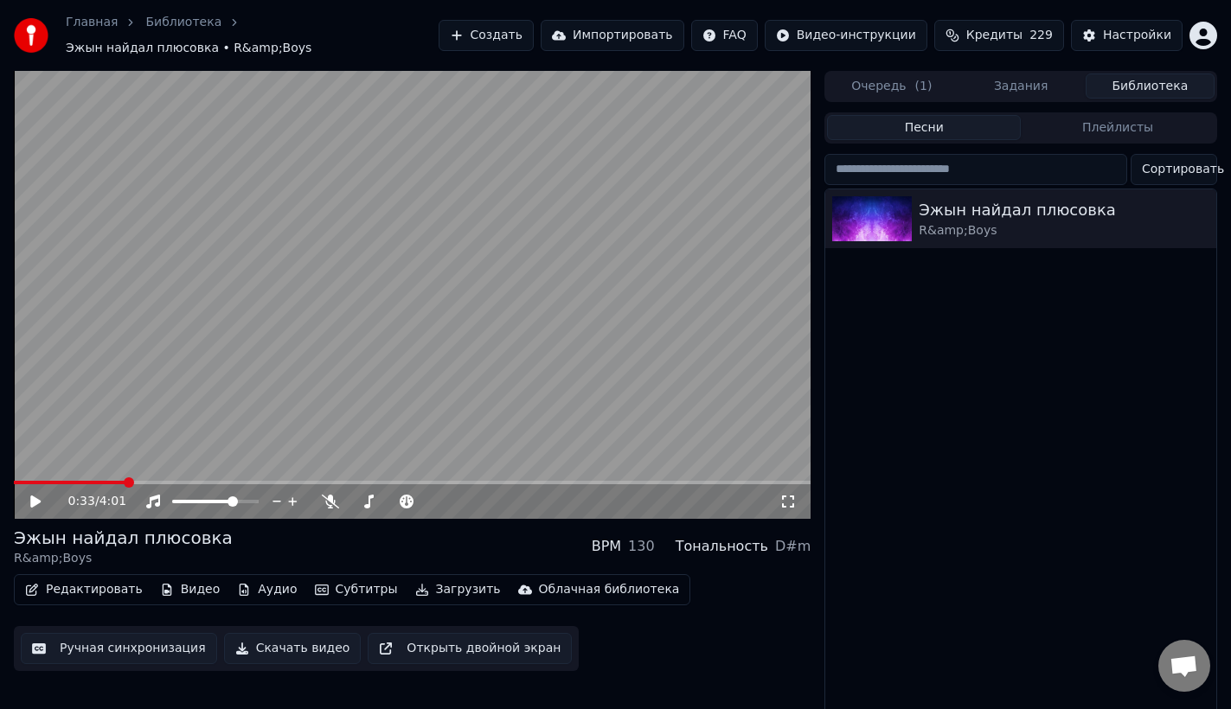
click at [453, 581] on button "Загрузить" at bounding box center [457, 590] width 99 height 24
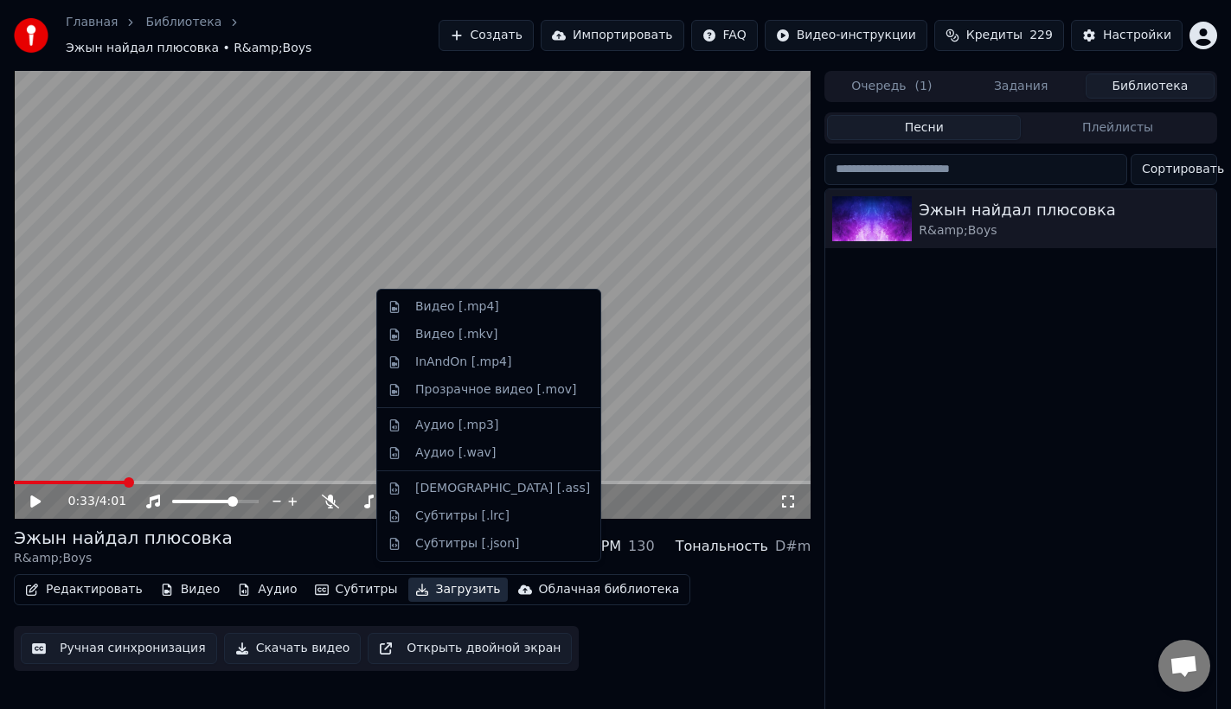
click at [986, 77] on button "Задания" at bounding box center [1021, 86] width 129 height 25
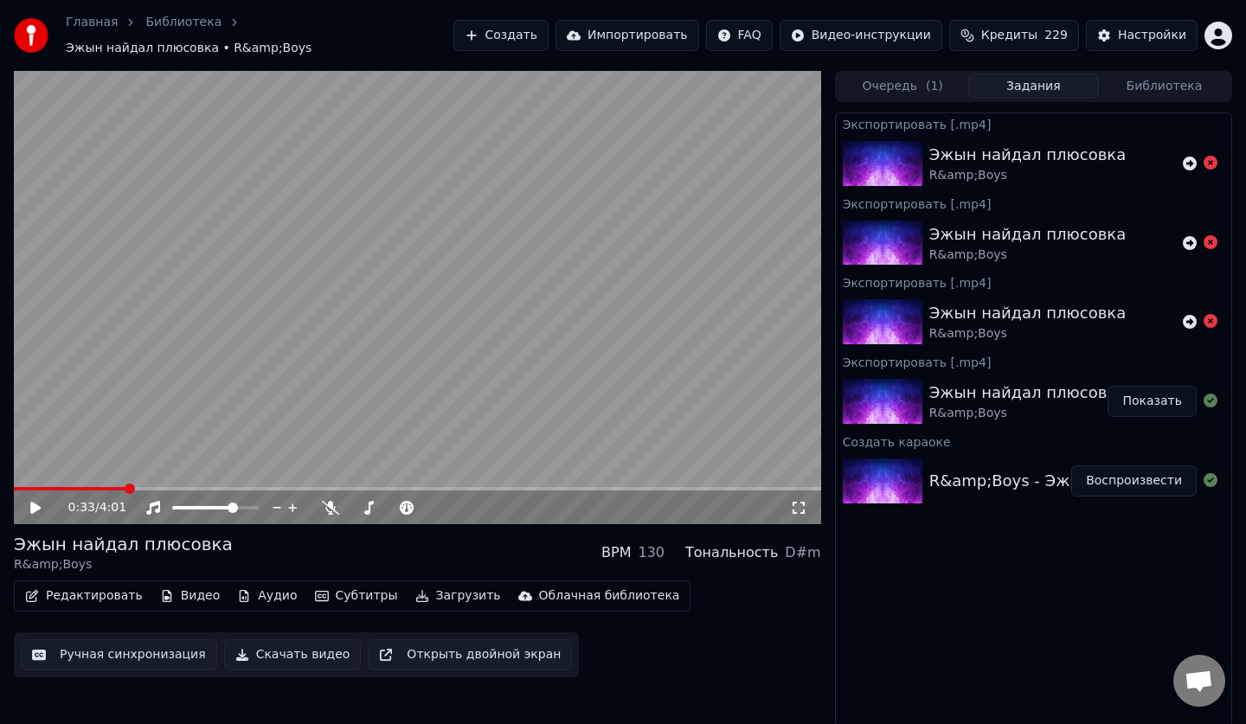
click at [311, 653] on button "Скачать видео" at bounding box center [293, 654] width 138 height 31
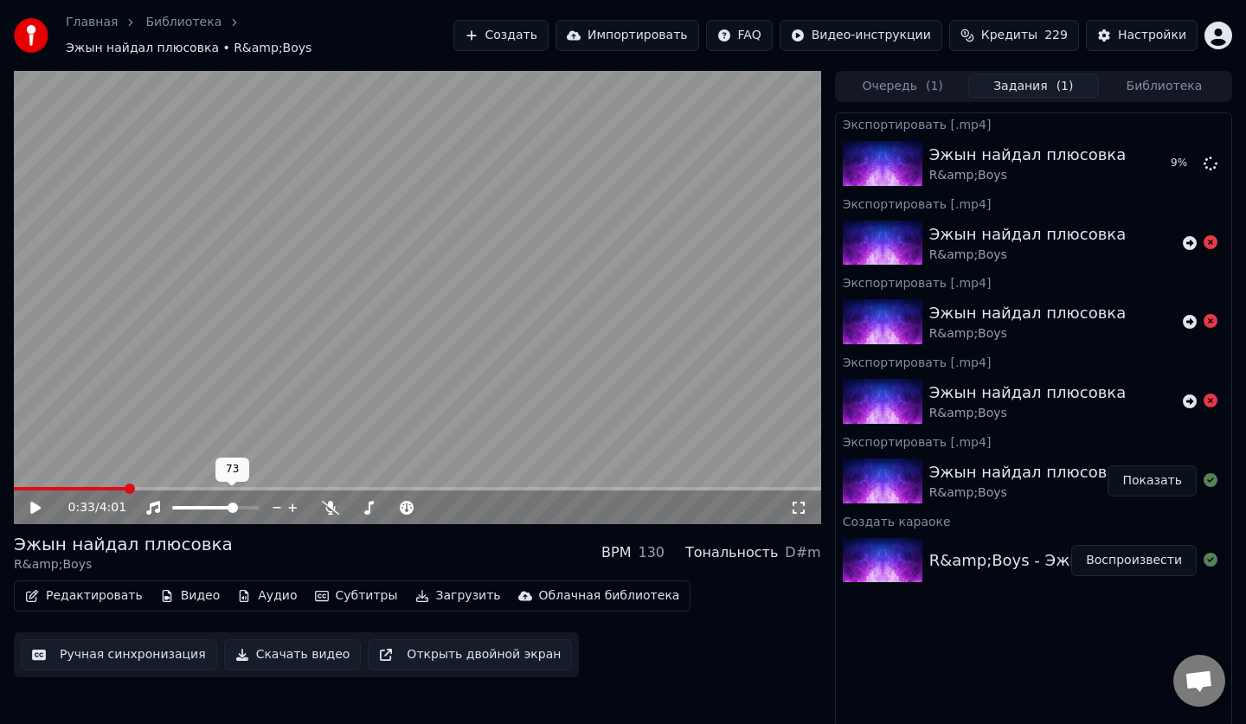
click at [235, 503] on span at bounding box center [232, 508] width 10 height 10
click at [238, 502] on div at bounding box center [231, 507] width 139 height 17
click at [238, 503] on span at bounding box center [234, 508] width 10 height 10
click at [239, 503] on span at bounding box center [235, 508] width 10 height 10
click at [1206, 473] on icon at bounding box center [1210, 480] width 14 height 14
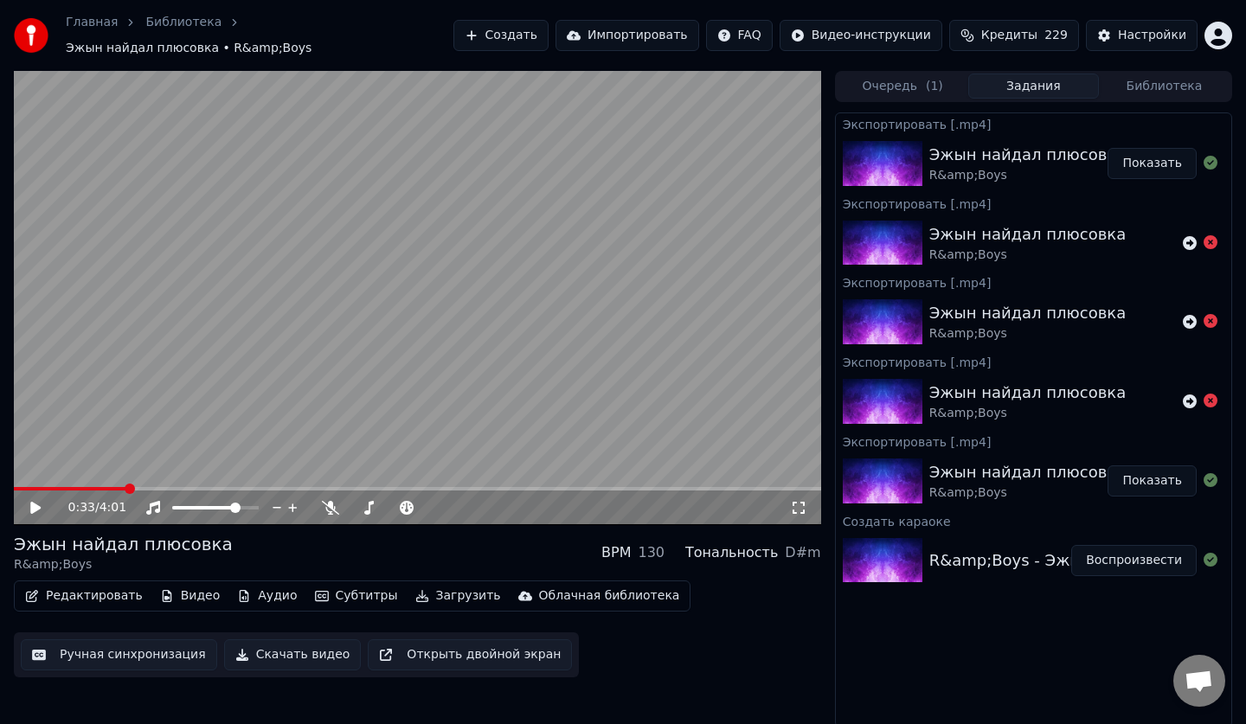
click at [1147, 154] on button "Показать" at bounding box center [1151, 163] width 89 height 31
click at [157, 501] on icon at bounding box center [152, 508] width 17 height 14
click at [158, 501] on icon at bounding box center [152, 508] width 17 height 14
click at [447, 585] on button "Загрузить" at bounding box center [457, 596] width 99 height 24
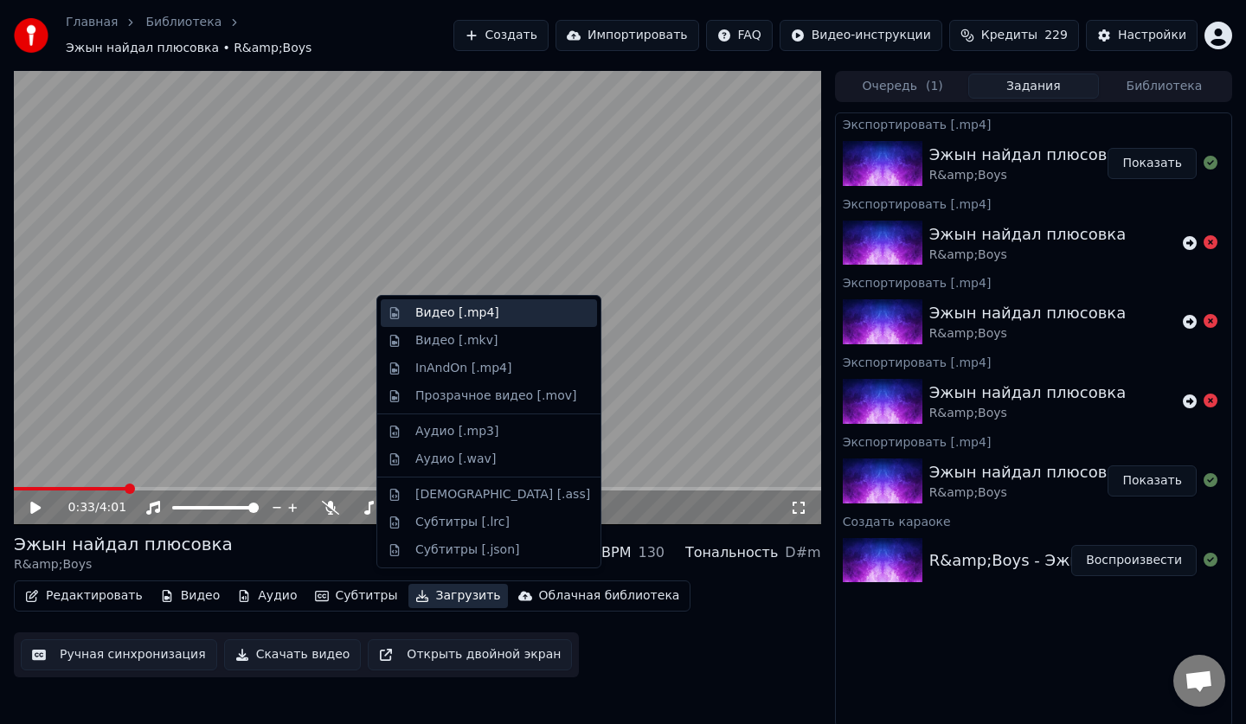
click at [509, 318] on div "Видео [.mp4]" at bounding box center [502, 312] width 175 height 17
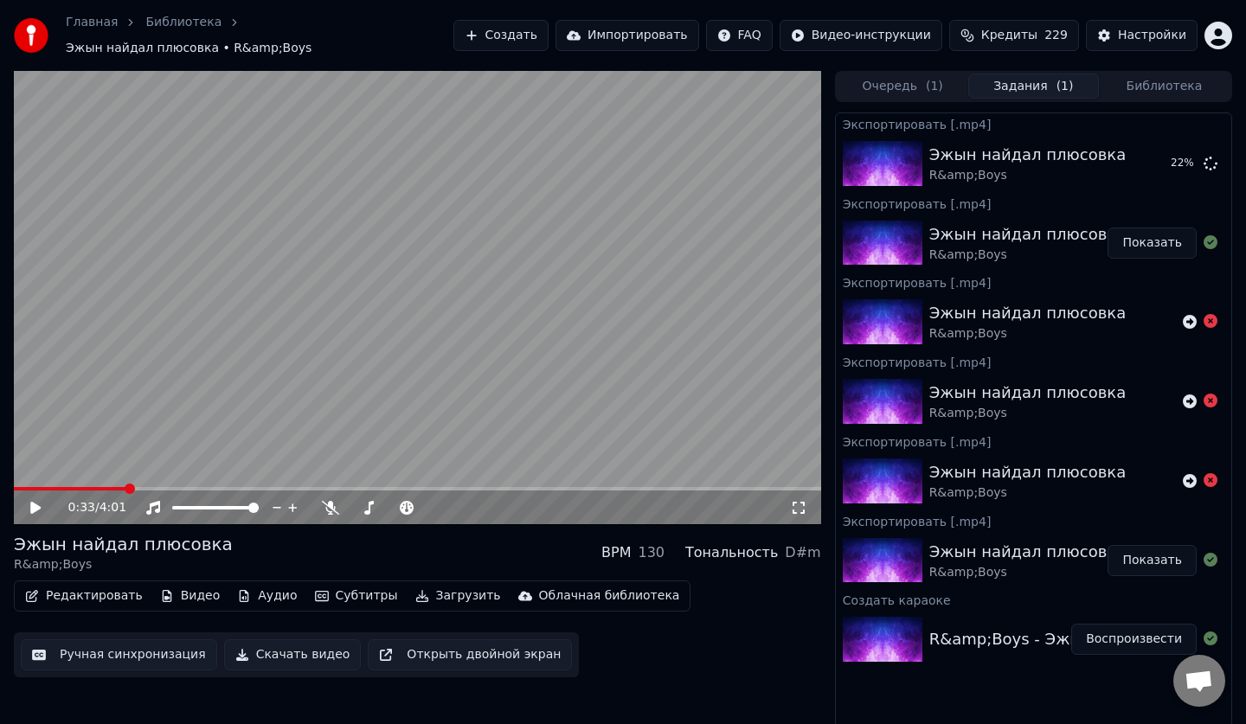
click at [40, 505] on icon at bounding box center [48, 508] width 41 height 14
click at [39, 504] on icon at bounding box center [48, 508] width 41 height 14
click at [1212, 156] on icon at bounding box center [1210, 163] width 14 height 14
click at [253, 504] on span at bounding box center [247, 508] width 10 height 10
click at [38, 504] on icon at bounding box center [48, 508] width 41 height 14
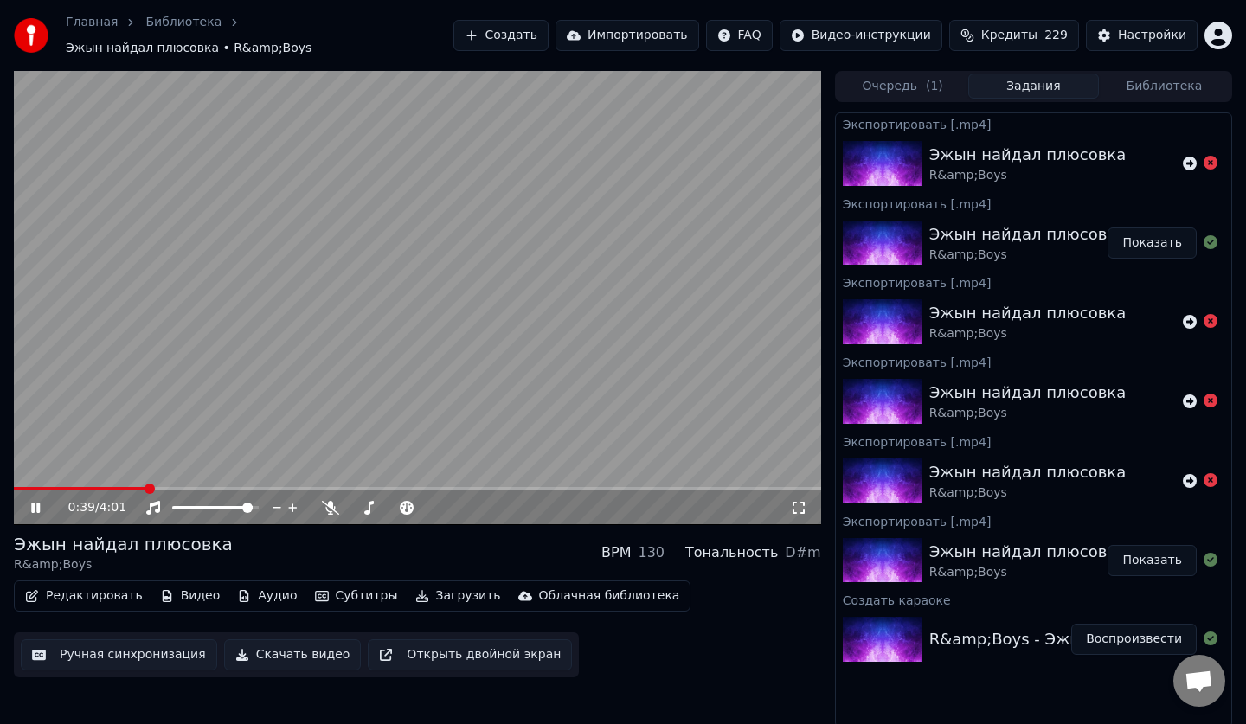
click at [39, 503] on icon at bounding box center [35, 508] width 9 height 10
click at [35, 502] on icon at bounding box center [35, 508] width 10 height 12
click at [26, 503] on div "0:46 / 4:01" at bounding box center [417, 507] width 793 height 17
click at [28, 504] on icon at bounding box center [48, 508] width 41 height 14
click at [314, 641] on button "Скачать видео" at bounding box center [293, 654] width 138 height 31
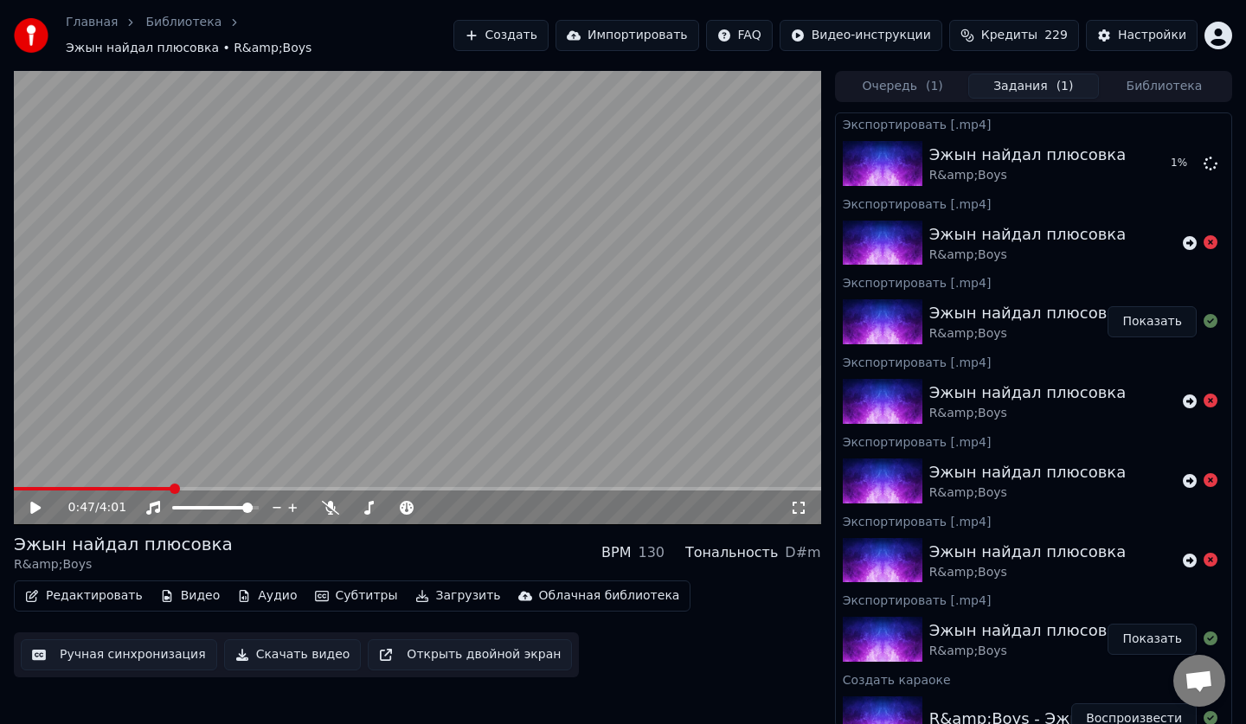
click at [1137, 83] on button "Библиотека" at bounding box center [1163, 86] width 131 height 25
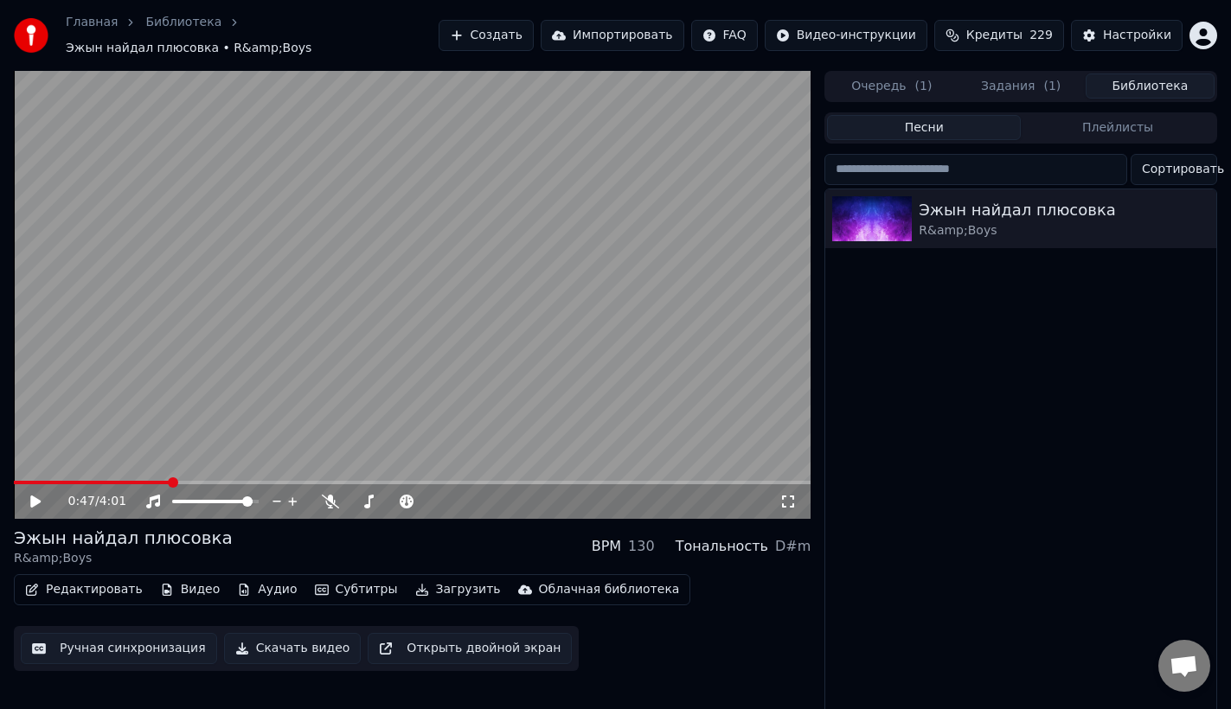
click at [1057, 74] on button "Задания ( 1 )" at bounding box center [1021, 86] width 129 height 25
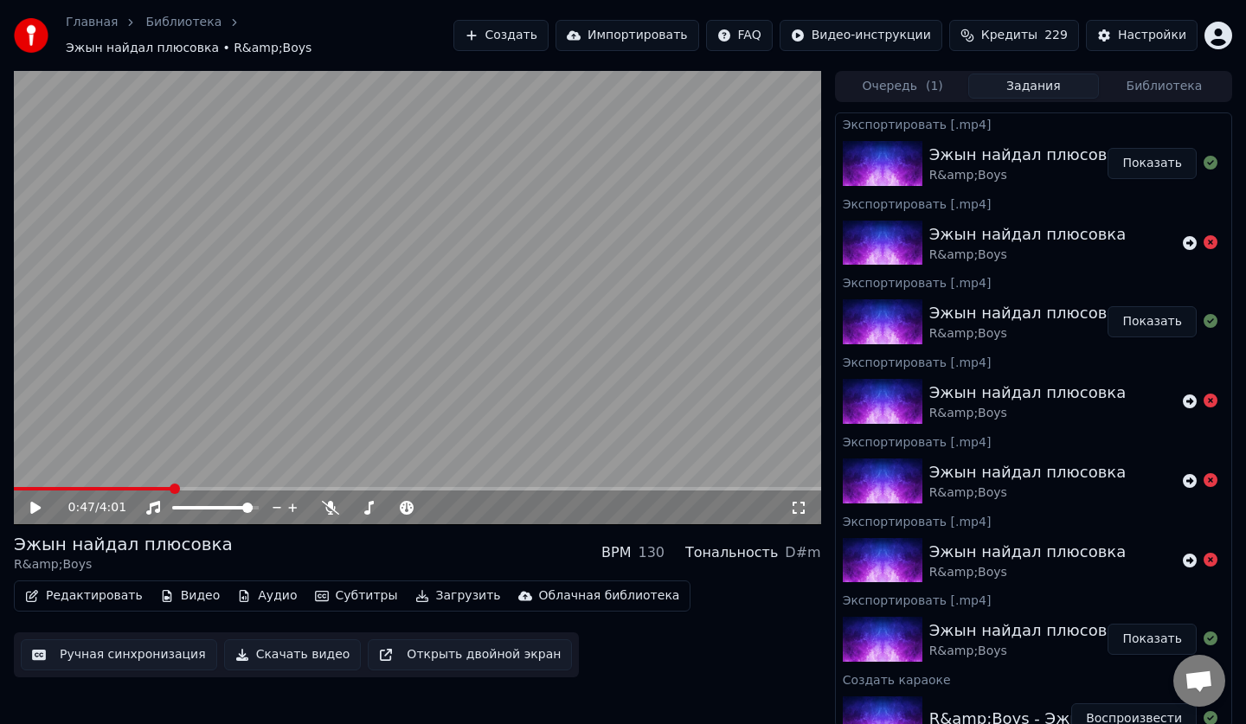
click at [37, 502] on icon at bounding box center [35, 508] width 10 height 12
click at [42, 501] on icon at bounding box center [48, 508] width 41 height 14
click at [141, 473] on video at bounding box center [417, 298] width 807 height 454
click at [141, 474] on video at bounding box center [417, 298] width 807 height 454
click at [139, 487] on span at bounding box center [105, 488] width 183 height 3
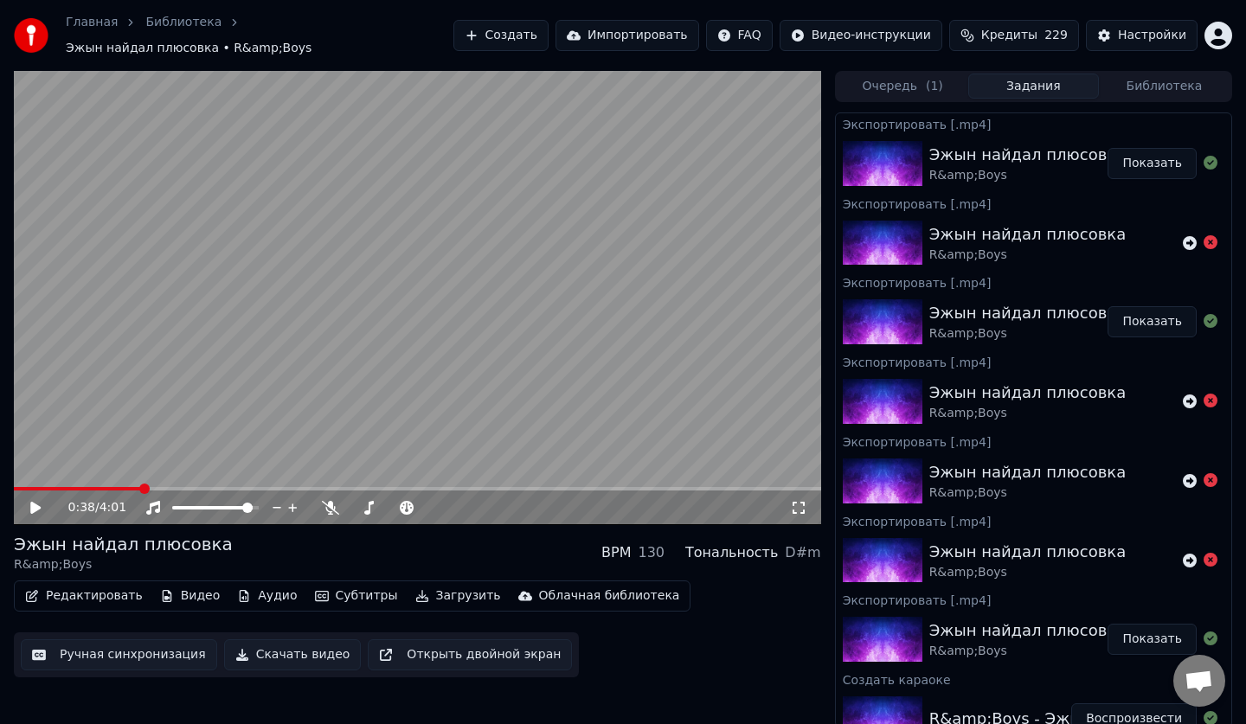
click at [42, 501] on icon at bounding box center [48, 508] width 41 height 14
click at [334, 501] on icon at bounding box center [330, 508] width 17 height 14
click at [45, 501] on icon at bounding box center [48, 508] width 41 height 14
click at [157, 477] on video at bounding box center [417, 298] width 807 height 454
click at [155, 477] on video at bounding box center [417, 298] width 807 height 454
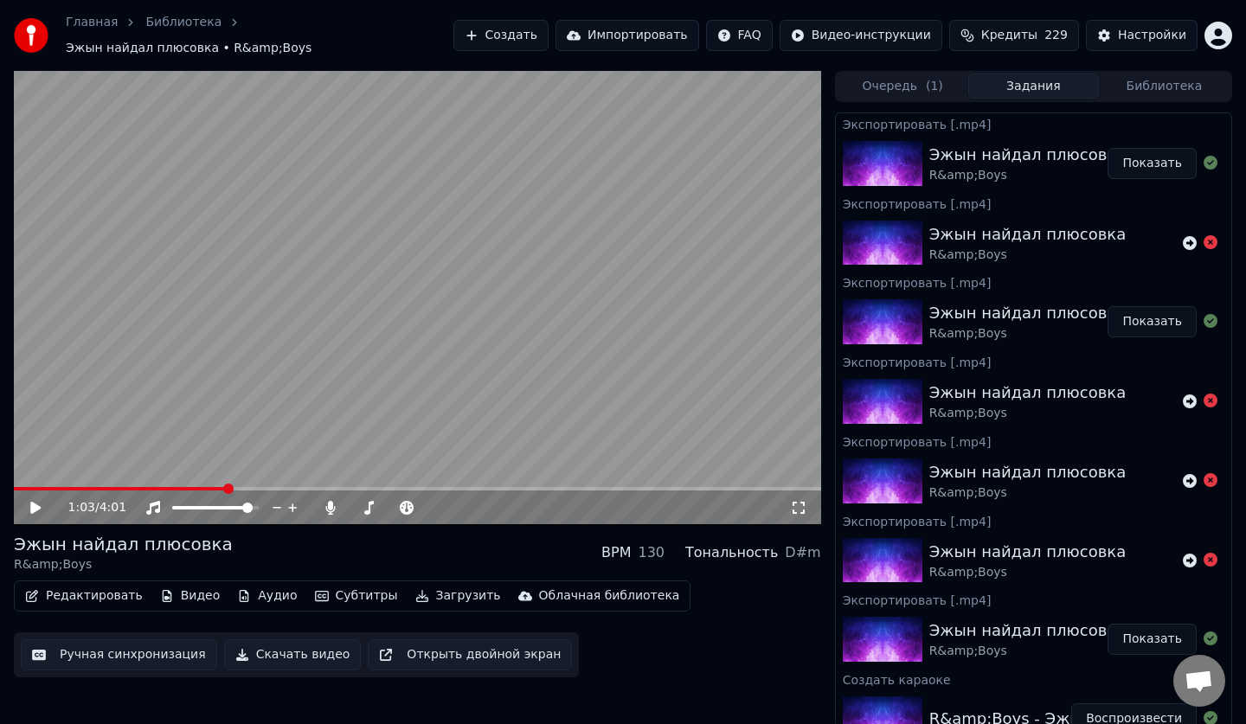
click at [154, 477] on video at bounding box center [417, 298] width 807 height 454
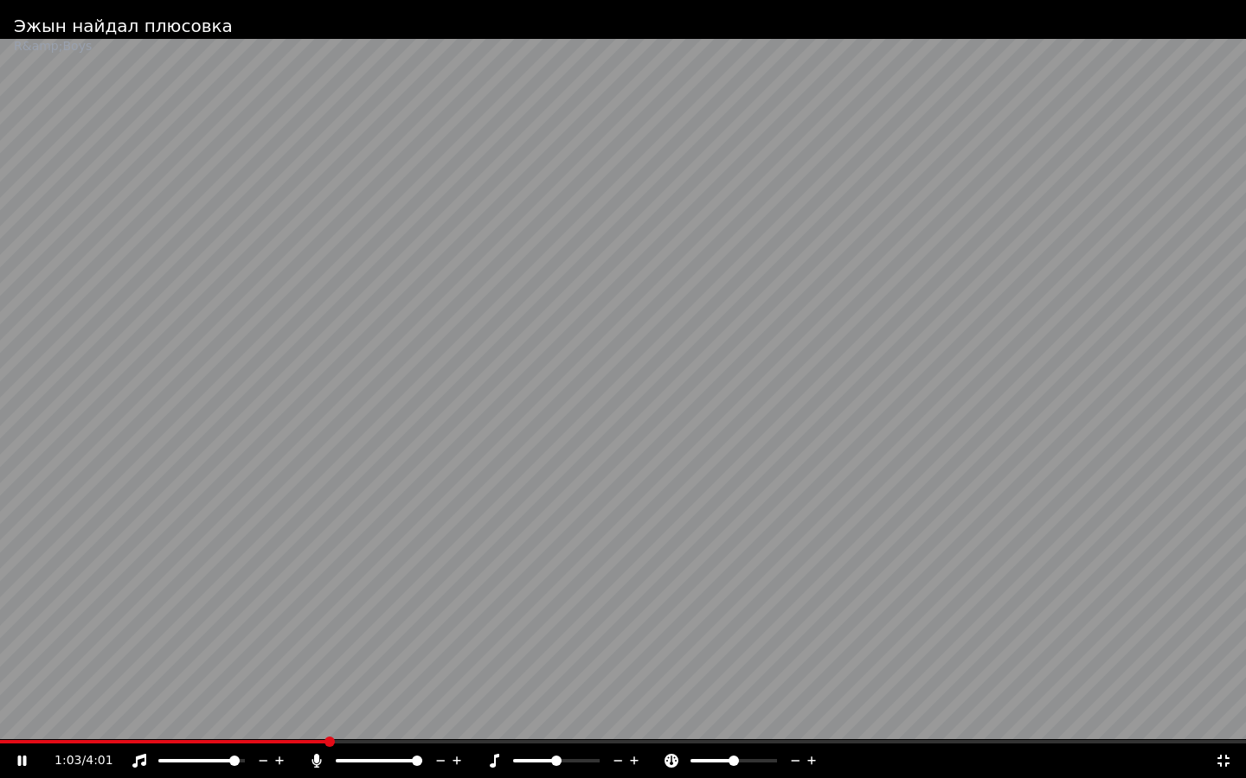
click at [117, 723] on div "1:03 / 4:01" at bounding box center [623, 761] width 1246 height 35
click at [120, 723] on span at bounding box center [164, 741] width 328 height 3
click at [324, 723] on span at bounding box center [329, 742] width 10 height 10
click at [149, 723] on span at bounding box center [623, 741] width 1246 height 3
click at [170, 723] on span at bounding box center [623, 741] width 1246 height 3
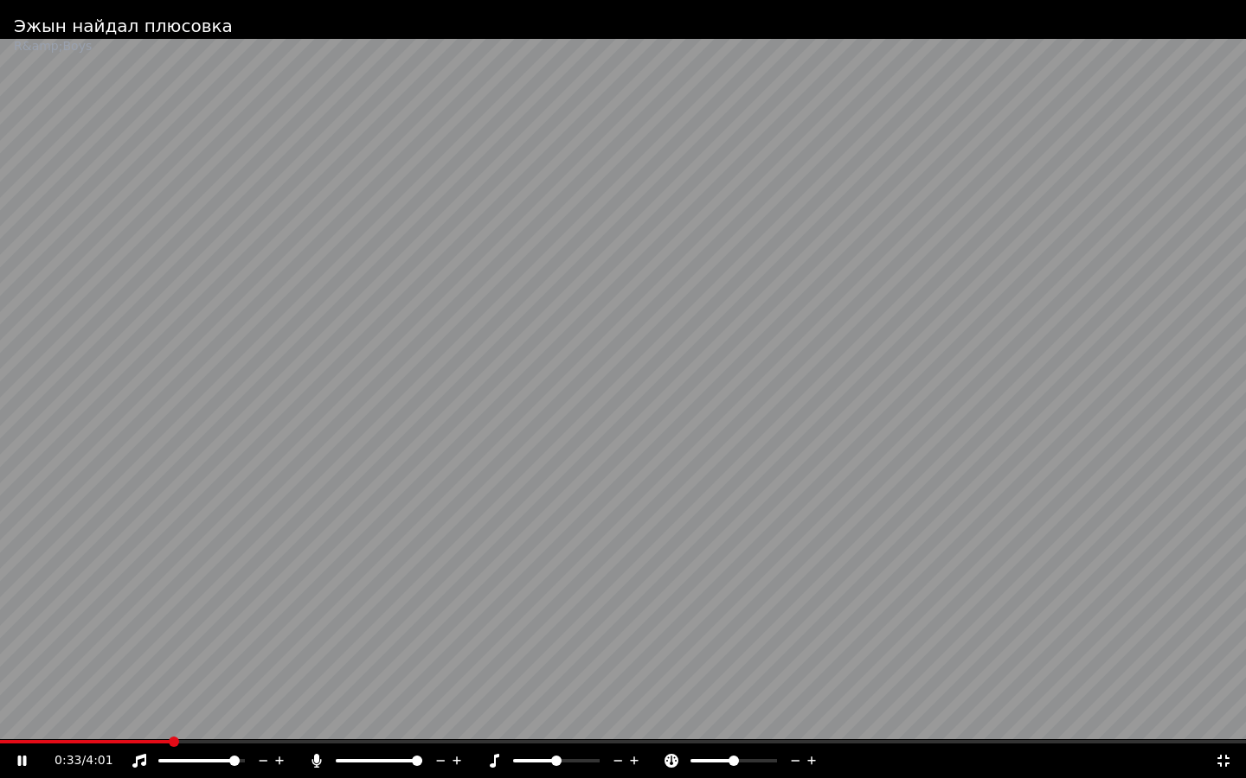
click at [189, 723] on video at bounding box center [623, 389] width 1246 height 778
click at [191, 723] on video at bounding box center [623, 389] width 1246 height 778
click at [194, 723] on span at bounding box center [623, 741] width 1246 height 3
click at [208, 723] on span at bounding box center [623, 741] width 1246 height 3
click at [231, 723] on video at bounding box center [623, 389] width 1246 height 778
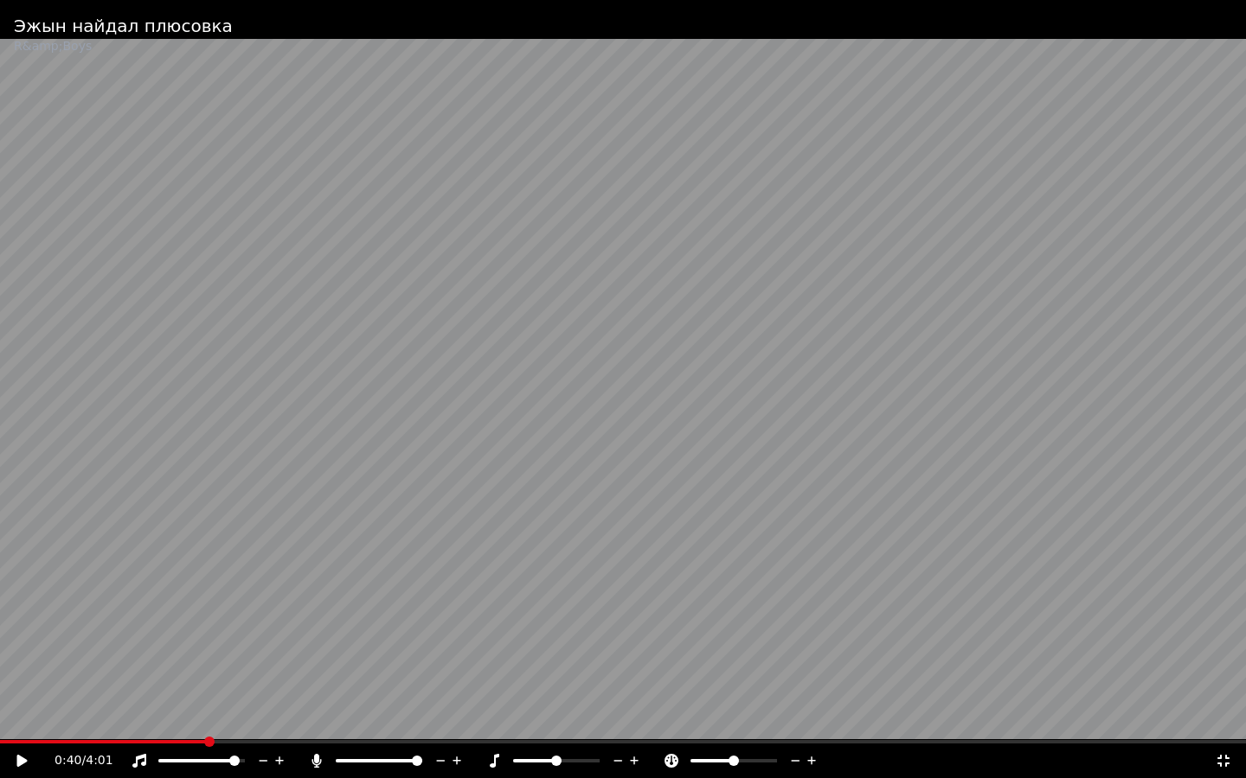
click at [15, 723] on icon at bounding box center [34, 761] width 41 height 14
click at [29, 723] on div "0:43 / 4:01" at bounding box center [623, 761] width 1246 height 35
click at [27, 723] on icon at bounding box center [34, 761] width 41 height 14
click at [121, 723] on video at bounding box center [623, 389] width 1246 height 778
click at [513, 723] on span at bounding box center [518, 761] width 10 height 10
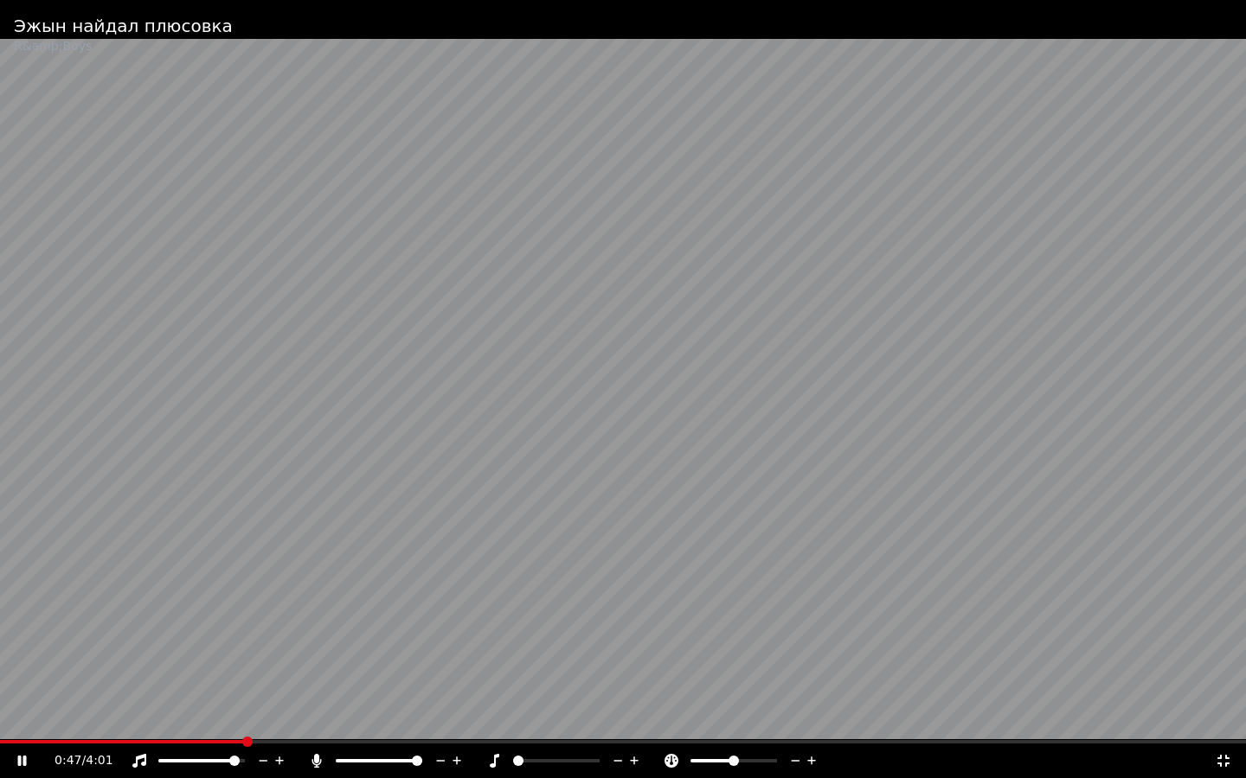
click at [1225, 723] on div "0:47 / 4:01" at bounding box center [623, 761] width 1246 height 35
click at [556, 723] on span at bounding box center [556, 761] width 10 height 10
click at [560, 723] on span at bounding box center [556, 760] width 86 height 3
click at [555, 723] on div at bounding box center [572, 761] width 139 height 17
click at [553, 723] on span at bounding box center [556, 761] width 10 height 10
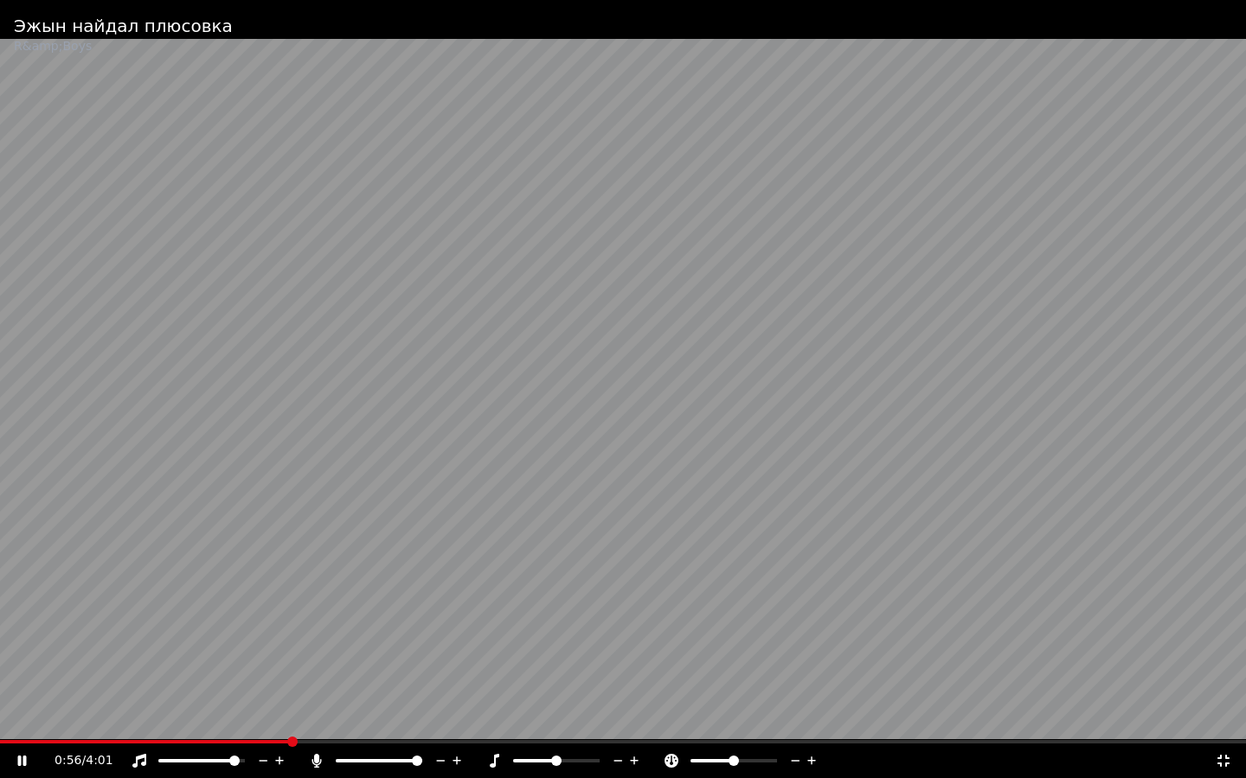
click at [1216, 723] on div "0:56 / 4:01" at bounding box center [623, 761] width 1246 height 35
click at [1226, 723] on icon at bounding box center [1222, 761] width 17 height 14
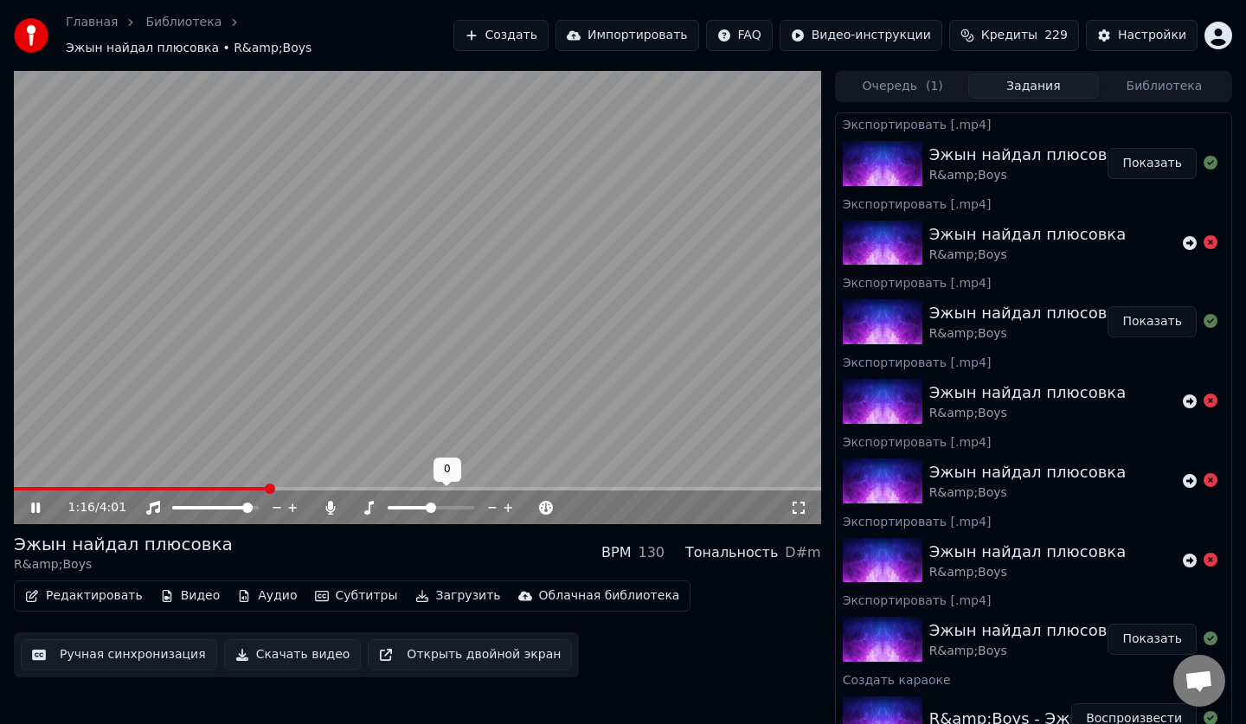
click at [432, 503] on span at bounding box center [431, 508] width 10 height 10
click at [40, 503] on icon at bounding box center [48, 508] width 41 height 14
click at [40, 504] on icon at bounding box center [48, 508] width 41 height 14
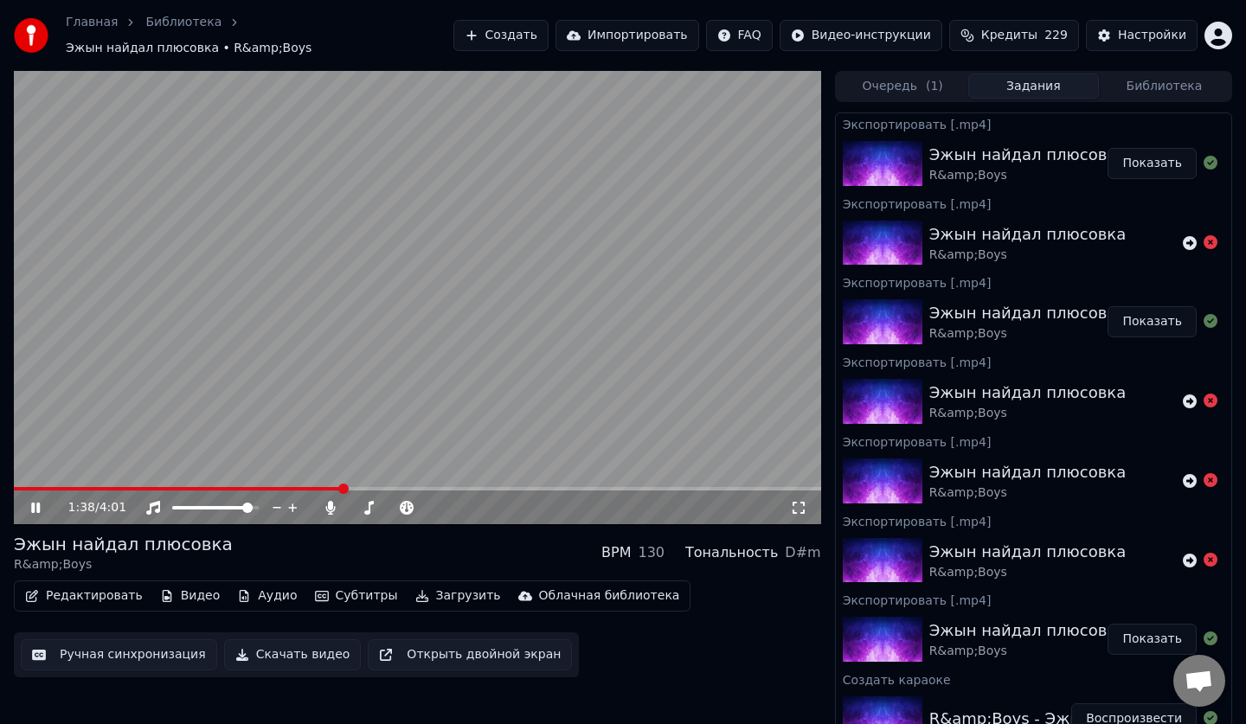
click at [40, 504] on icon at bounding box center [48, 508] width 41 height 14
click at [41, 503] on icon at bounding box center [48, 508] width 41 height 14
click at [54, 501] on icon at bounding box center [48, 508] width 41 height 14
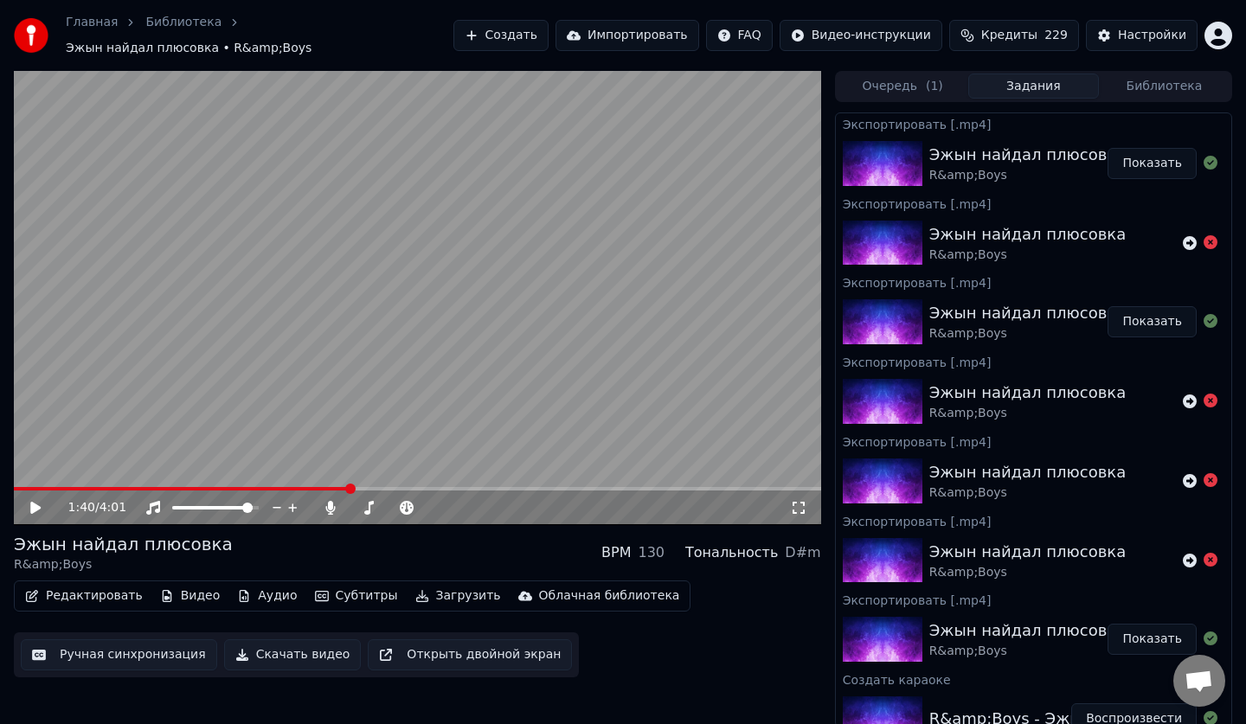
click at [87, 487] on span at bounding box center [182, 488] width 336 height 3
click at [108, 487] on span at bounding box center [417, 488] width 807 height 3
click at [111, 484] on span at bounding box center [111, 489] width 10 height 10
click at [110, 473] on video at bounding box center [417, 298] width 807 height 454
click at [14, 494] on span at bounding box center [19, 489] width 10 height 10
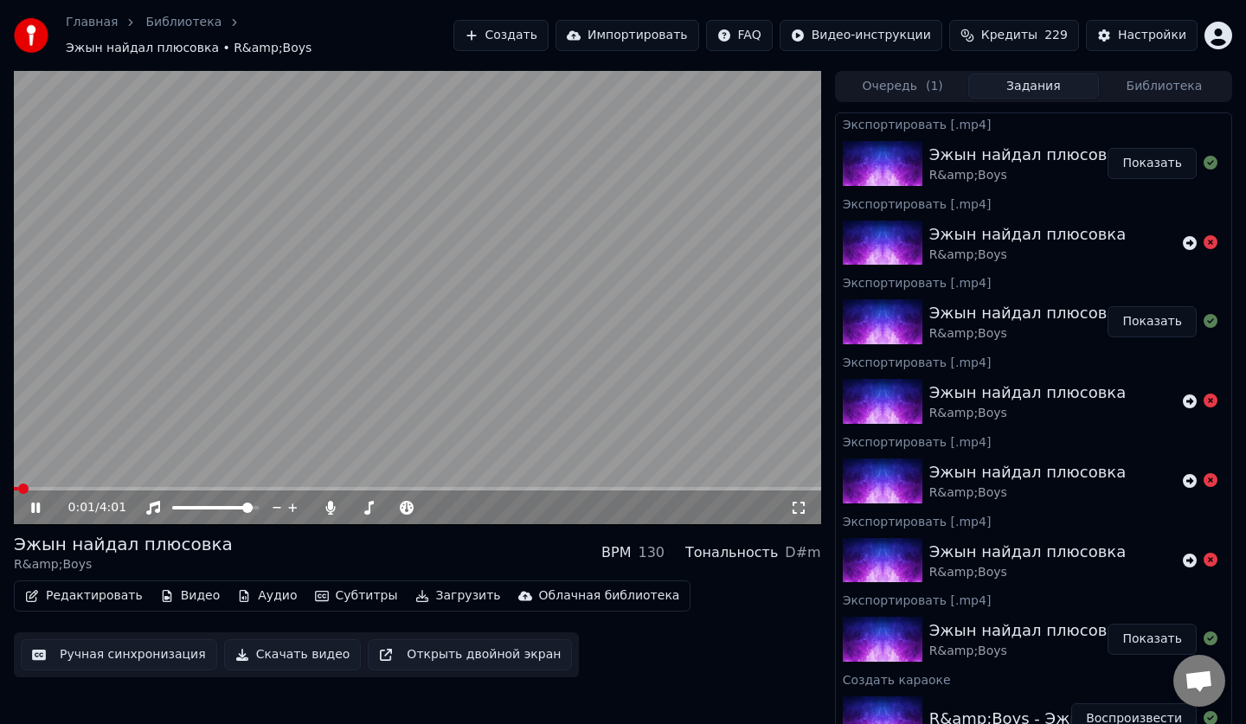
click at [22, 499] on div "0:01 / 4:01" at bounding box center [417, 507] width 793 height 17
click at [32, 503] on icon at bounding box center [35, 508] width 9 height 10
click at [14, 488] on span at bounding box center [417, 488] width 807 height 3
click at [29, 501] on icon at bounding box center [48, 508] width 41 height 14
click at [43, 509] on div "0:48 / 4:01" at bounding box center [417, 507] width 807 height 35
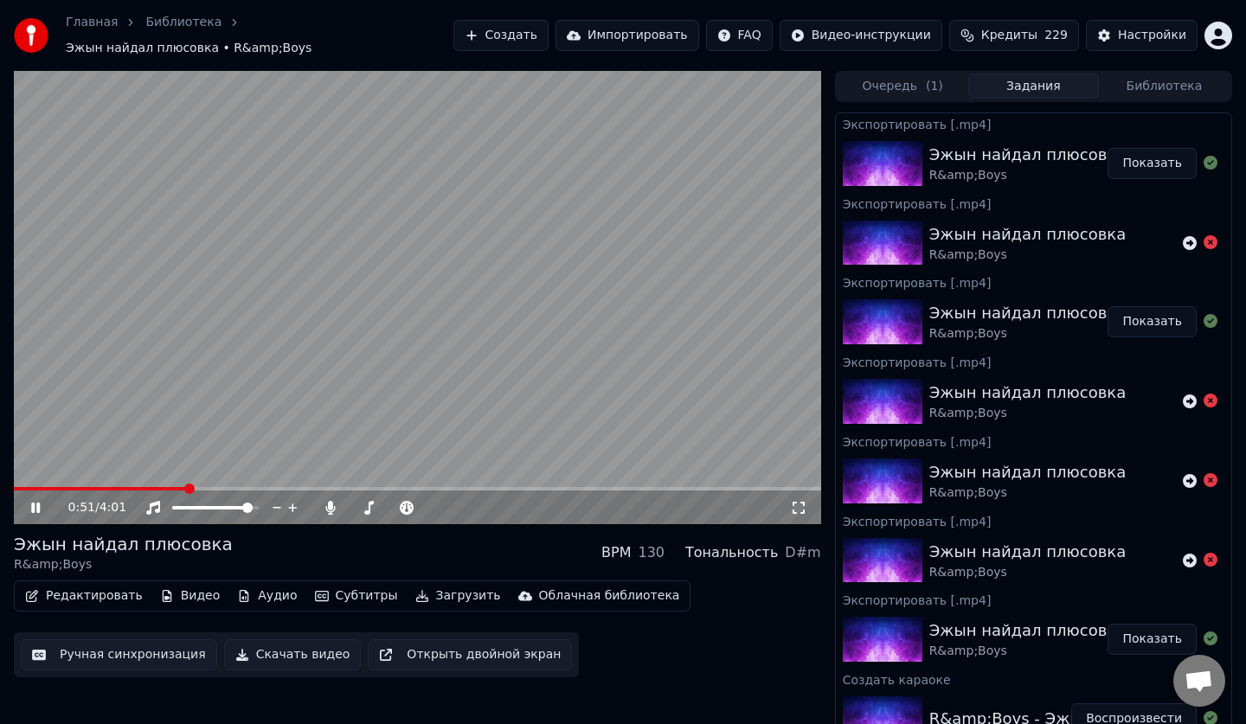
click at [43, 509] on div "0:51 / 4:01" at bounding box center [417, 507] width 807 height 35
click at [42, 501] on icon at bounding box center [48, 508] width 41 height 14
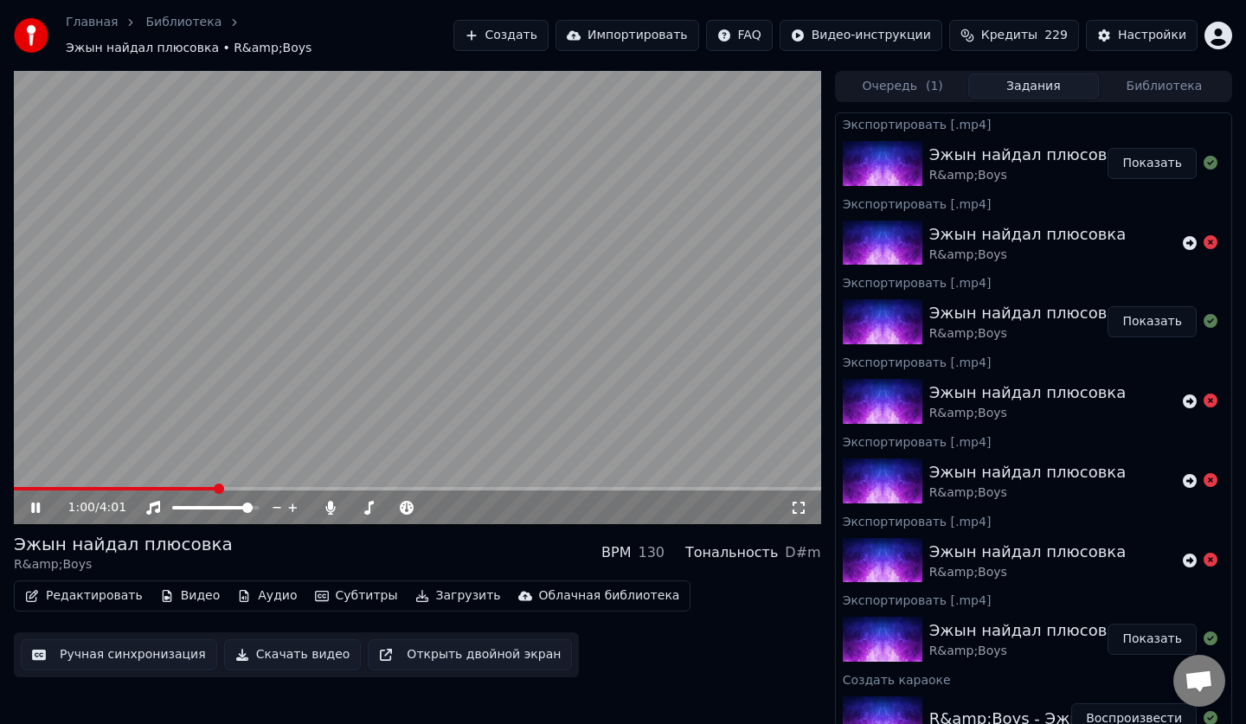
click at [42, 501] on icon at bounding box center [48, 508] width 41 height 14
click at [40, 513] on div "1:04 / 4:01" at bounding box center [417, 507] width 807 height 35
click at [38, 508] on div "1:04 / 4:01" at bounding box center [417, 507] width 807 height 35
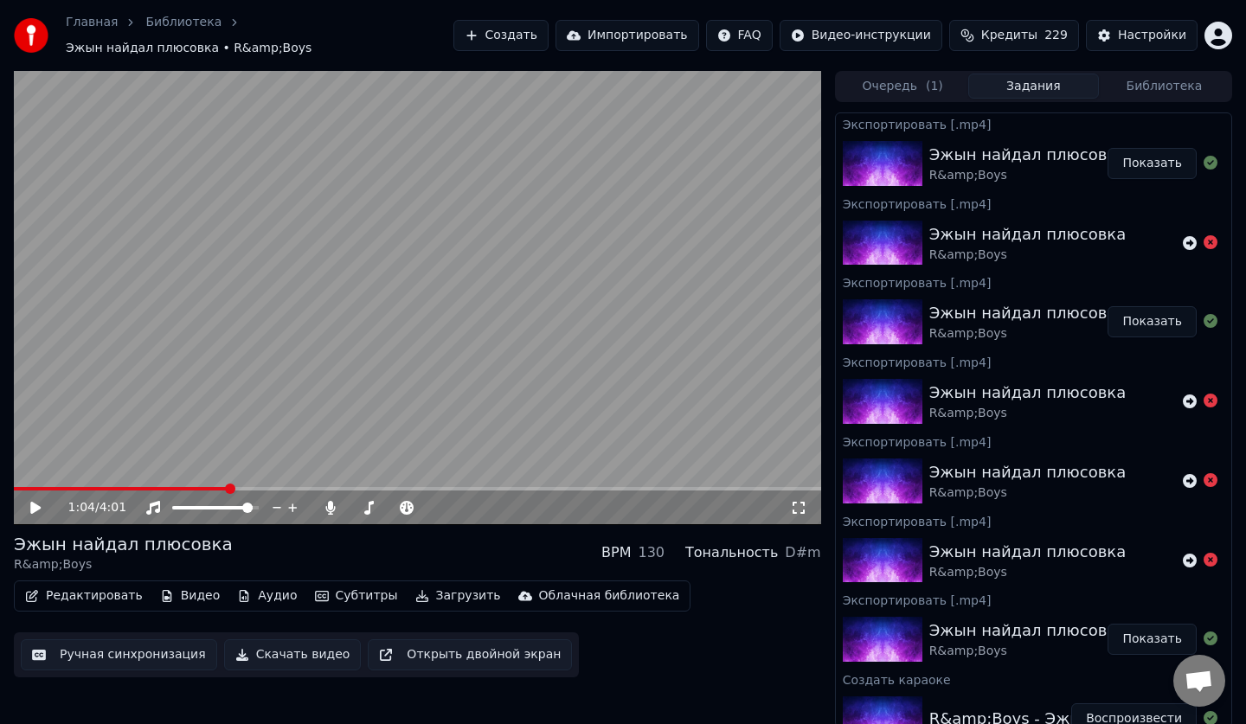
click at [37, 505] on icon at bounding box center [48, 508] width 41 height 14
click at [48, 501] on icon at bounding box center [48, 508] width 41 height 14
click at [1146, 156] on button "Показать" at bounding box center [1151, 163] width 89 height 31
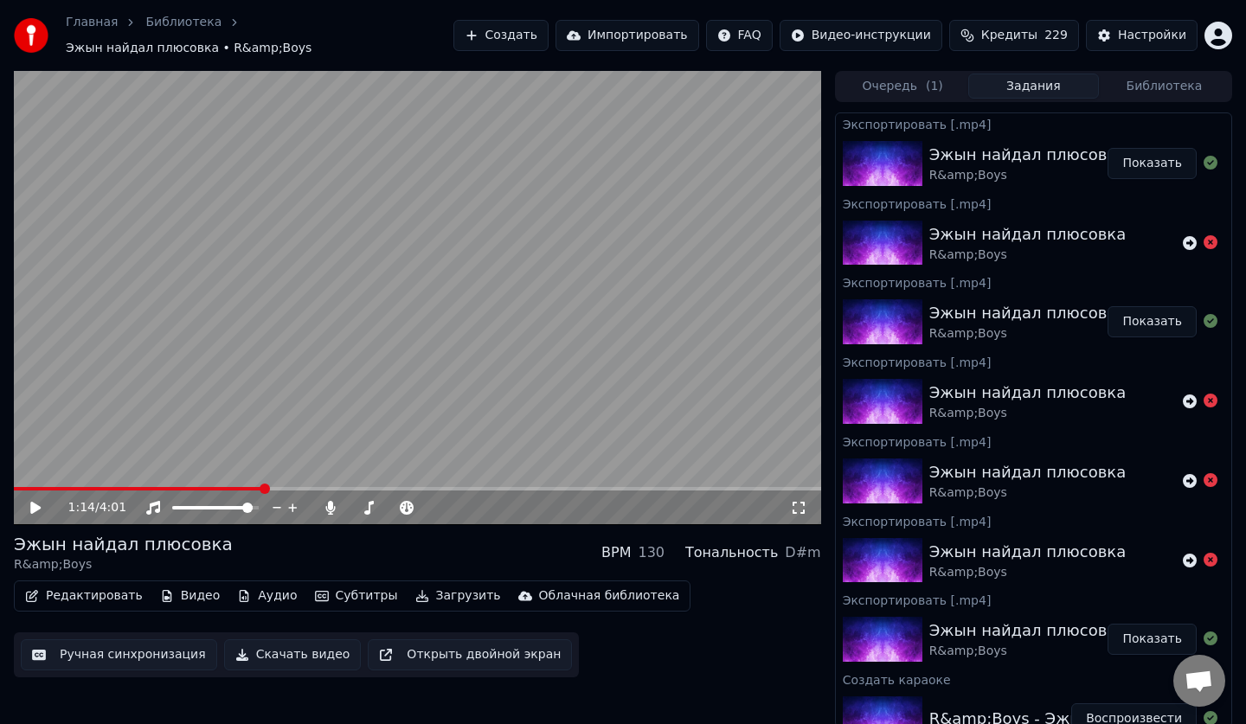
click at [1160, 316] on button "Показать" at bounding box center [1151, 321] width 89 height 31
click at [1137, 157] on button "Показать" at bounding box center [1151, 163] width 89 height 31
click at [1153, 149] on button "Показать" at bounding box center [1151, 163] width 89 height 31
click at [426, 587] on button "Загрузить" at bounding box center [457, 596] width 99 height 24
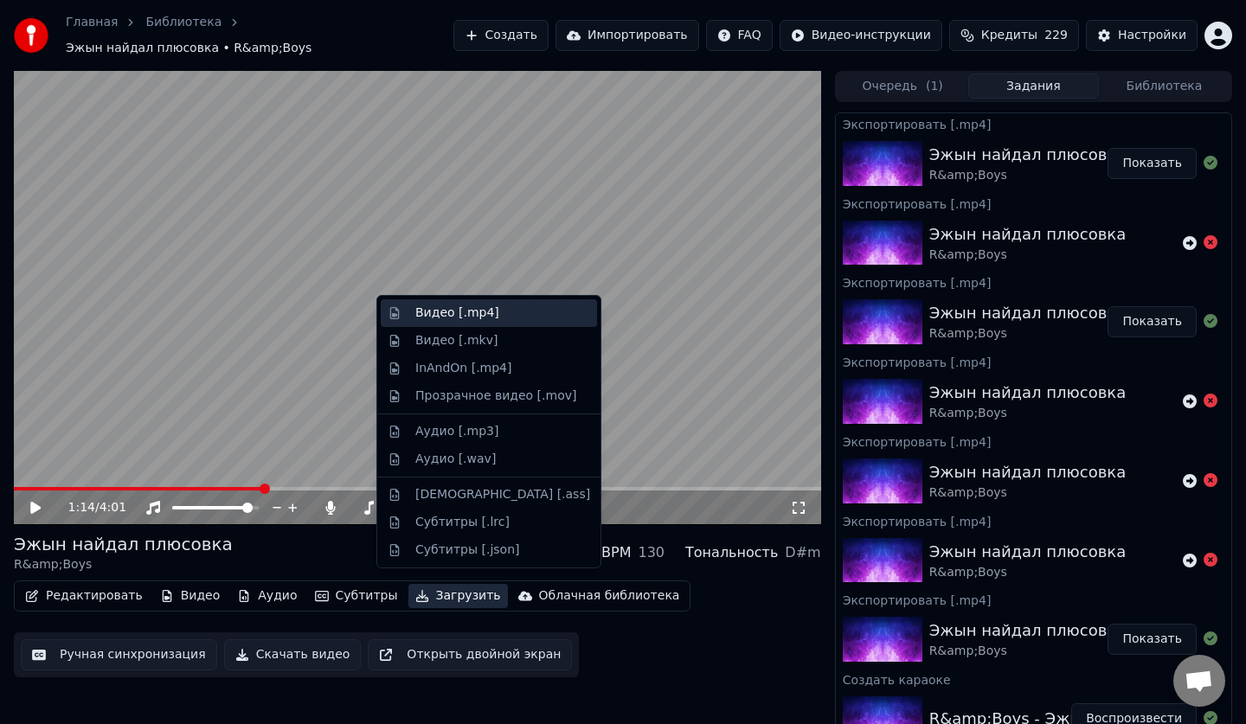
click at [503, 323] on div "Видео [.mp4]" at bounding box center [489, 313] width 216 height 28
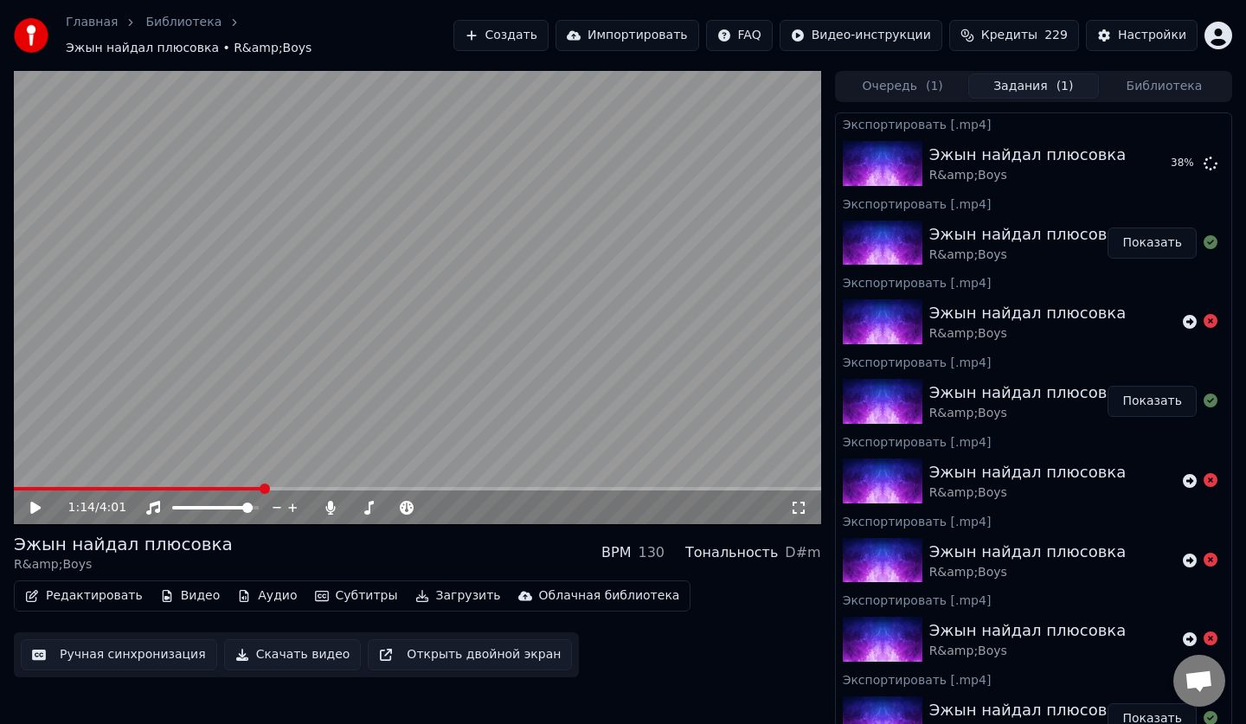
drag, startPoint x: 1144, startPoint y: 239, endPoint x: 1081, endPoint y: 237, distance: 63.2
click at [1143, 239] on button "Показать" at bounding box center [1151, 242] width 89 height 31
click at [46, 501] on icon at bounding box center [48, 508] width 41 height 14
click at [410, 589] on button "Загрузить" at bounding box center [457, 596] width 99 height 24
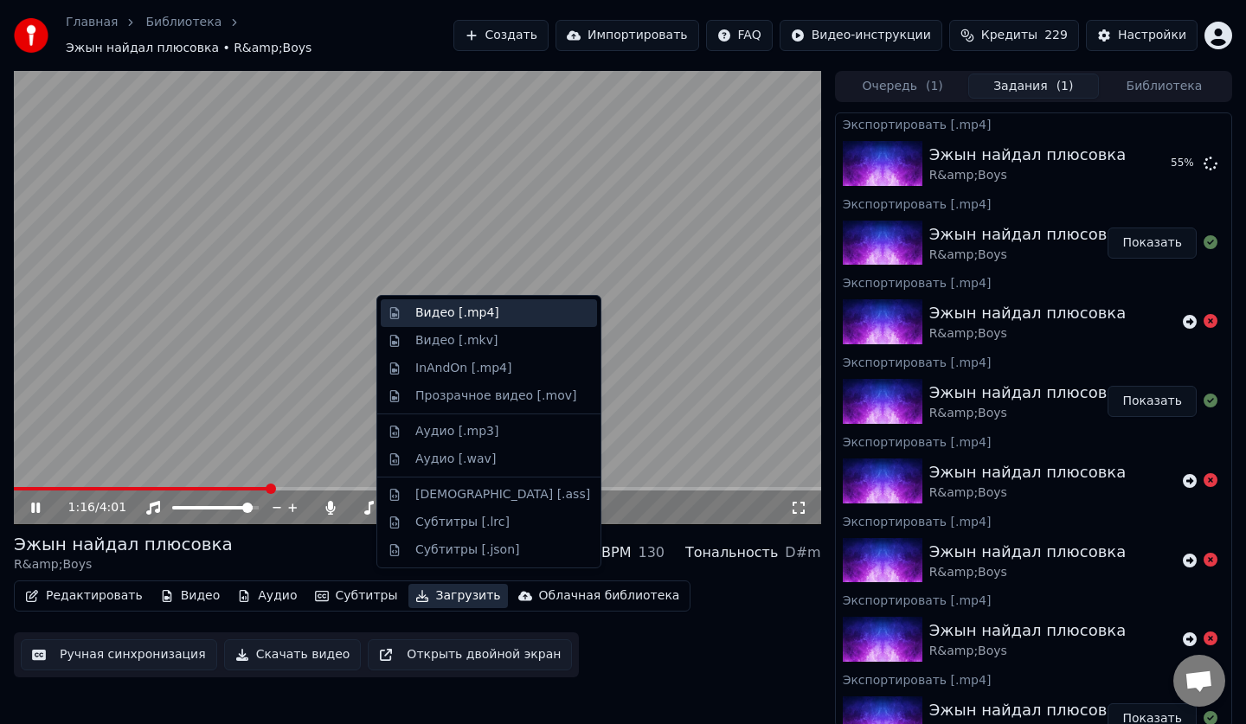
click at [493, 323] on div "Видео [.mp4]" at bounding box center [489, 313] width 216 height 28
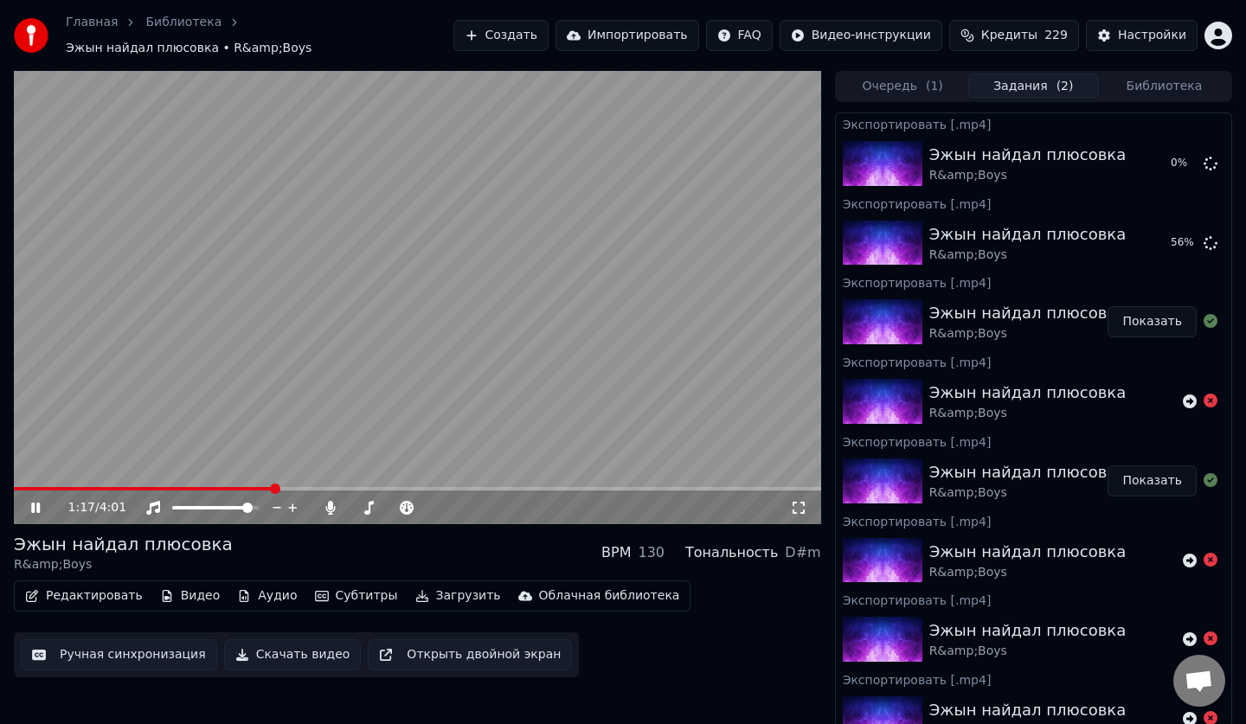
click at [503, 364] on video at bounding box center [417, 298] width 807 height 454
click at [325, 501] on icon at bounding box center [330, 508] width 17 height 14
click at [1203, 159] on icon at bounding box center [1210, 163] width 14 height 14
click at [1203, 235] on icon at bounding box center [1210, 242] width 14 height 14
click at [298, 639] on button "Скачать видео" at bounding box center [293, 654] width 138 height 31
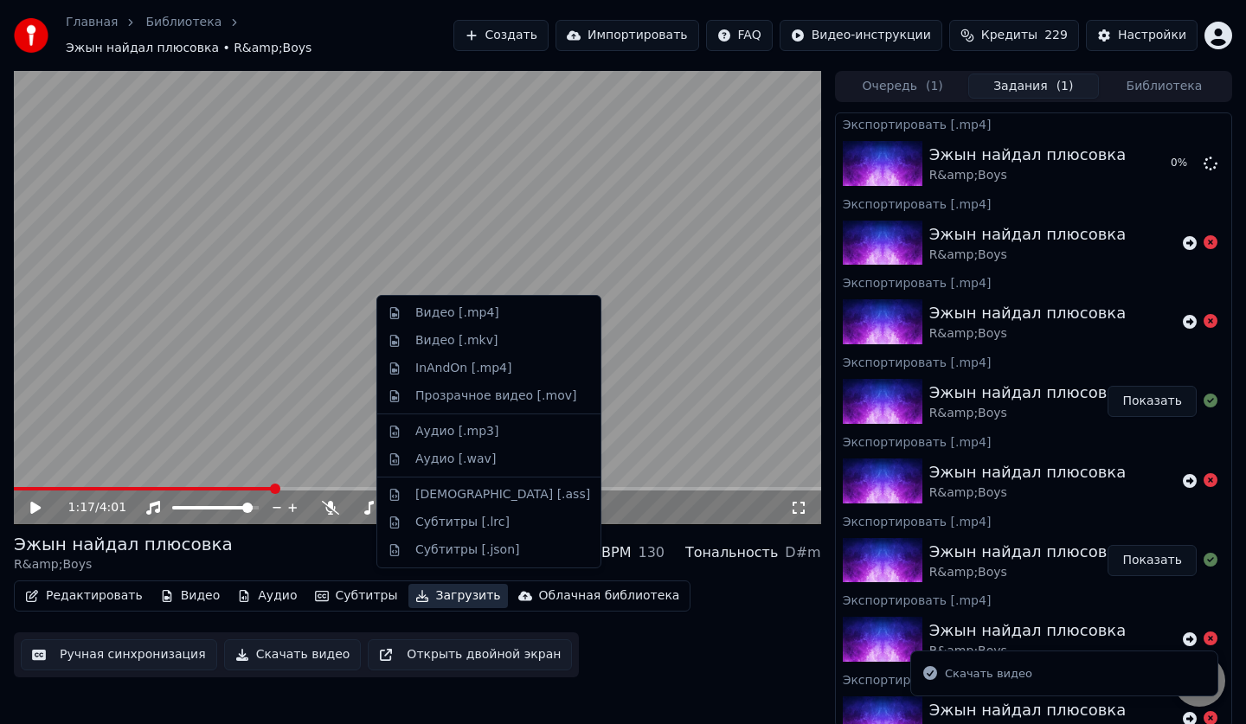
click at [416, 590] on icon "button" at bounding box center [422, 596] width 12 height 12
click at [485, 316] on div "Видео [.mp4]" at bounding box center [457, 312] width 84 height 17
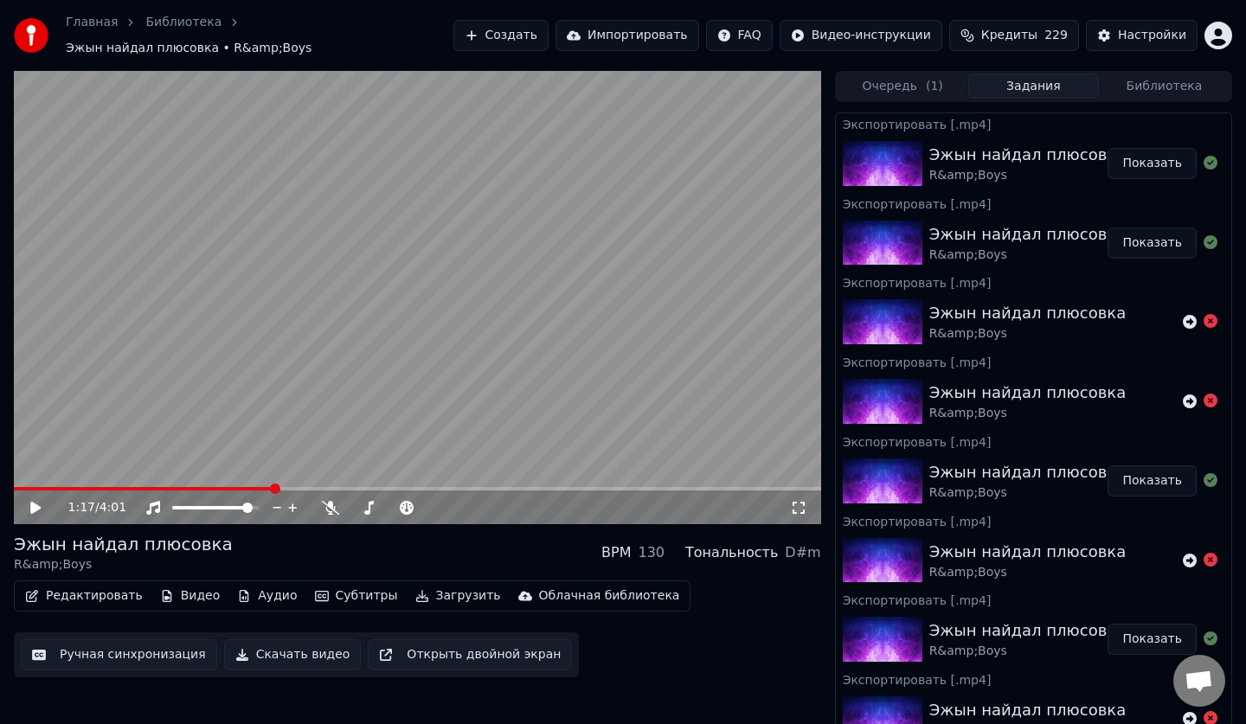
click at [1132, 148] on button "Показать" at bounding box center [1151, 163] width 89 height 31
click at [1150, 234] on button "Показать" at bounding box center [1151, 242] width 89 height 31
click at [1165, 159] on button "Показать" at bounding box center [1151, 163] width 89 height 31
click at [1162, 227] on button "Показать" at bounding box center [1151, 242] width 89 height 31
